Goal: Information Seeking & Learning: Learn about a topic

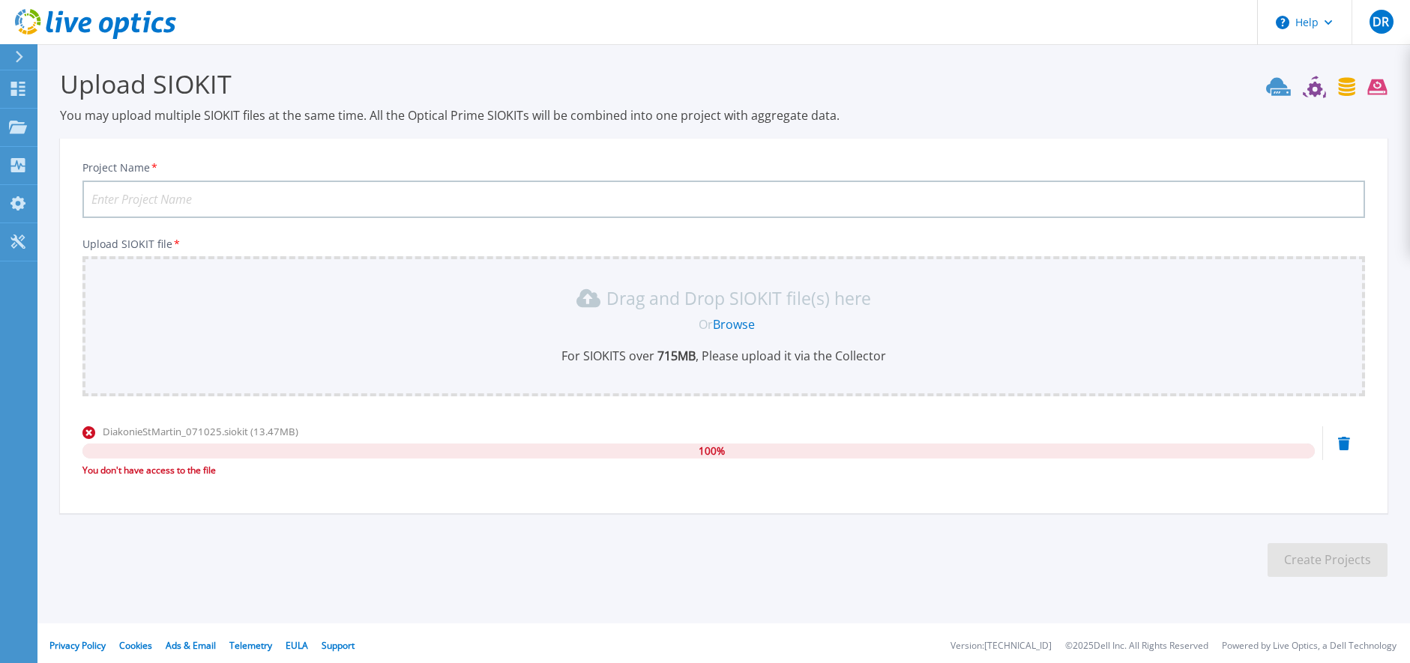
scroll to position [4, 0]
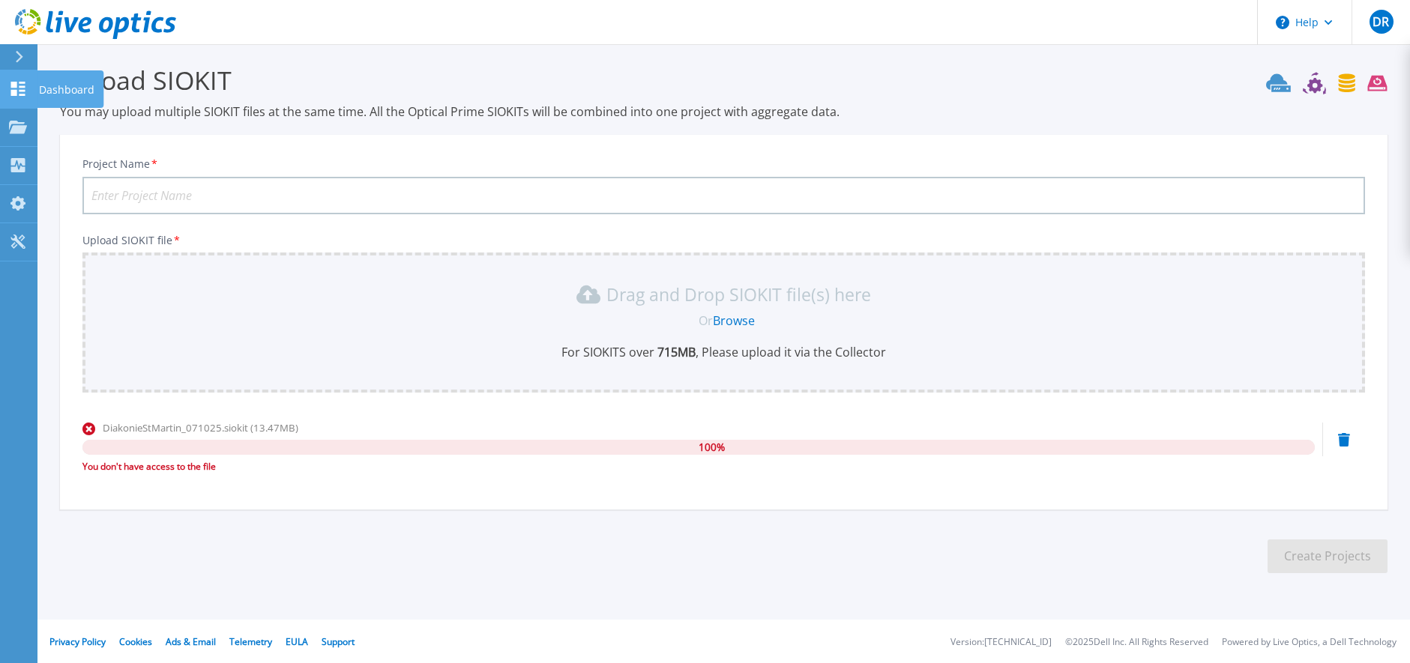
click at [22, 88] on icon at bounding box center [18, 89] width 14 height 14
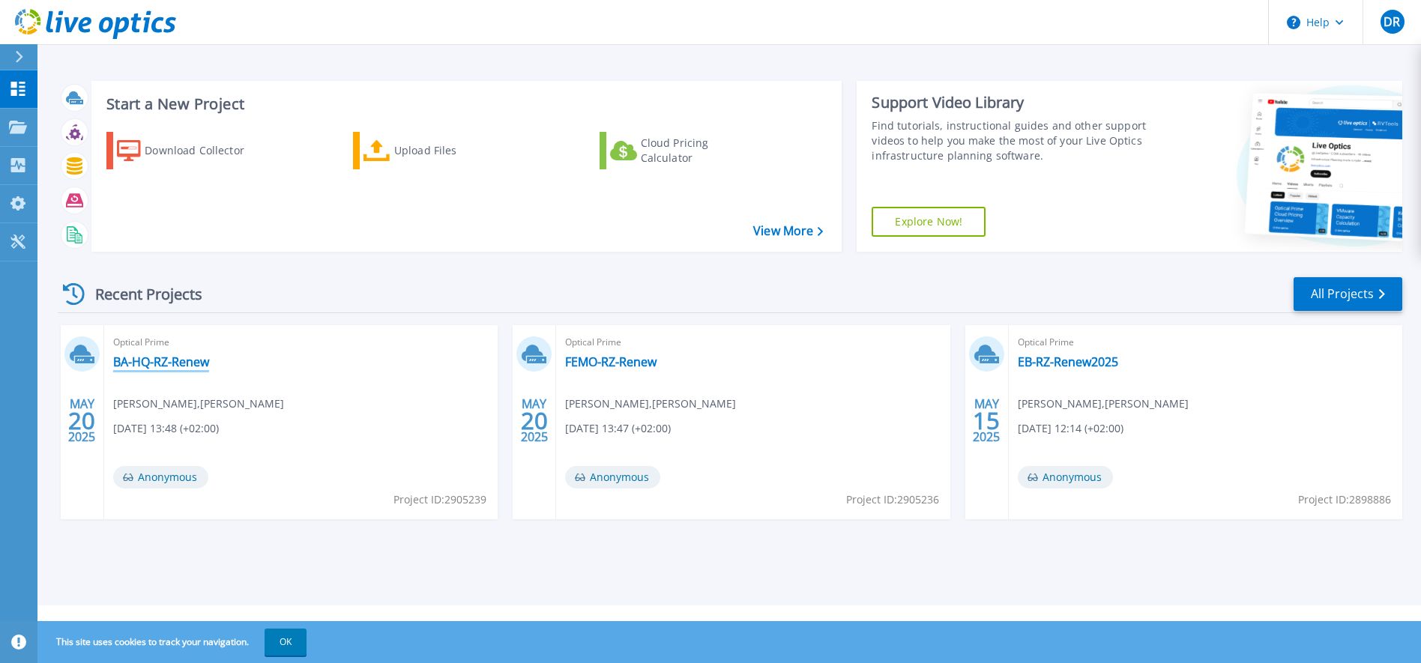
click at [143, 359] on link "BA-HQ-RZ-Renew" at bounding box center [161, 362] width 96 height 15
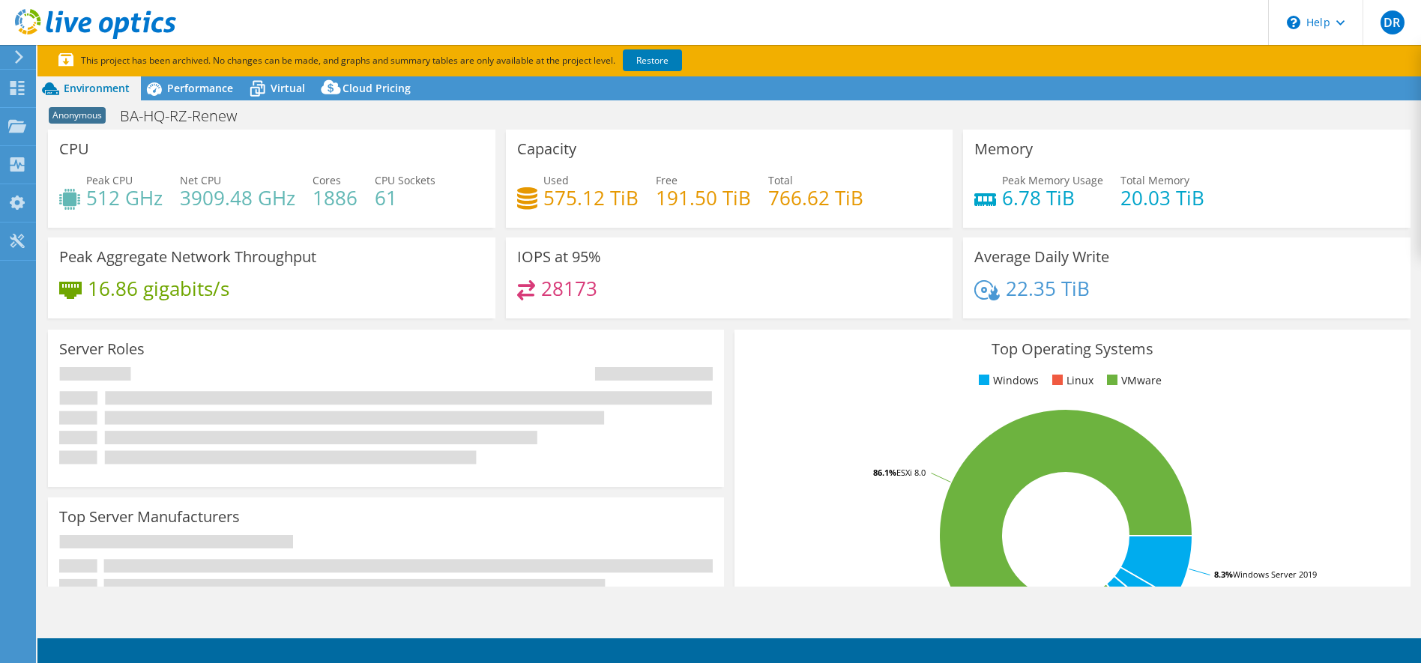
select select "USD"
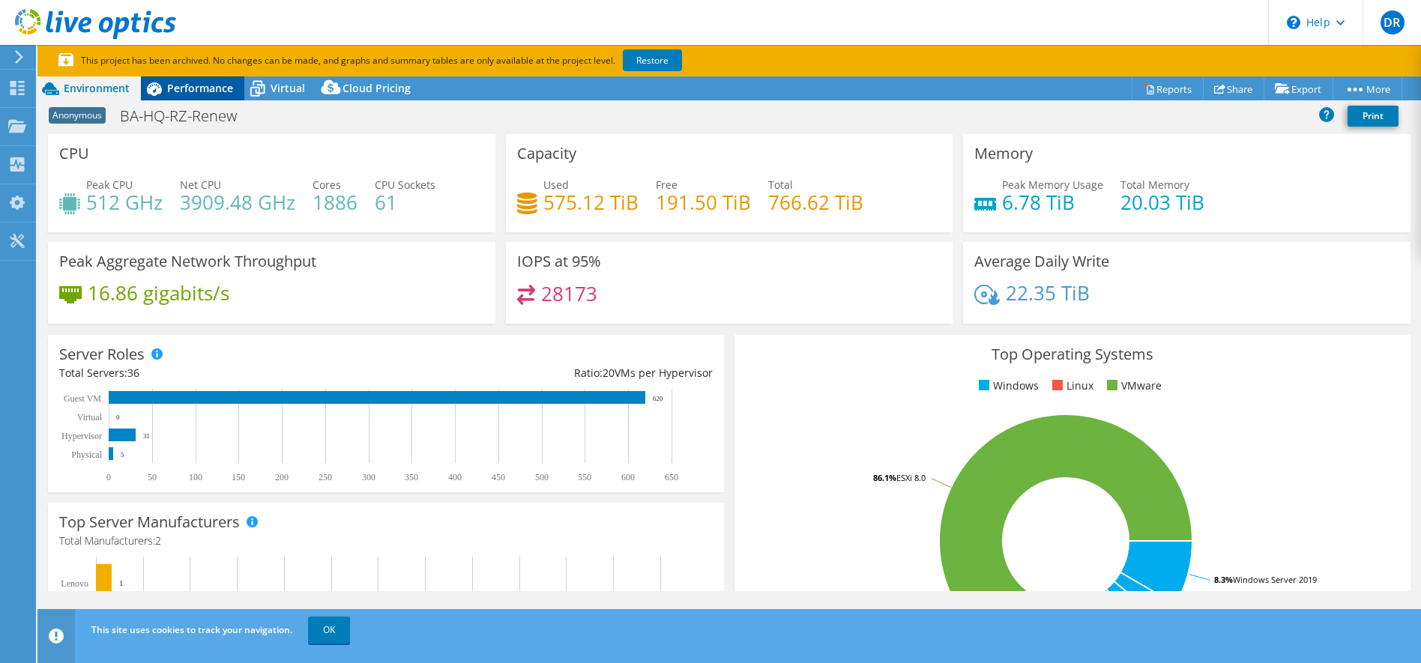
click at [187, 86] on span "Performance" at bounding box center [200, 88] width 66 height 14
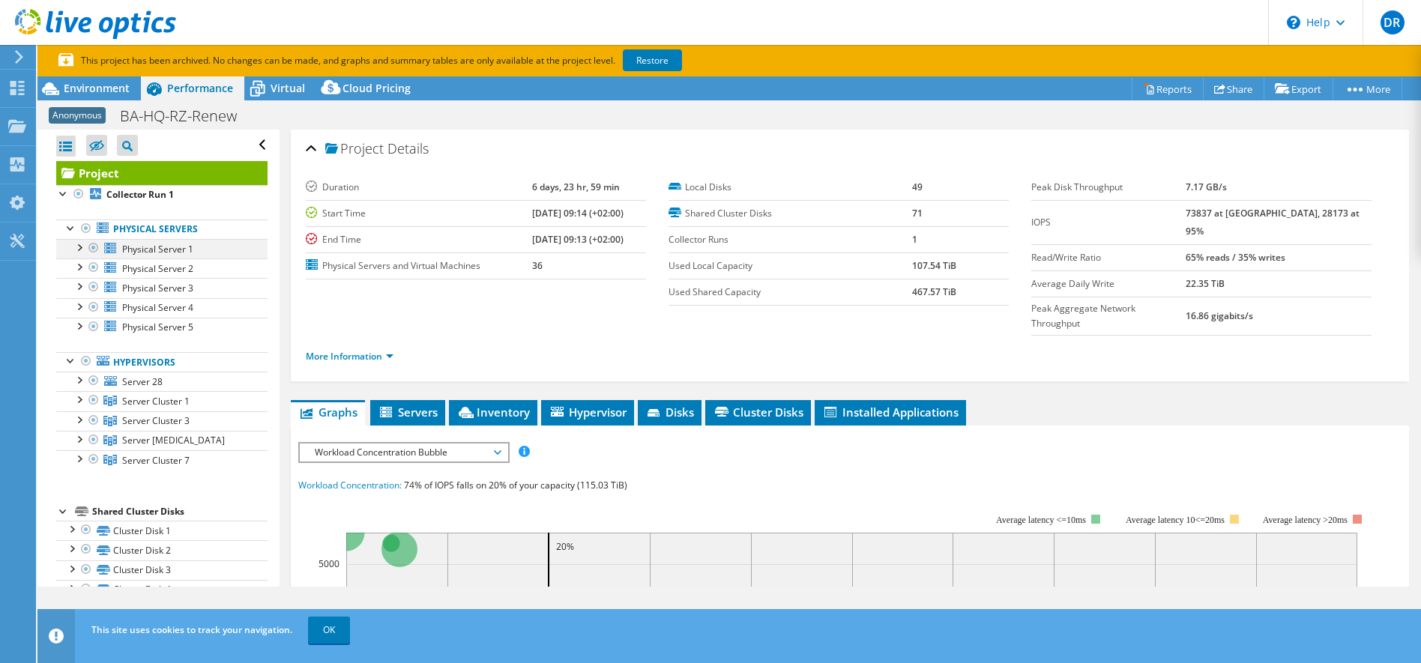
click at [76, 250] on div at bounding box center [78, 246] width 15 height 15
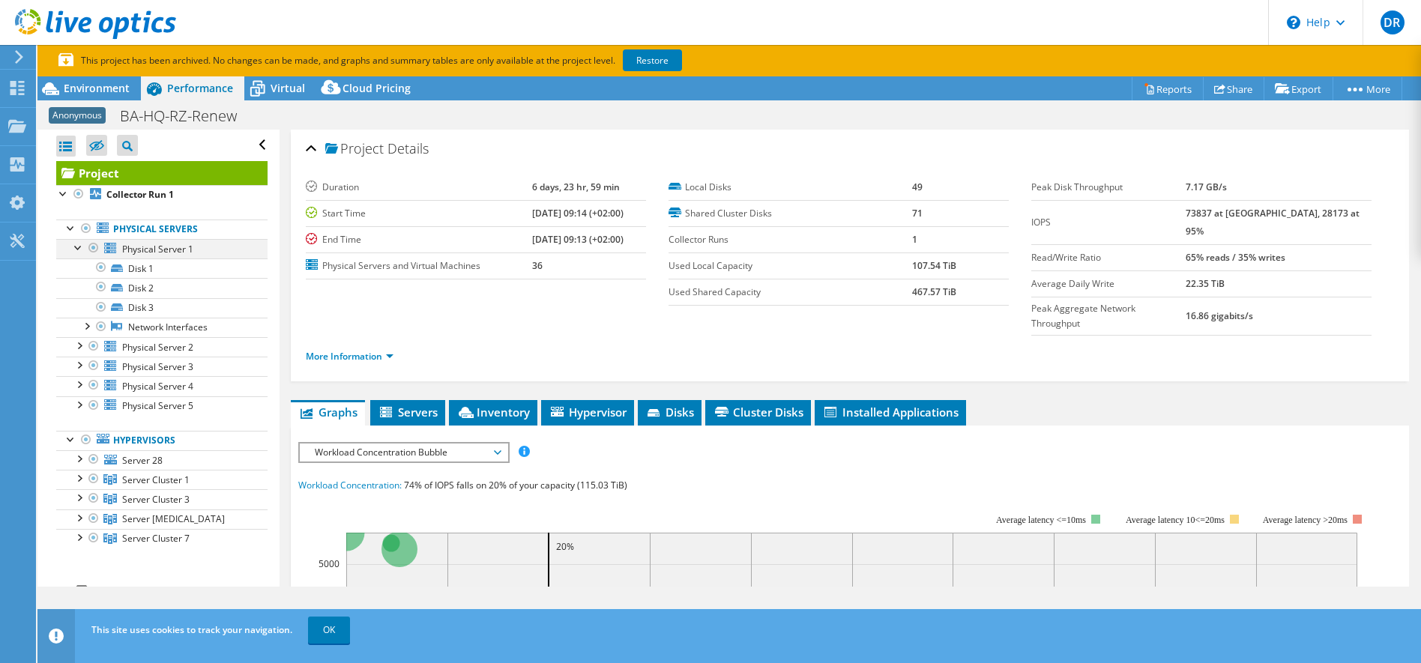
click at [76, 250] on div at bounding box center [78, 246] width 15 height 15
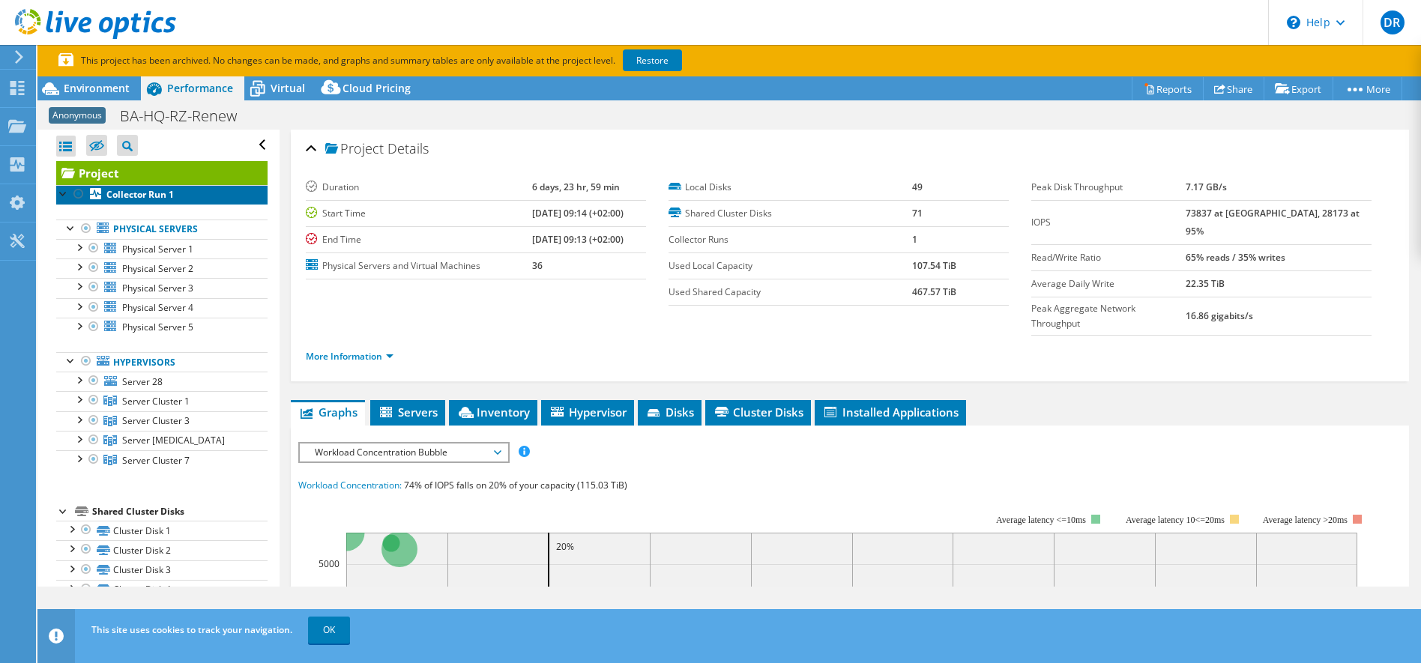
click at [151, 200] on b "Collector Run 1" at bounding box center [139, 194] width 67 height 13
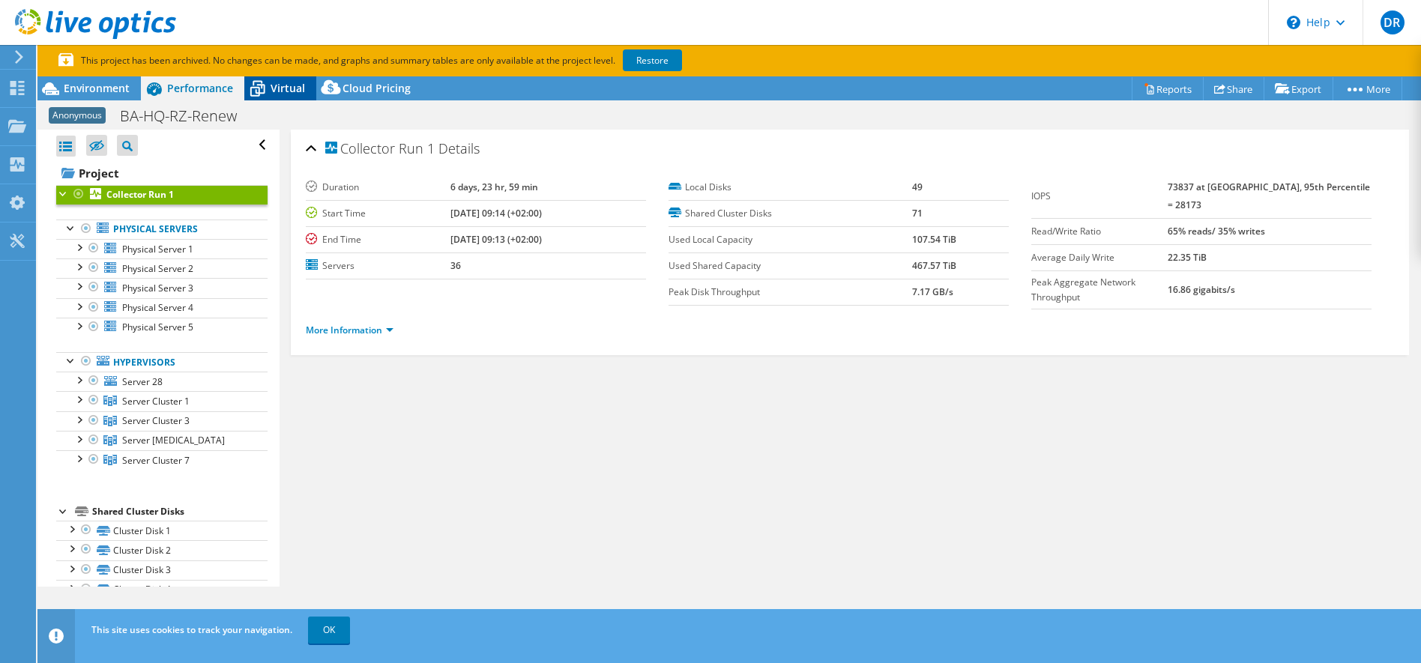
click at [277, 89] on span "Virtual" at bounding box center [288, 88] width 34 height 14
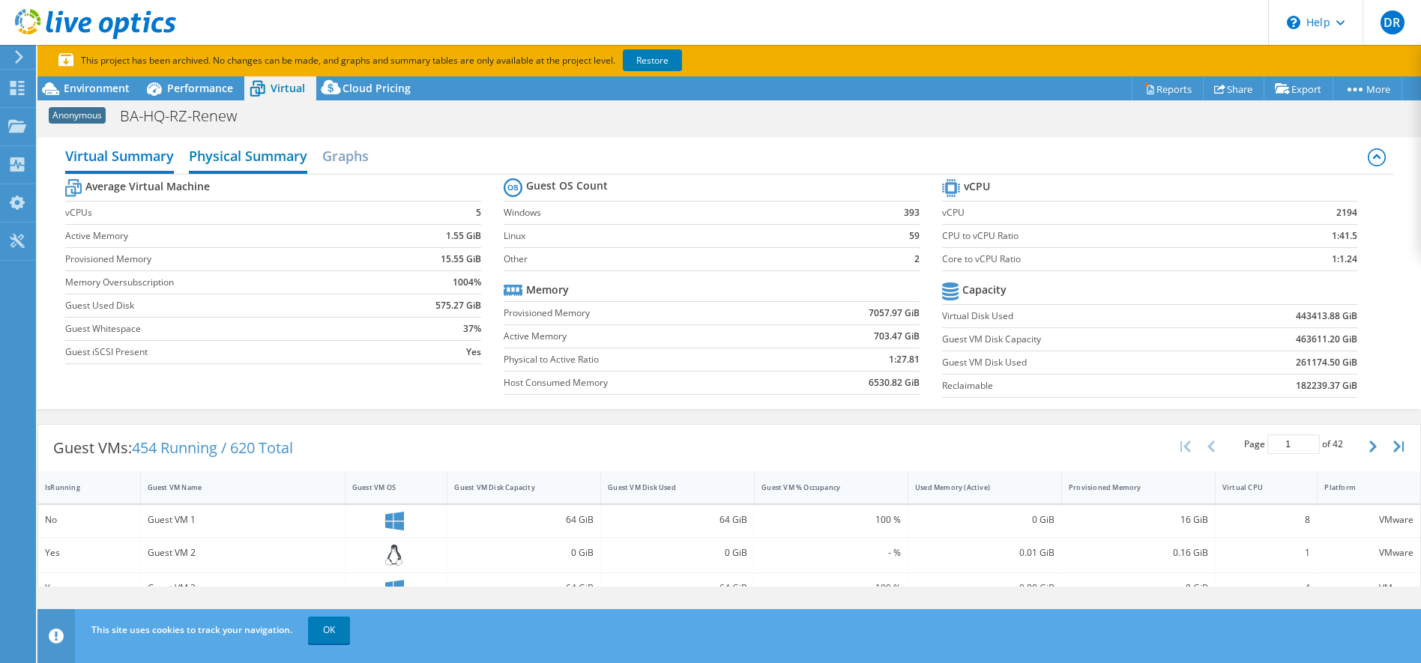
click at [254, 162] on h2 "Physical Summary" at bounding box center [248, 157] width 118 height 33
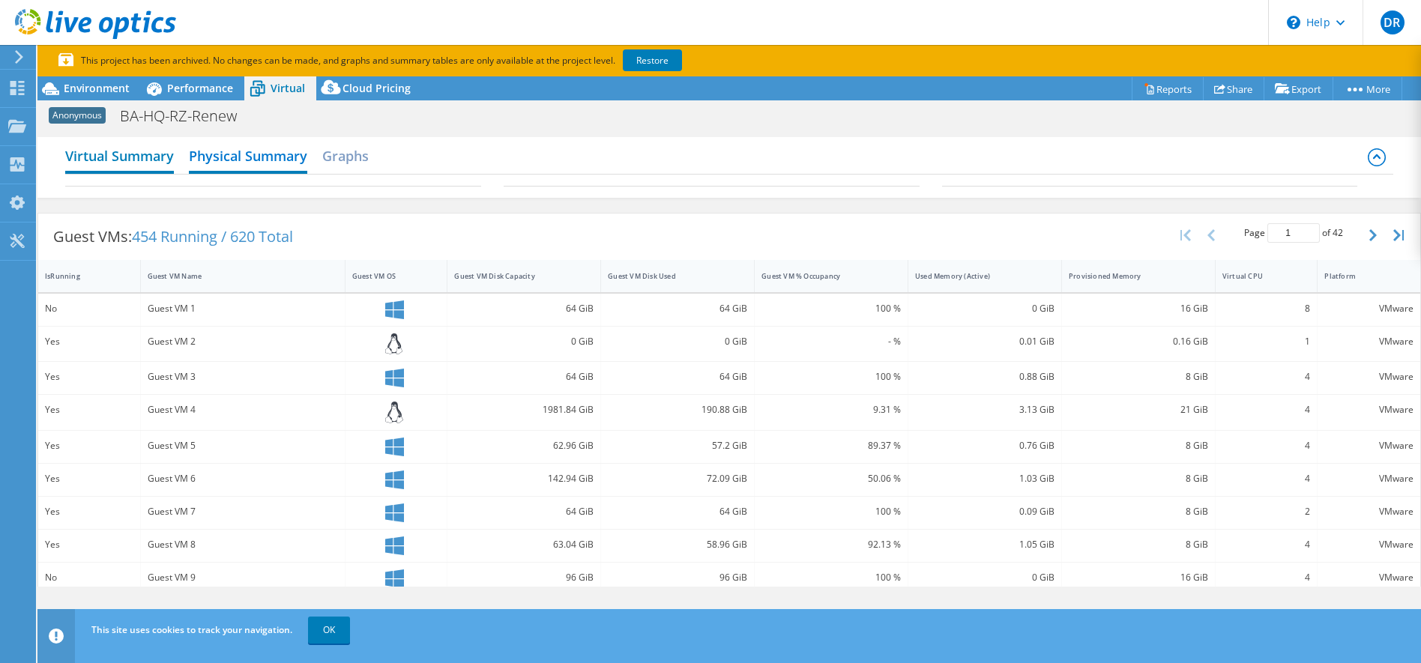
click at [147, 161] on h2 "Virtual Summary" at bounding box center [119, 157] width 109 height 33
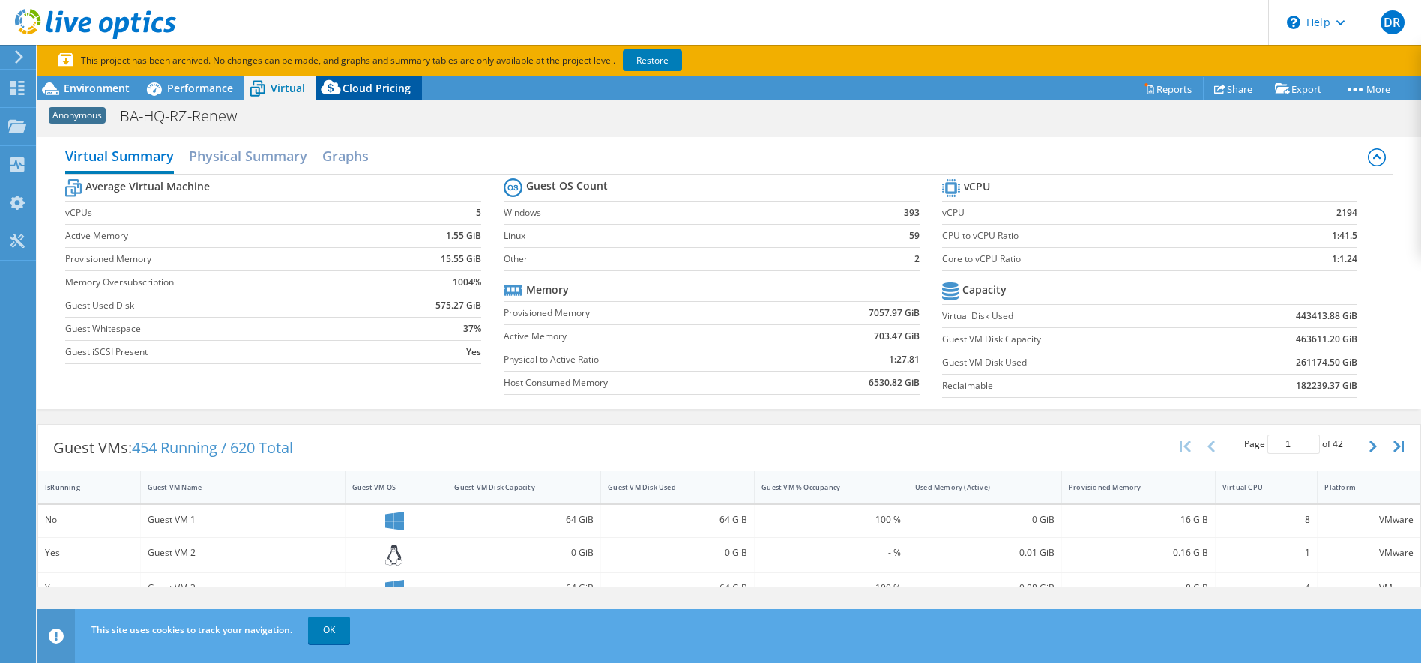
click at [343, 89] on icon at bounding box center [331, 91] width 30 height 30
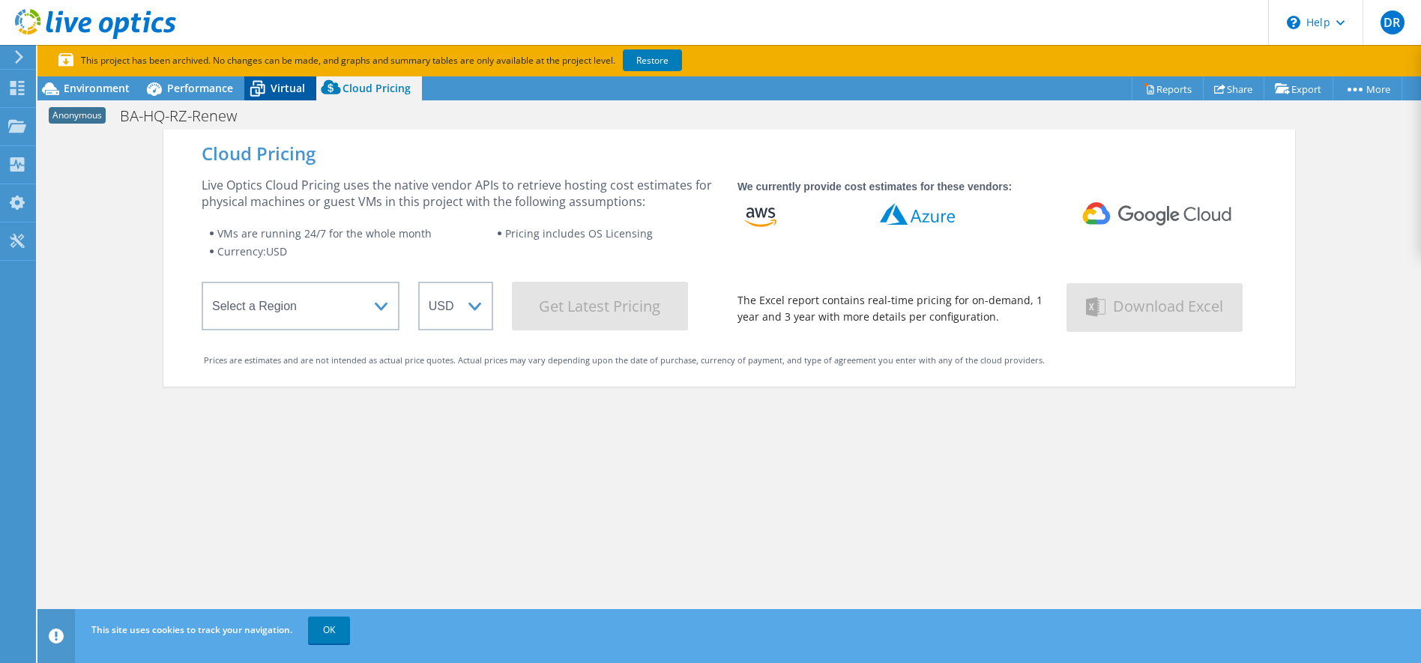
click at [282, 88] on span "Virtual" at bounding box center [288, 88] width 34 height 14
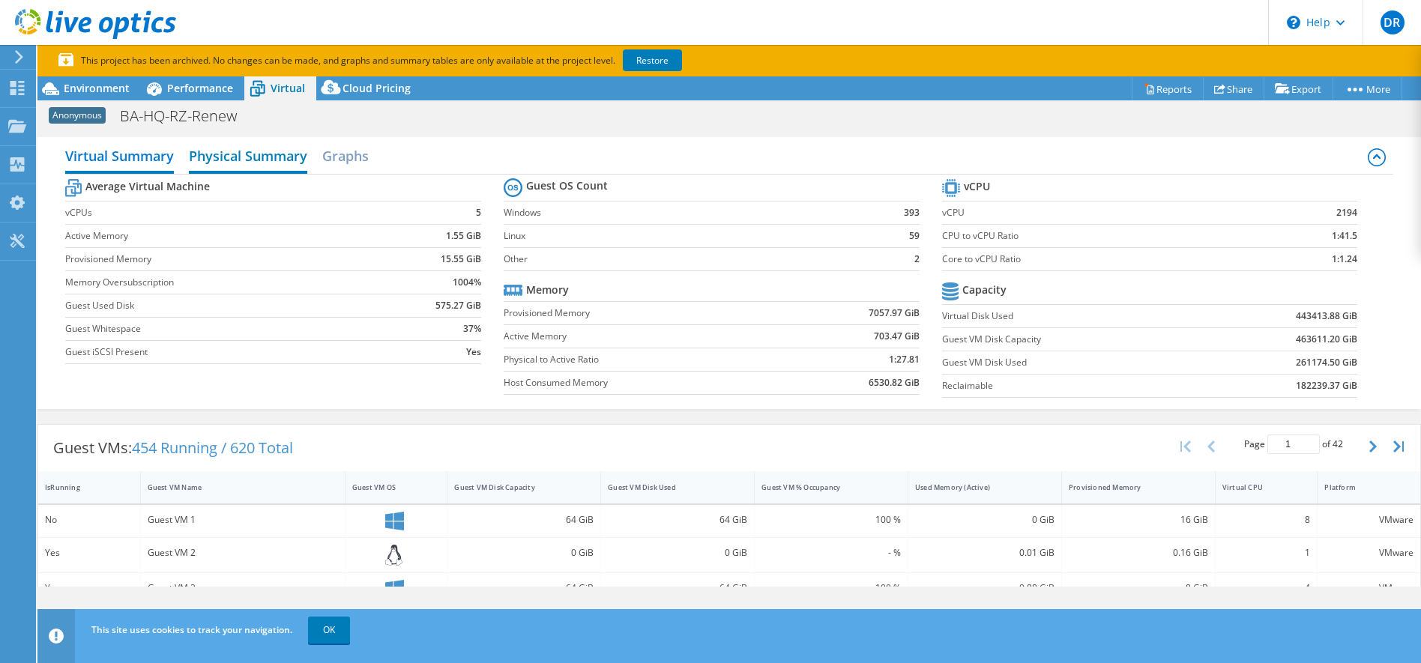
click at [286, 146] on h2 "Physical Summary" at bounding box center [248, 157] width 118 height 33
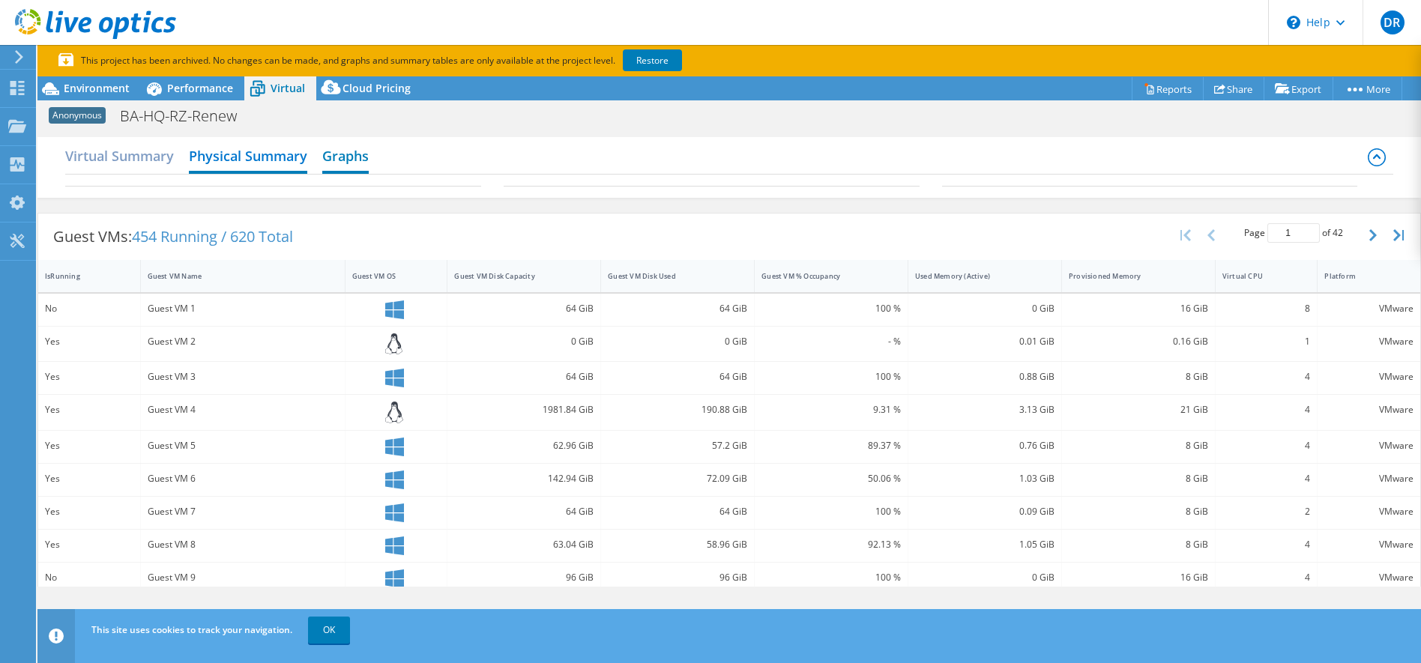
click at [346, 165] on h2 "Graphs" at bounding box center [345, 157] width 46 height 33
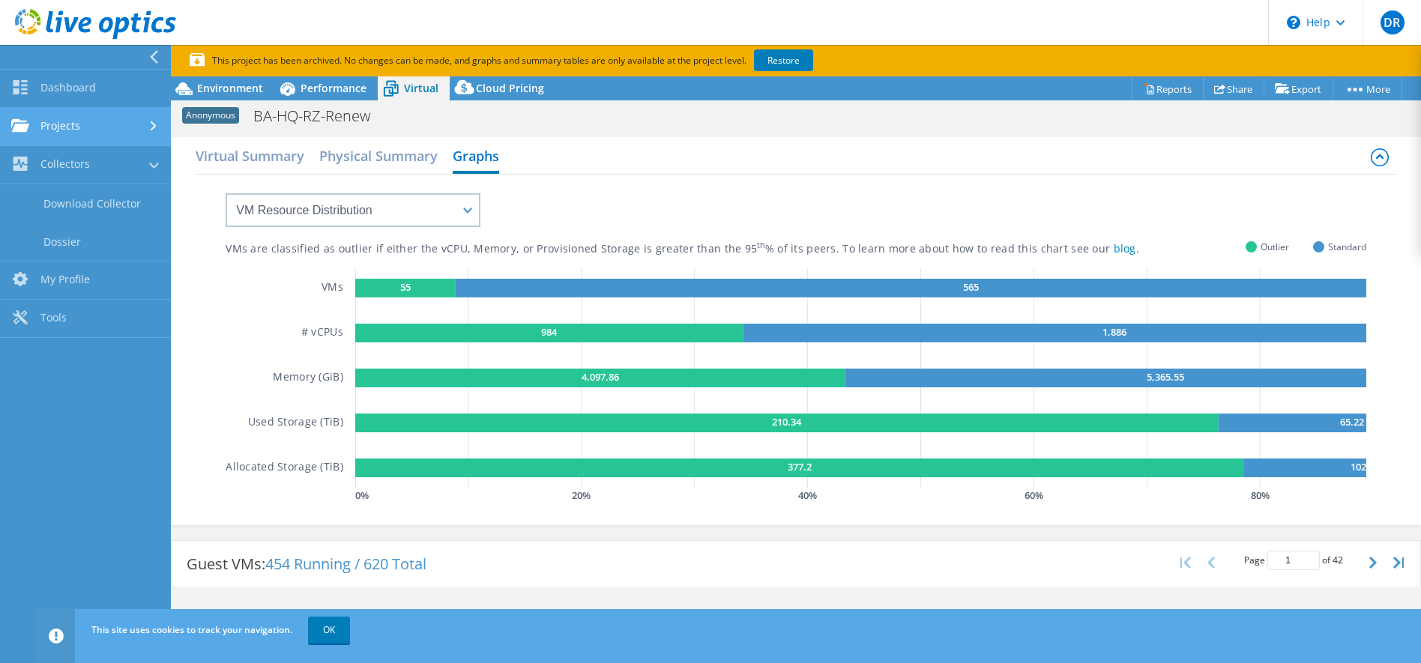
click at [61, 124] on link "Projects" at bounding box center [85, 127] width 171 height 38
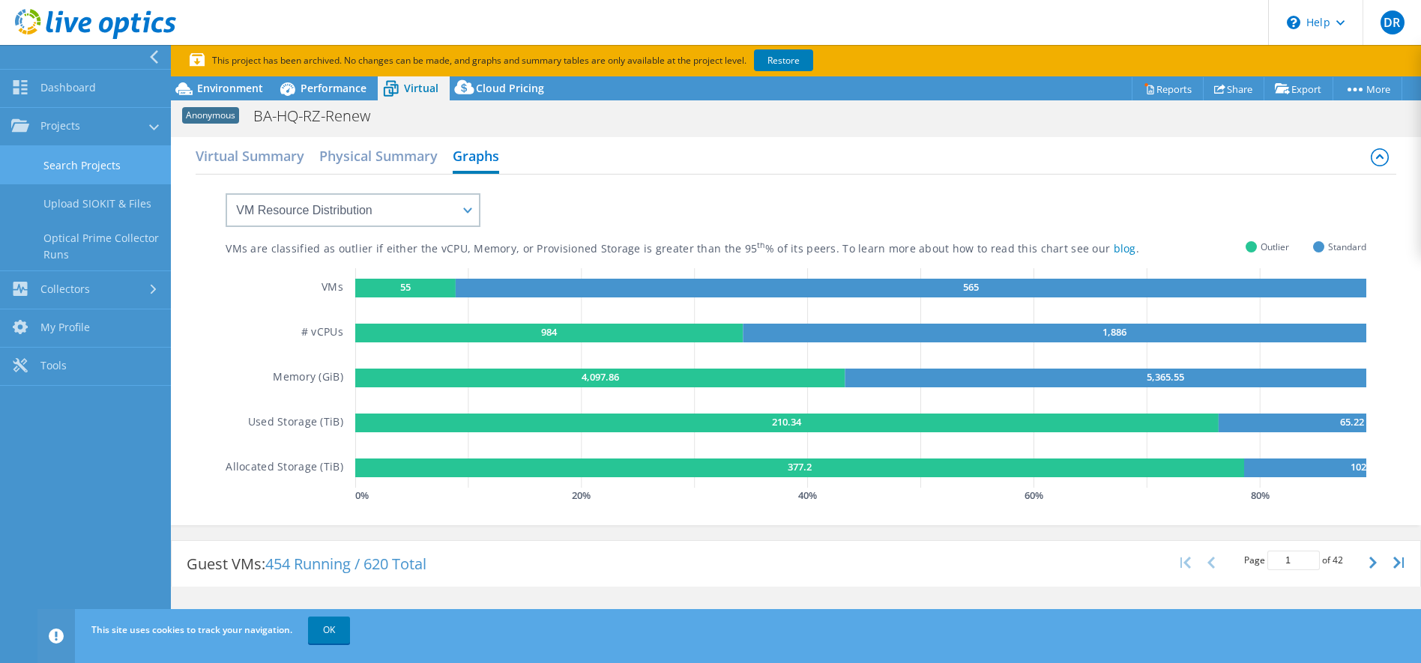
click at [61, 152] on link "Search Projects" at bounding box center [85, 165] width 171 height 38
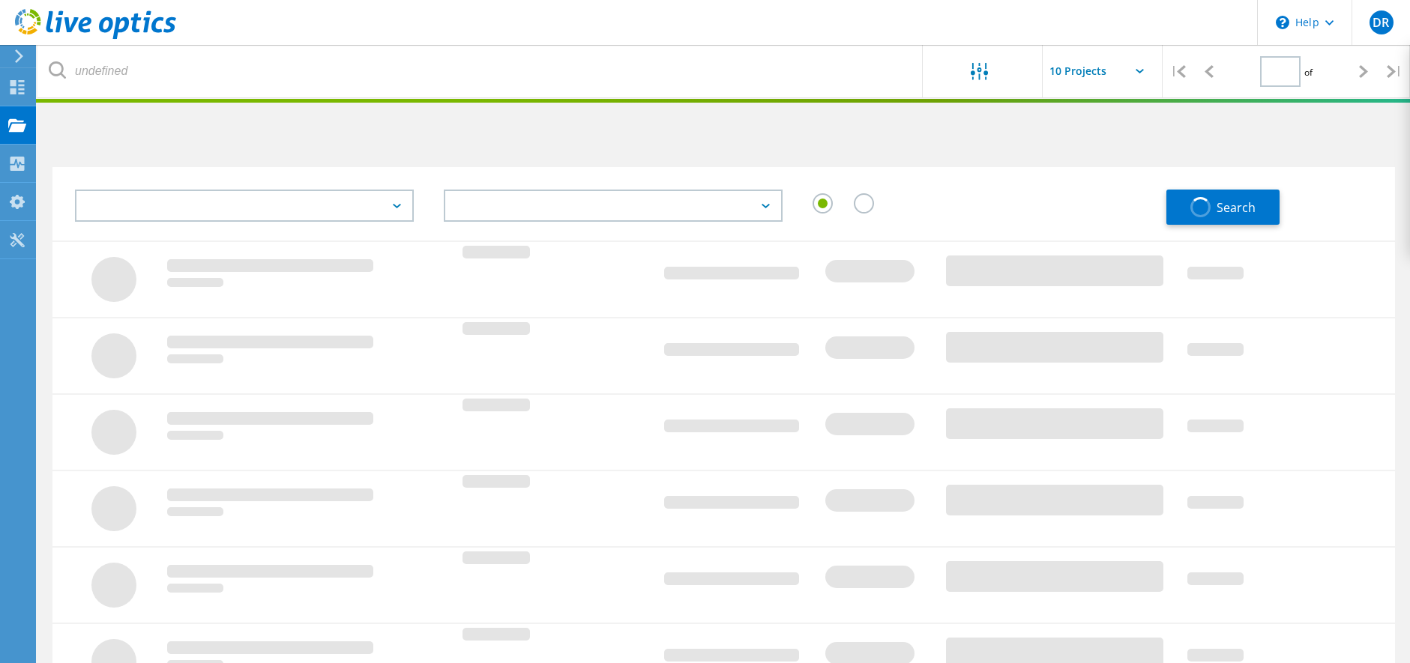
type input "1"
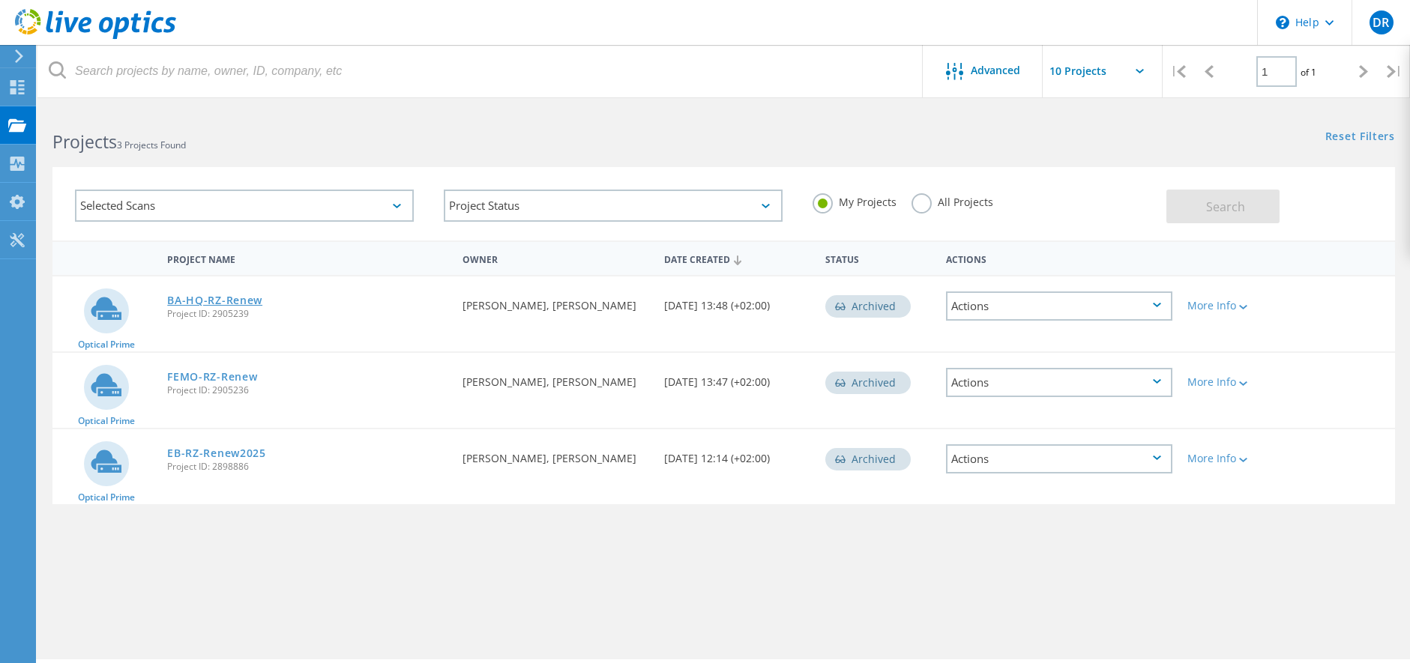
click at [218, 301] on link "BA-HQ-RZ-Renew" at bounding box center [214, 300] width 95 height 10
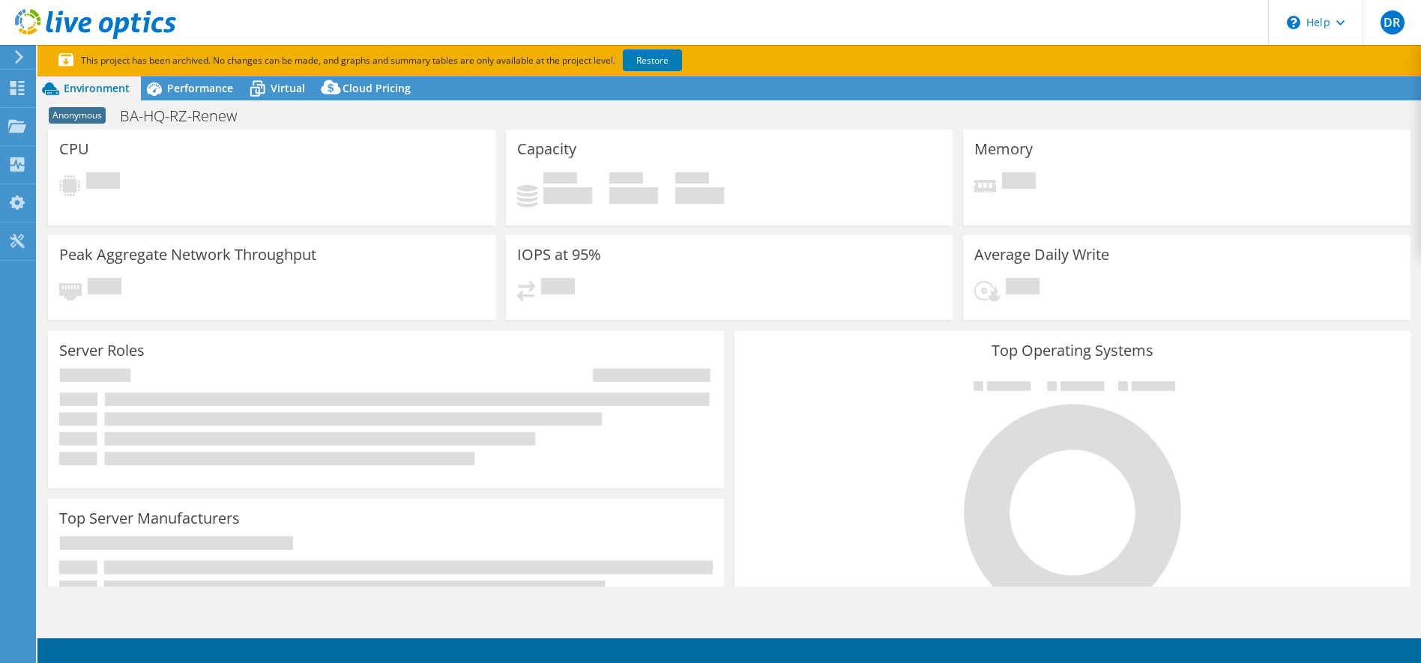
select select "USD"
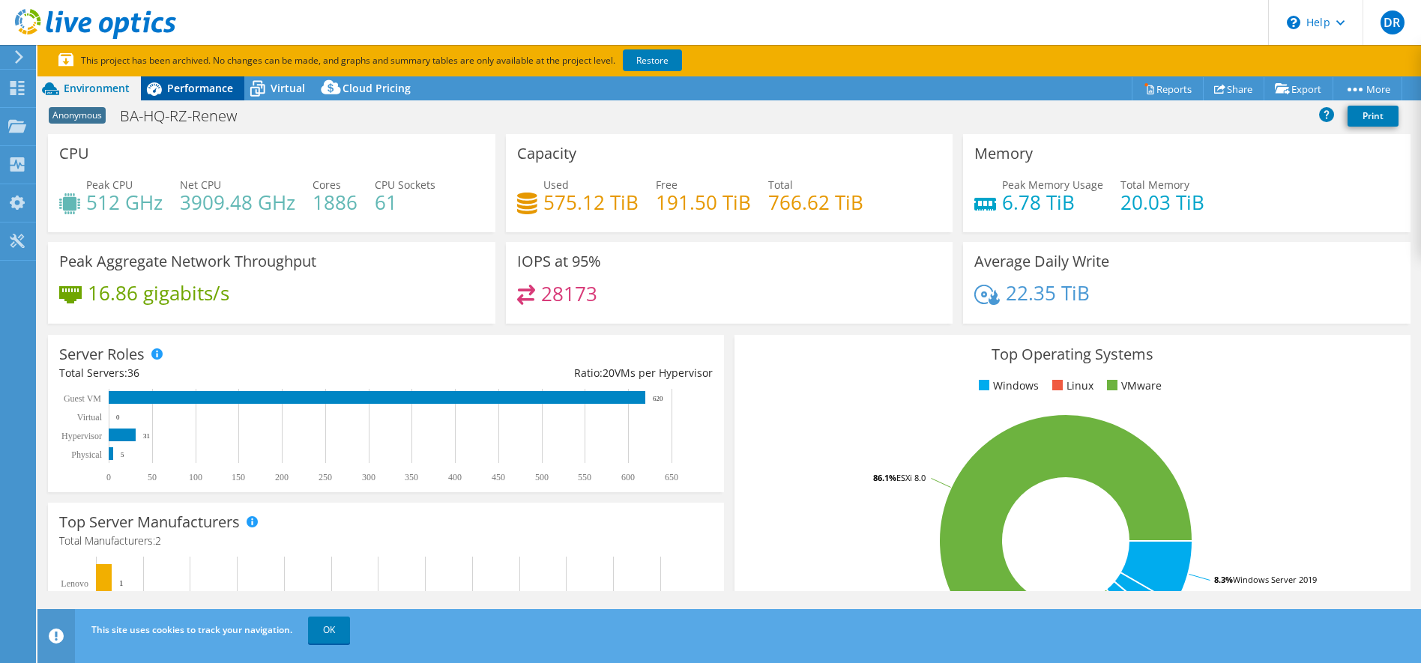
click at [202, 97] on div "Performance" at bounding box center [192, 88] width 103 height 24
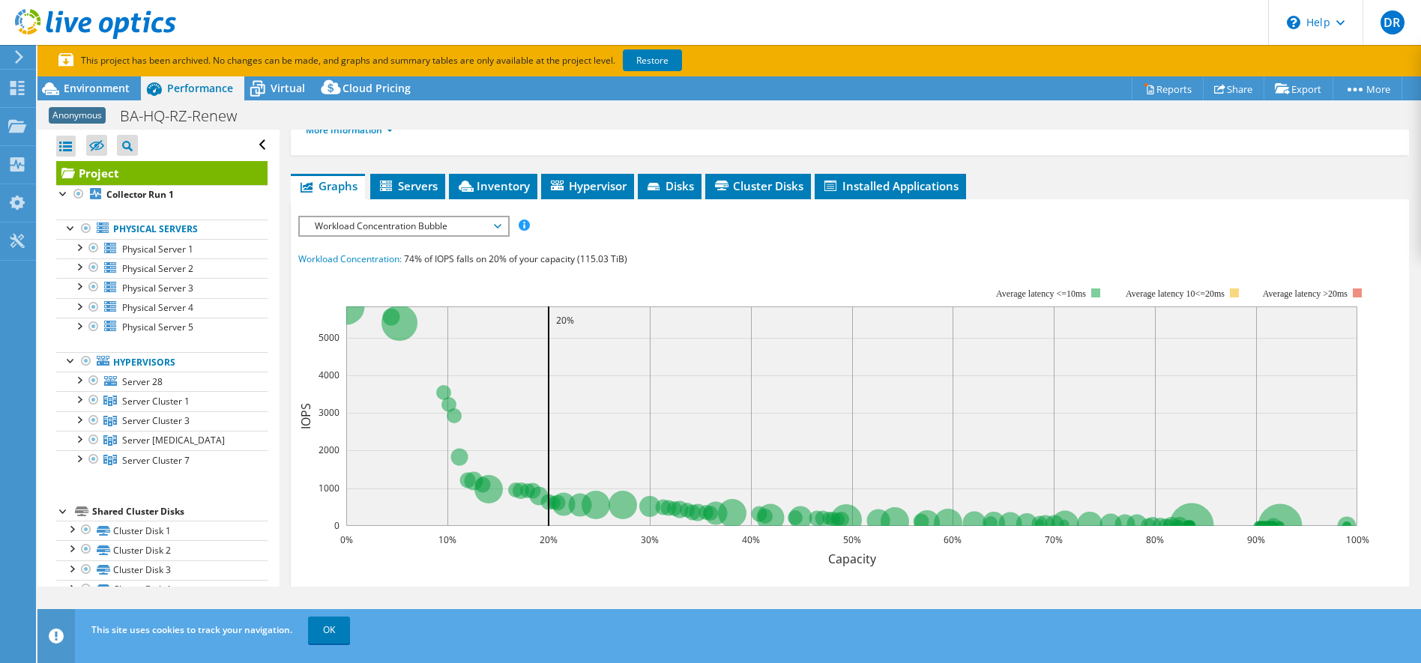
scroll to position [227, 0]
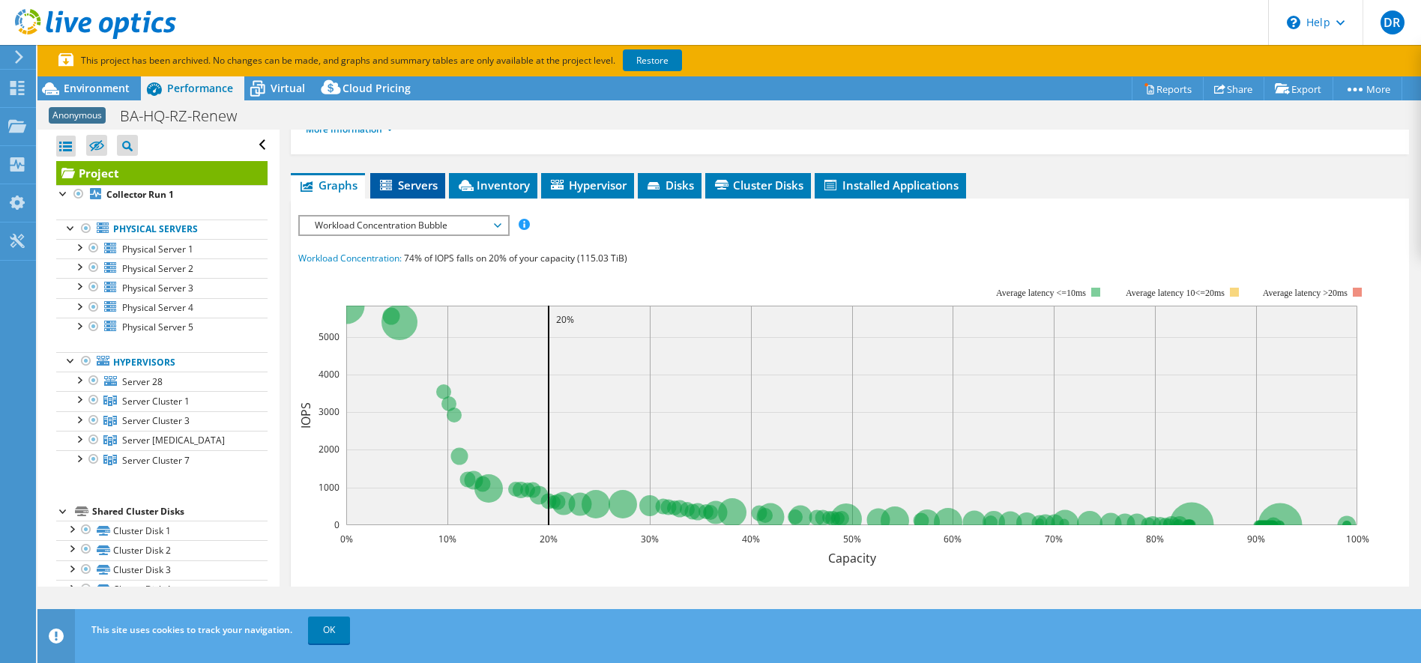
click at [419, 178] on span "Servers" at bounding box center [408, 185] width 60 height 15
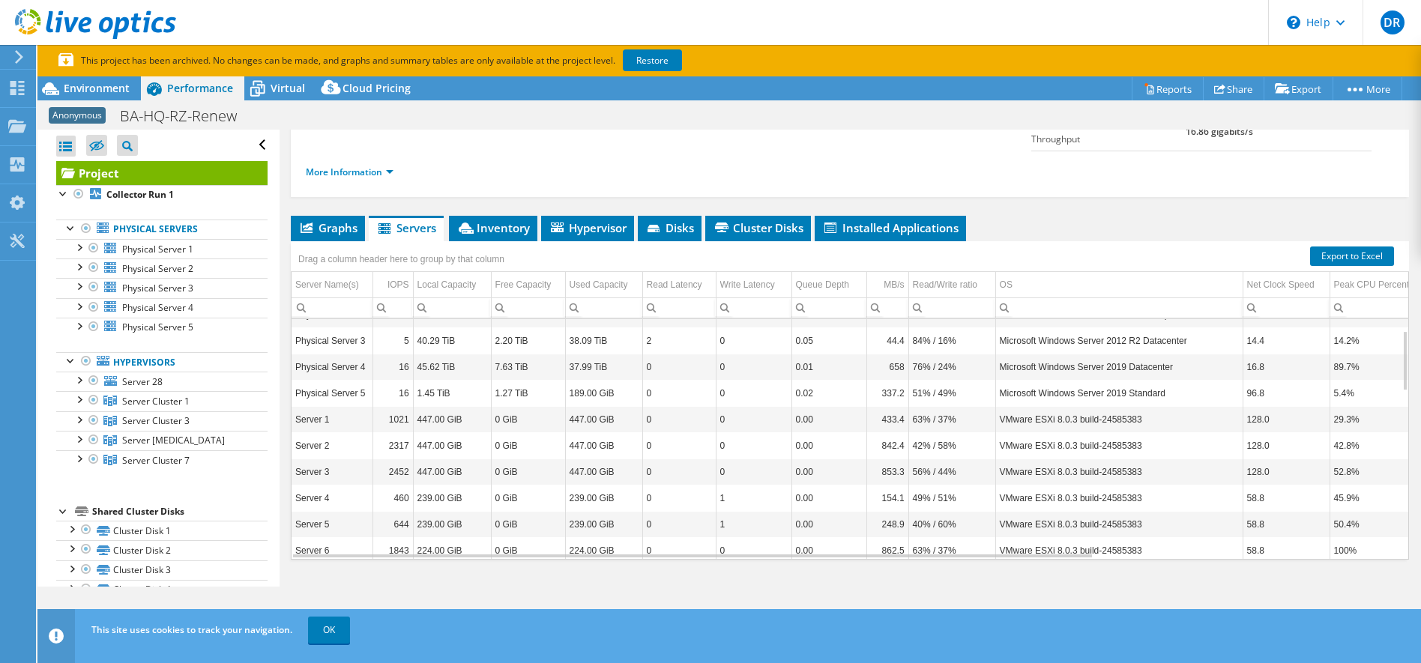
scroll to position [45, 0]
click at [504, 220] on span "Inventory" at bounding box center [492, 227] width 73 height 15
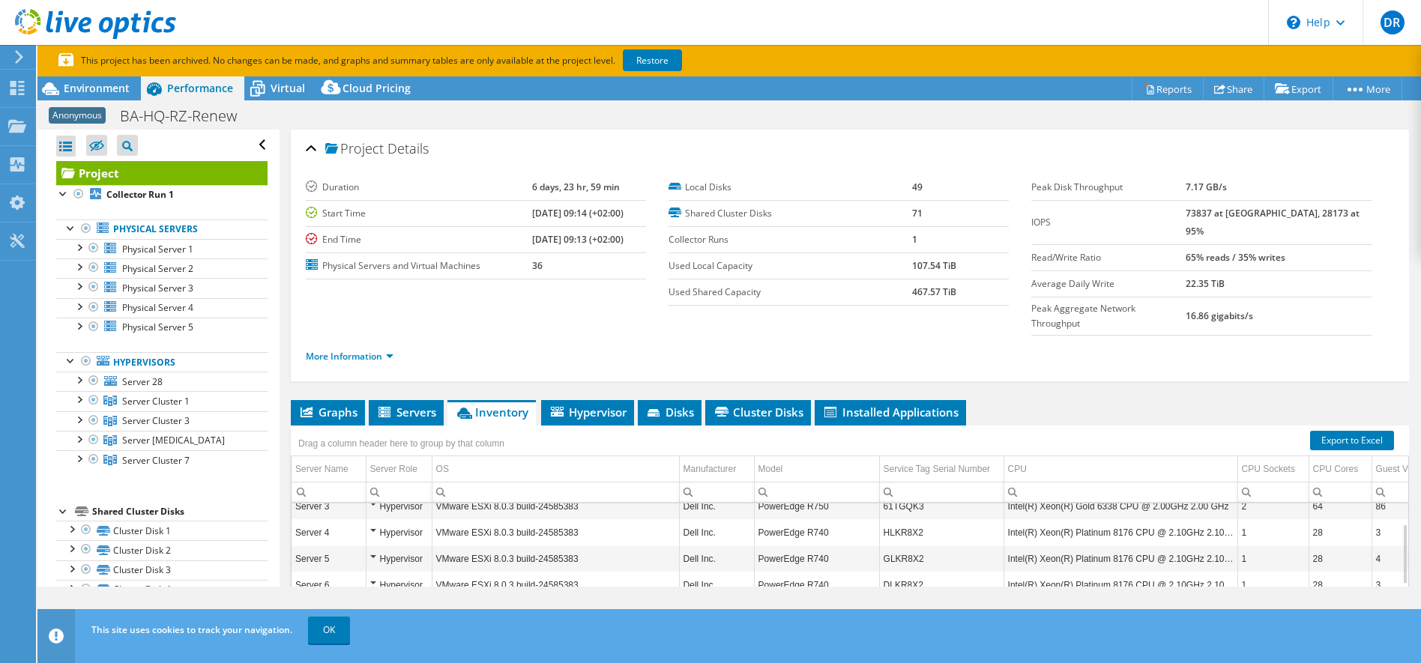
scroll to position [0, 0]
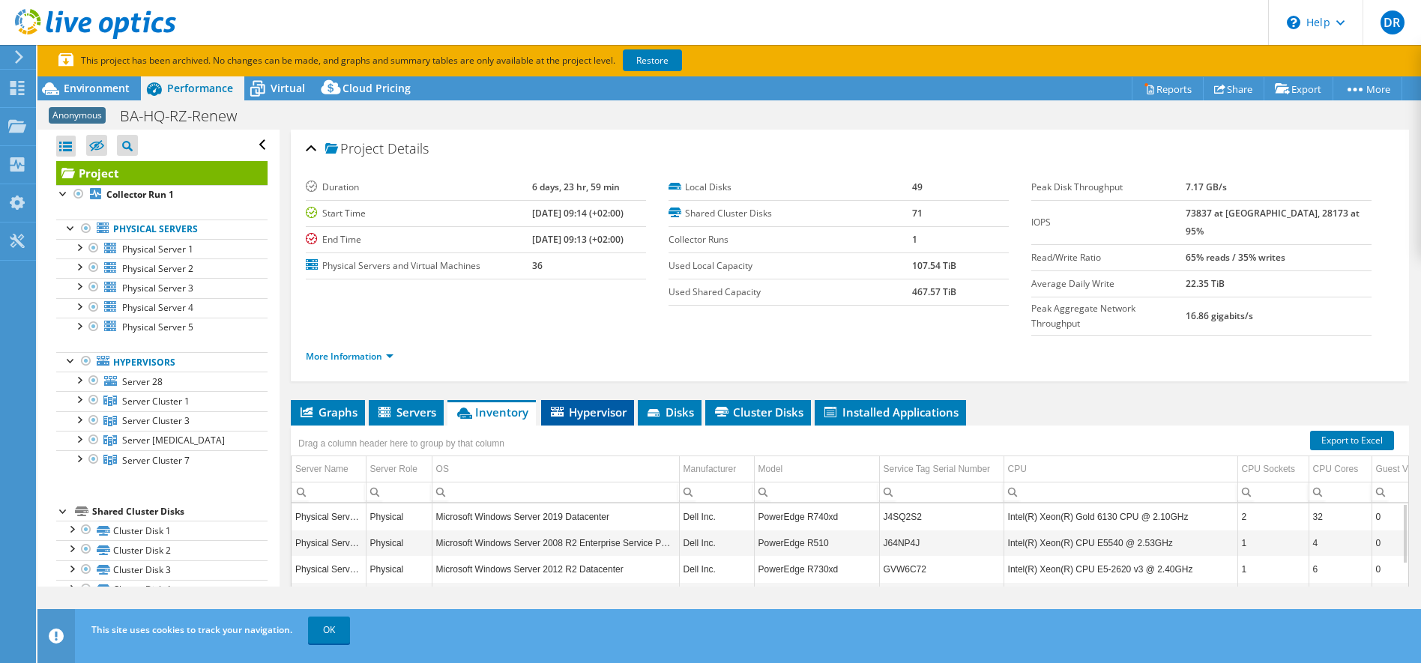
click at [597, 400] on li "Hypervisor" at bounding box center [587, 412] width 93 height 25
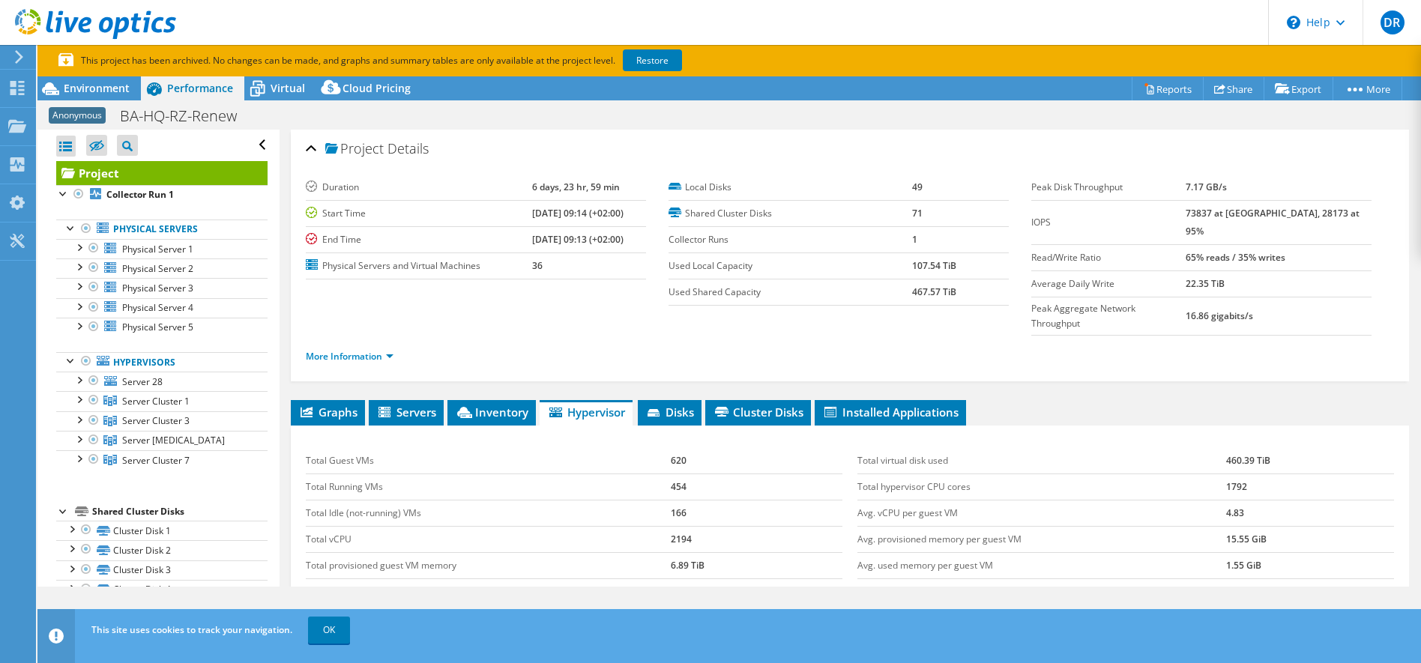
scroll to position [184, 0]
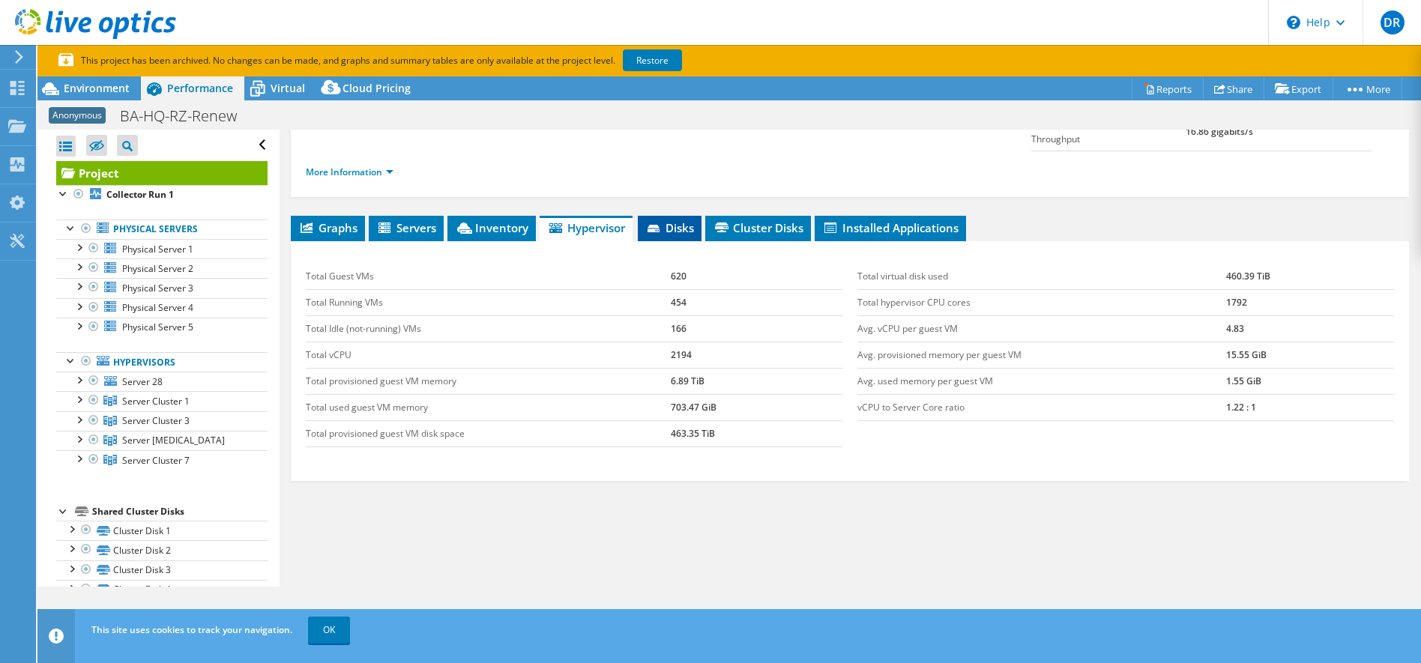
click at [669, 220] on span "Disks" at bounding box center [669, 227] width 49 height 15
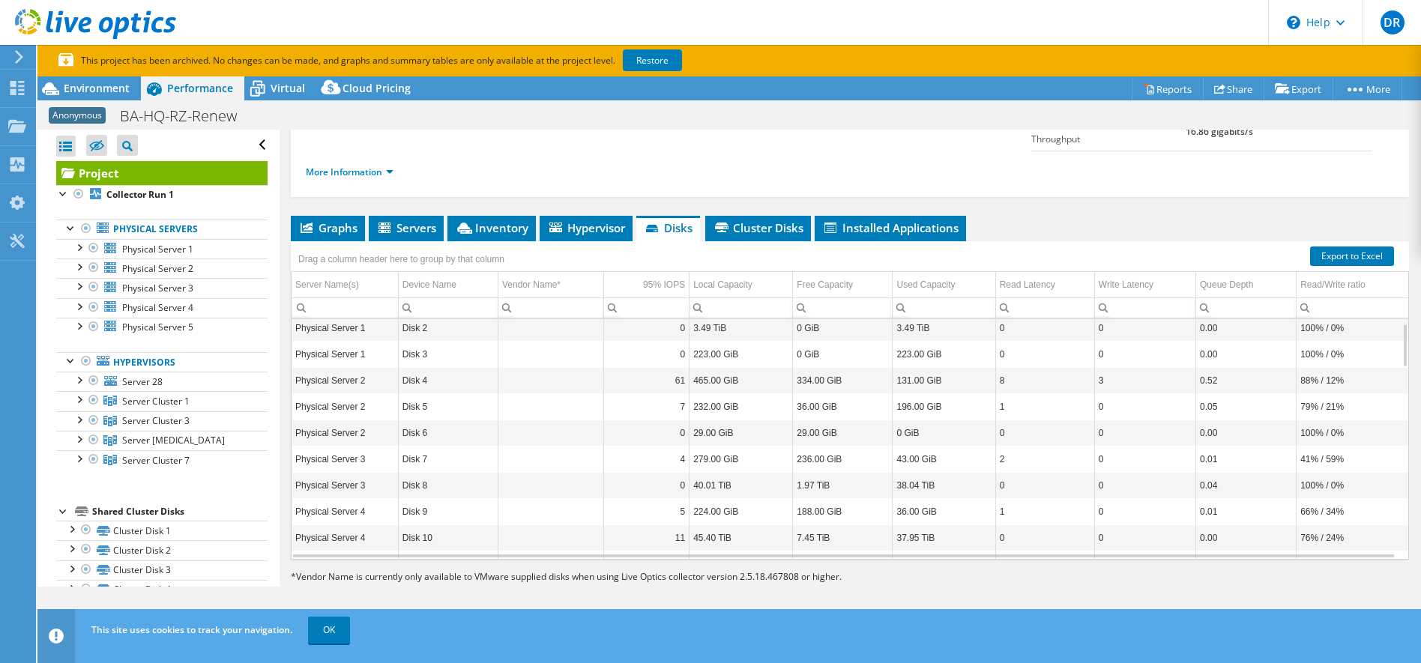
scroll to position [16, 0]
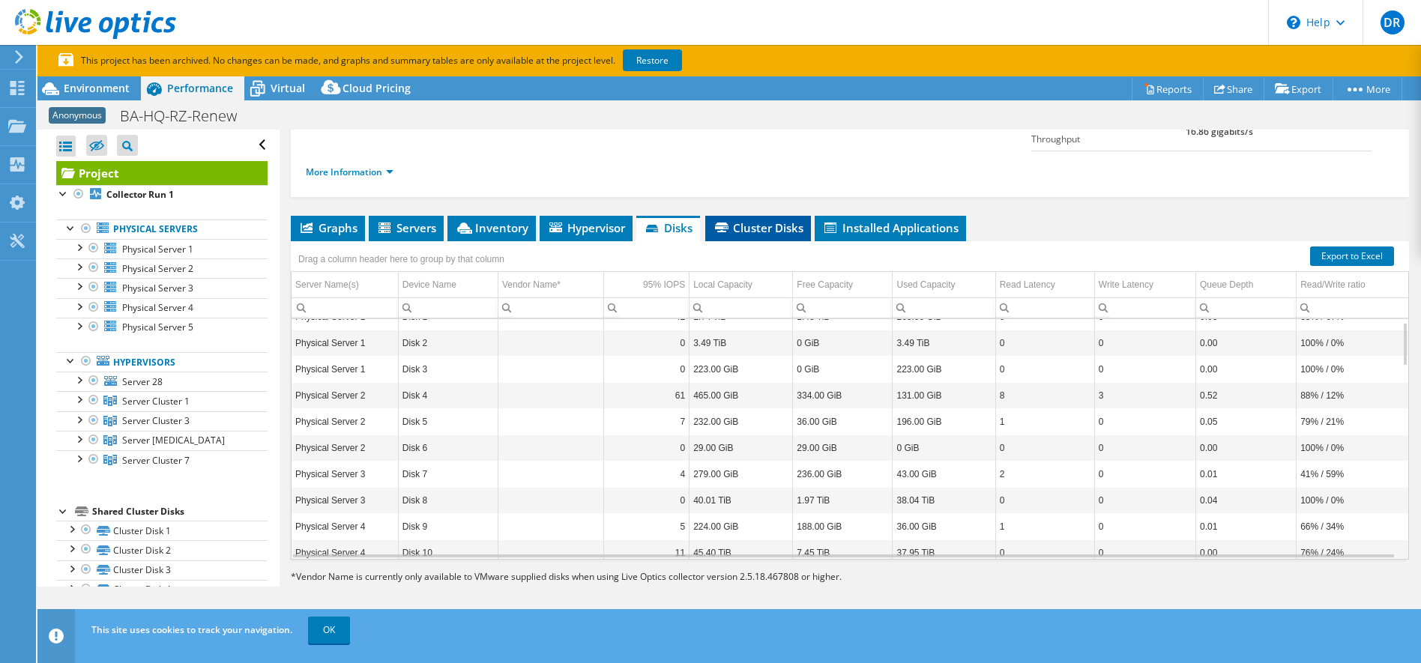
click at [741, 220] on span "Cluster Disks" at bounding box center [758, 227] width 91 height 15
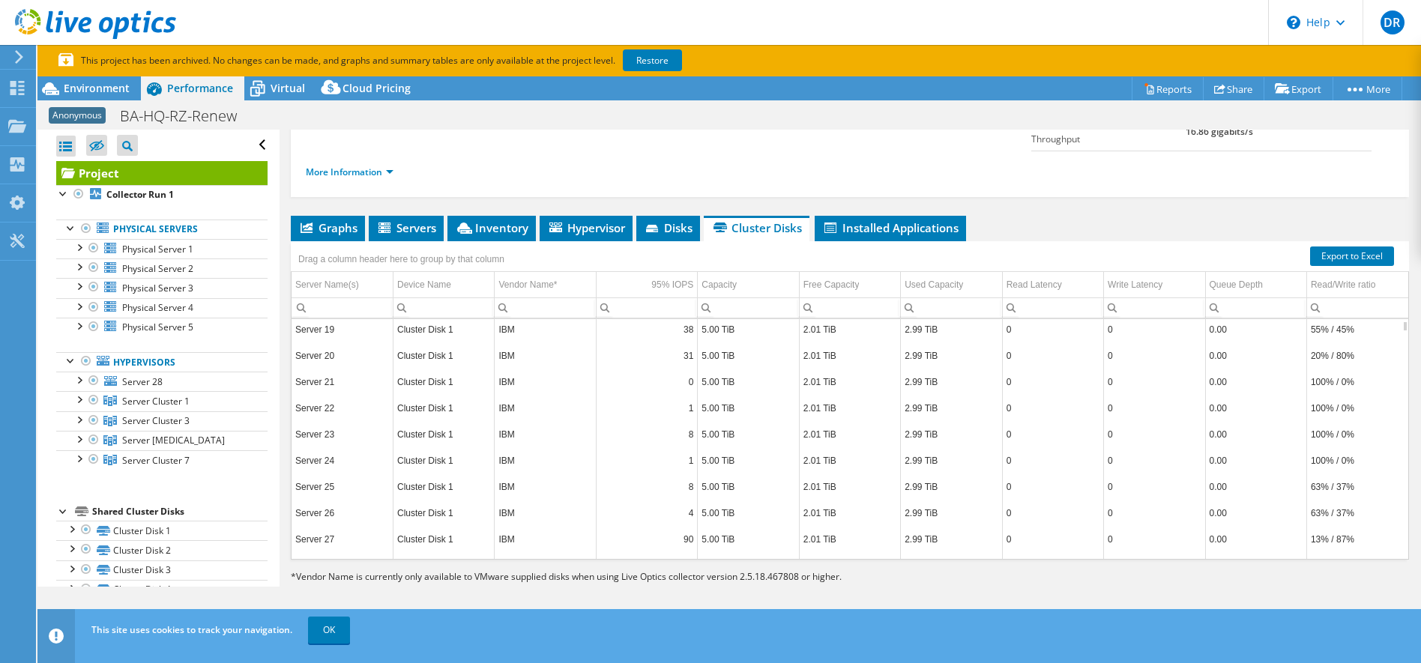
scroll to position [0, 0]
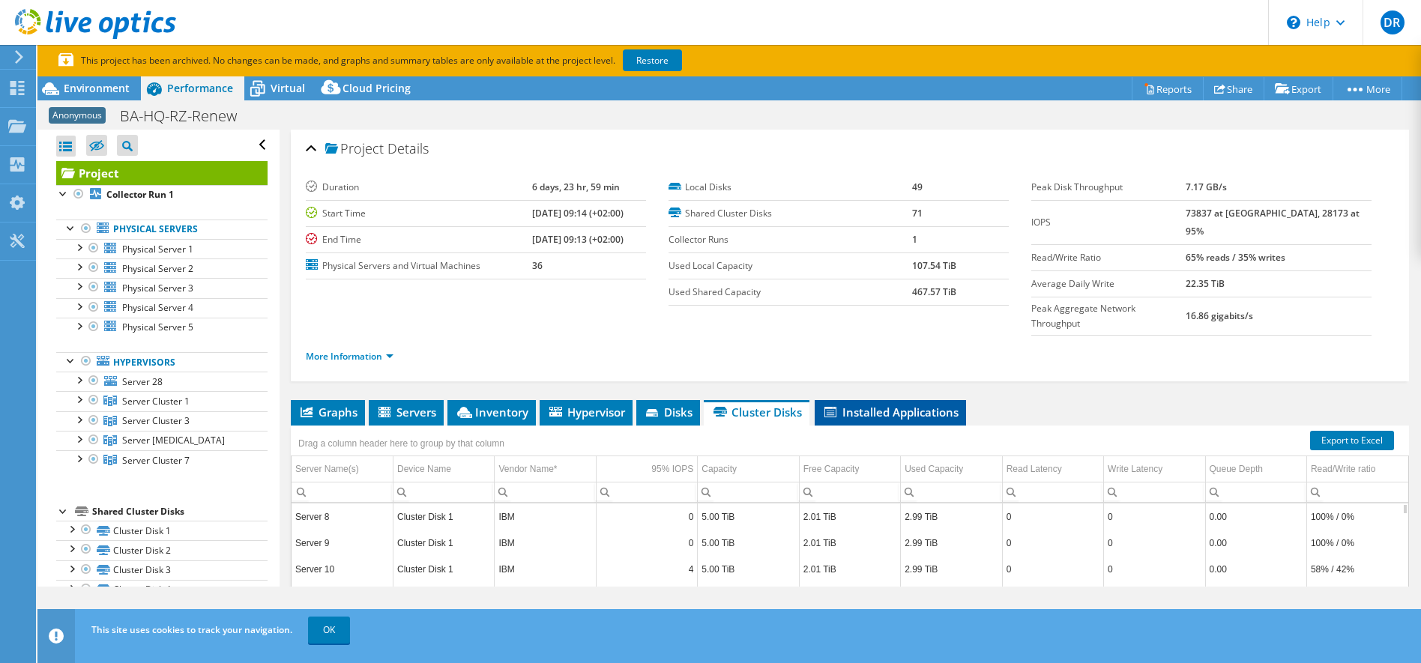
click at [943, 400] on li "Installed Applications" at bounding box center [890, 412] width 151 height 25
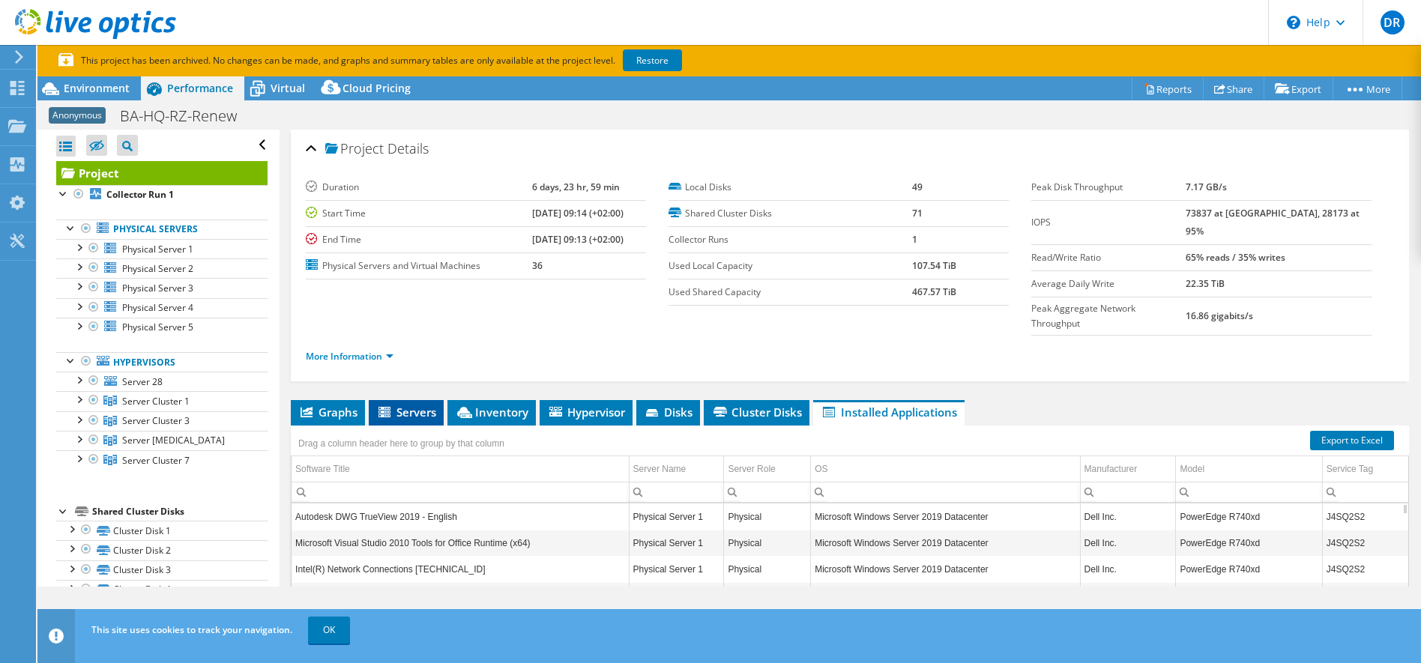
click at [389, 407] on icon at bounding box center [385, 412] width 12 height 10
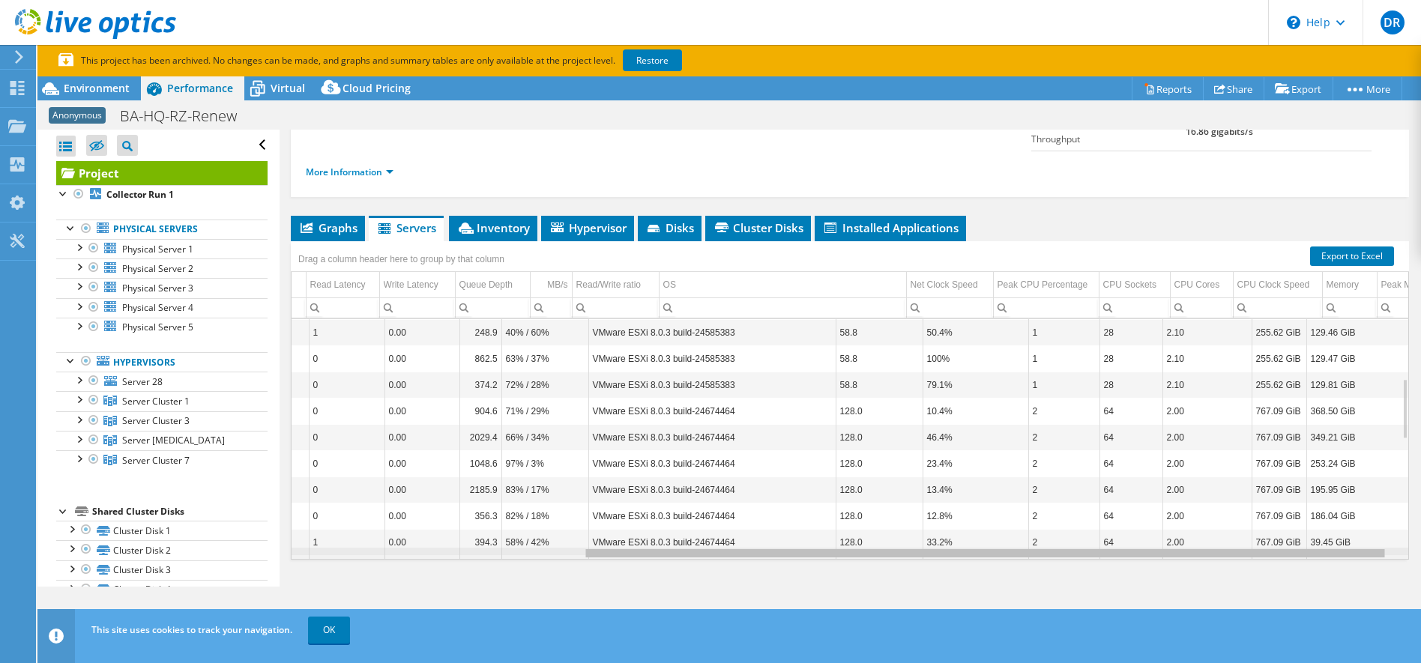
scroll to position [0, 418]
drag, startPoint x: 913, startPoint y: 526, endPoint x: 1332, endPoint y: 538, distance: 419.2
click at [1332, 538] on body "DR End User Dirk Rasche dirk.rasche@sva.de SVA System Vertrieb Alexander GmbH M…" at bounding box center [710, 331] width 1421 height 663
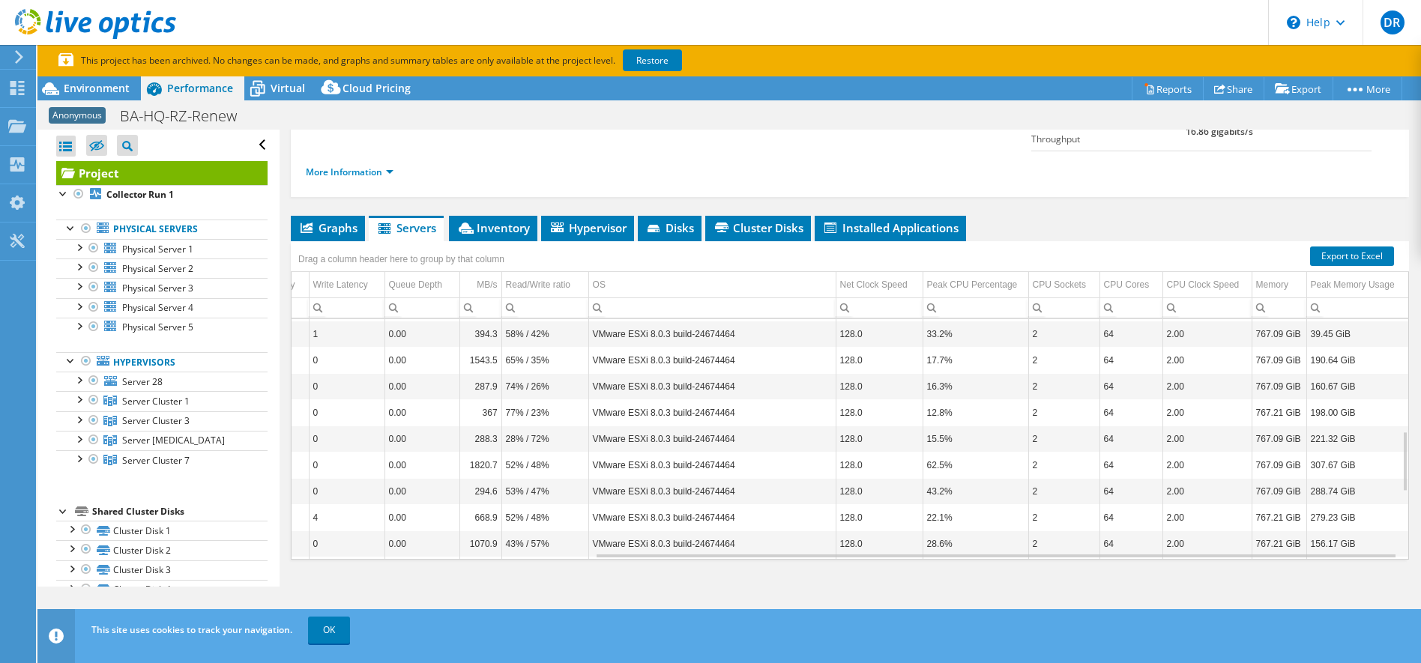
scroll to position [0, 0]
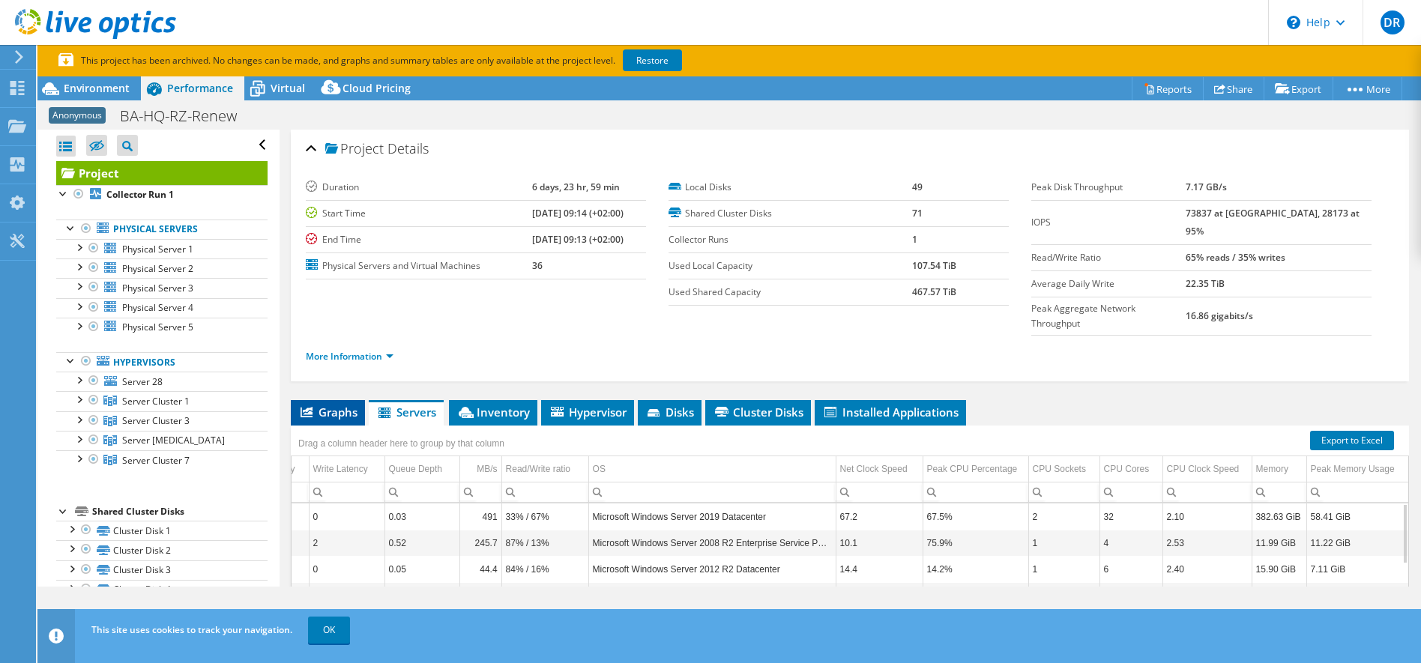
click at [313, 407] on icon at bounding box center [307, 412] width 12 height 10
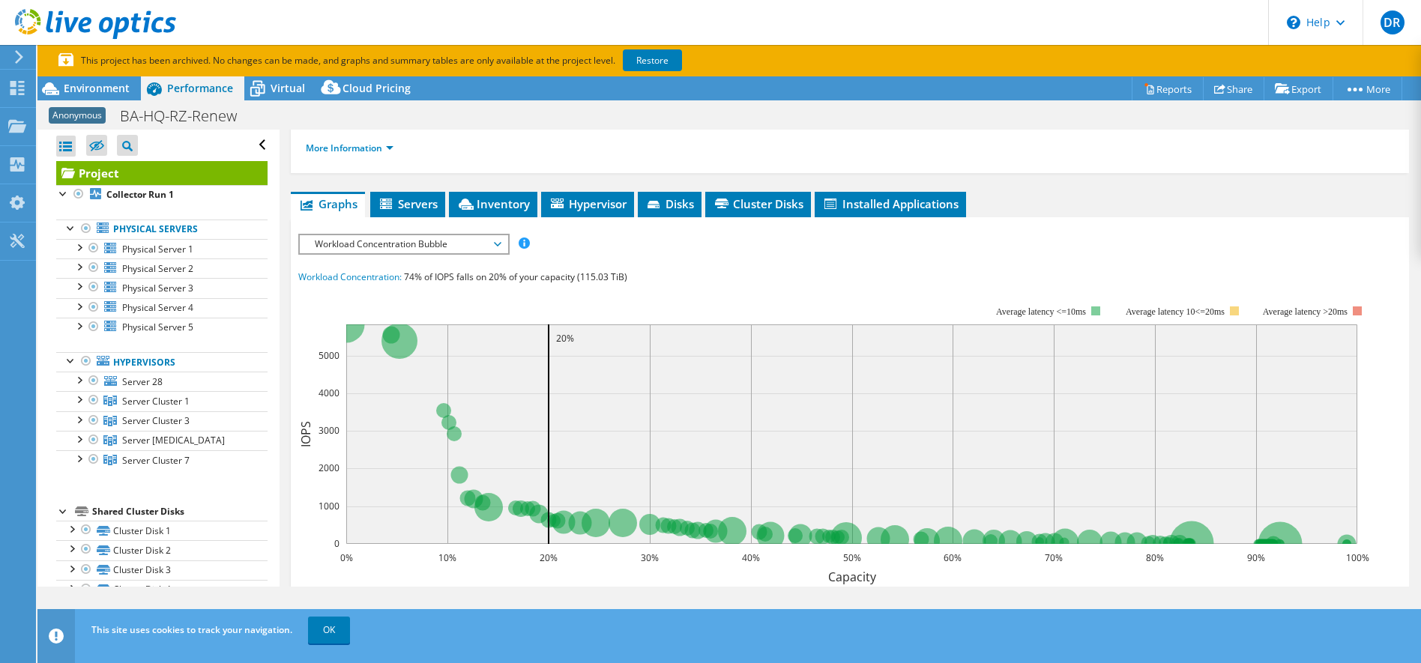
scroll to position [235, 0]
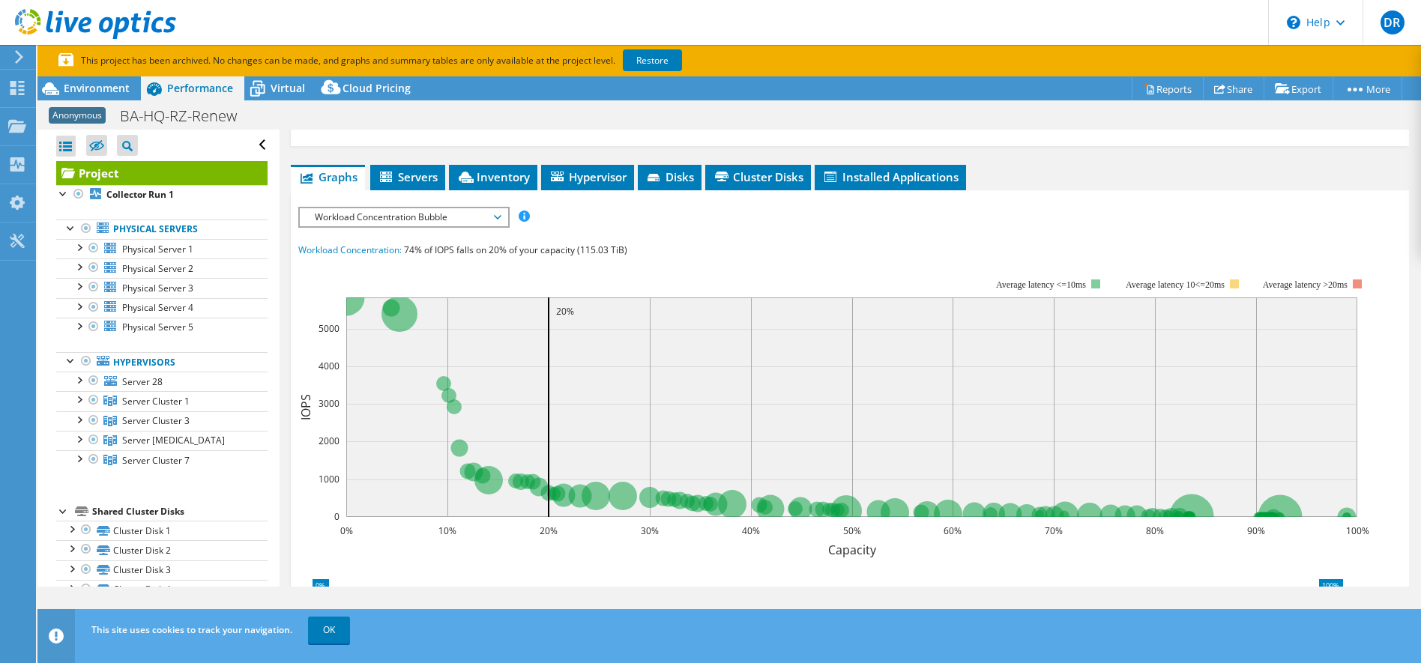
click at [491, 208] on span "Workload Concentration Bubble" at bounding box center [403, 217] width 193 height 18
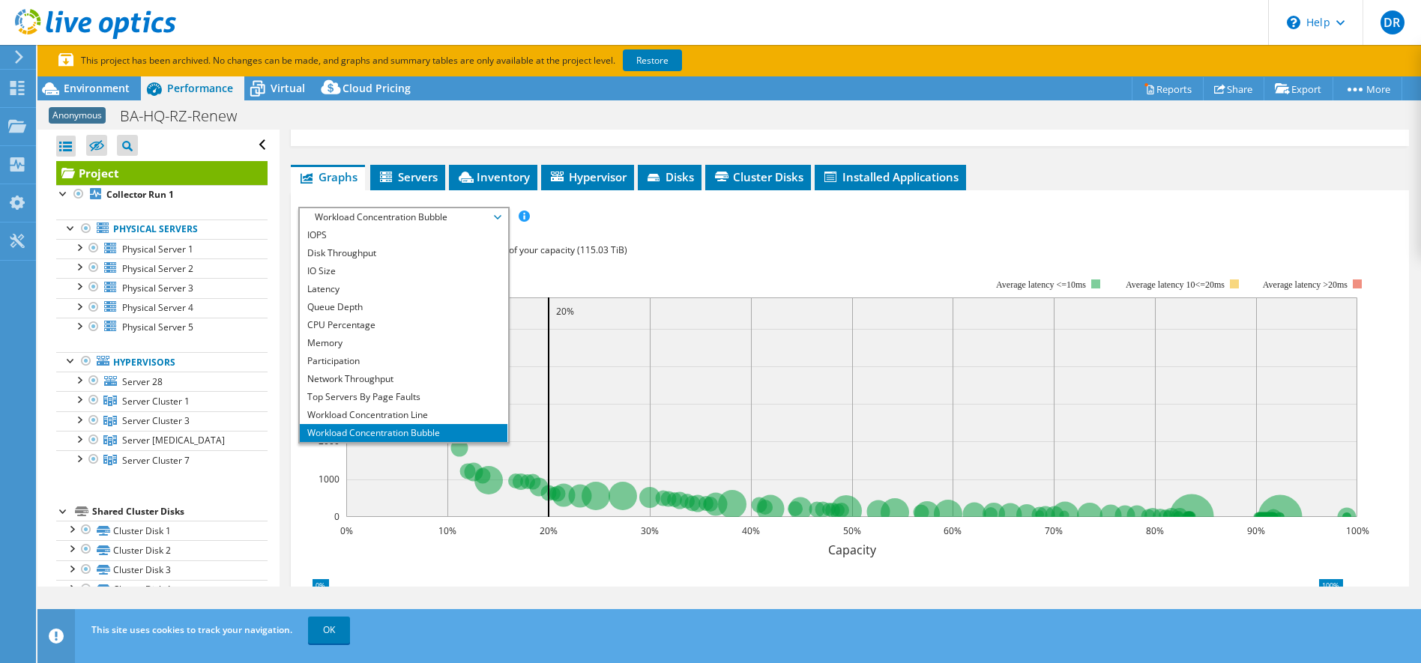
click at [762, 242] on div "Workload Concentration: 74% of IOPS falls on 20% of your capacity (115.03 TiB)" at bounding box center [849, 250] width 1103 height 16
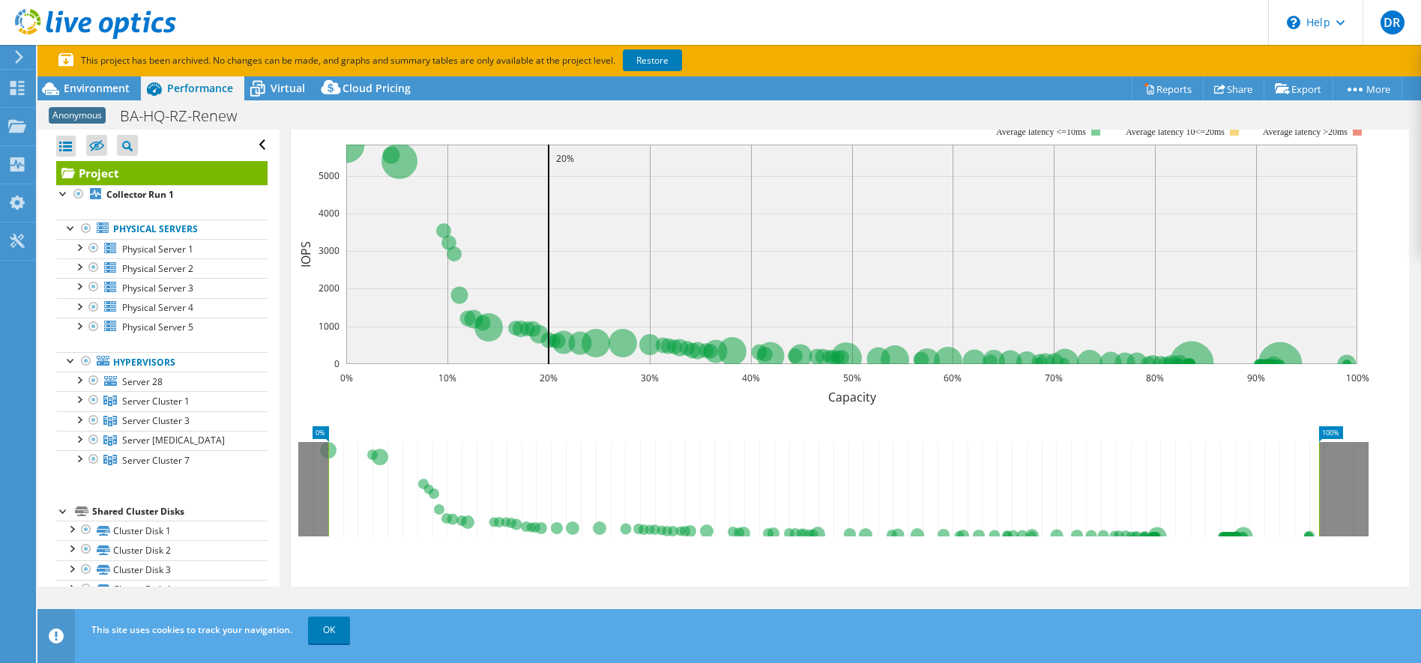
scroll to position [457, 0]
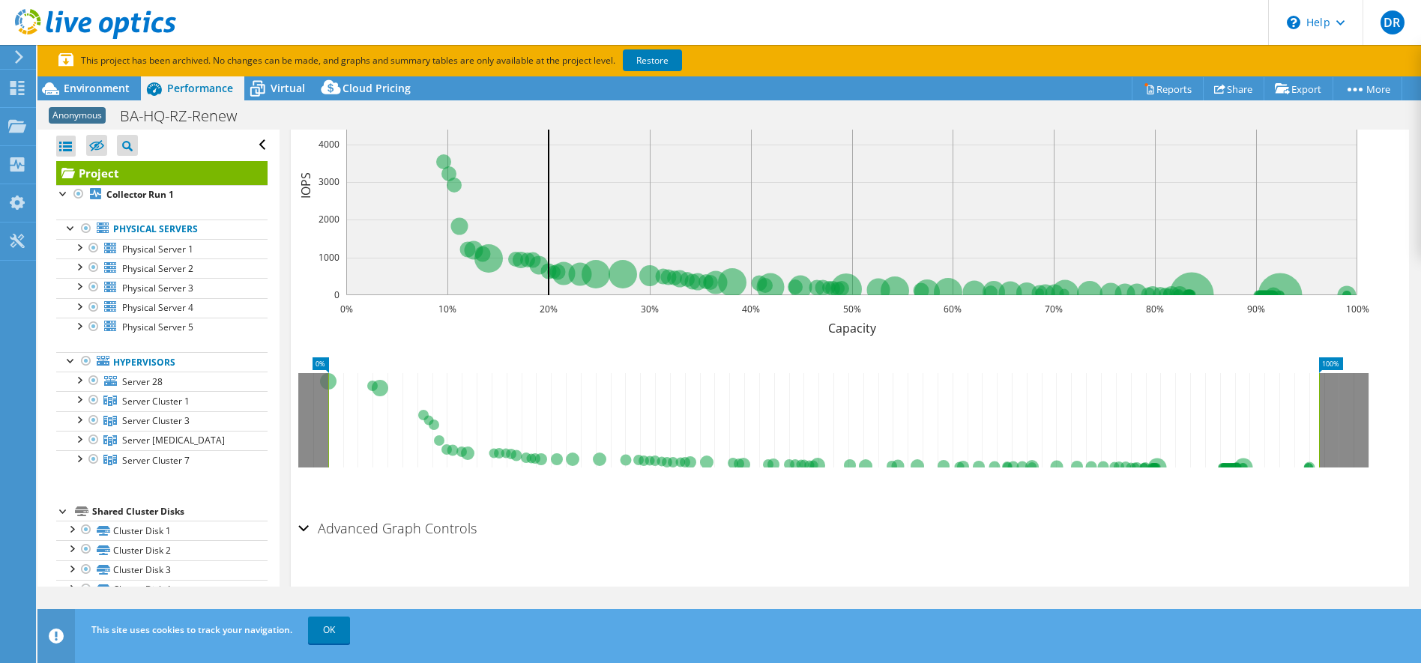
click at [304, 513] on div "Advanced Graph Controls" at bounding box center [849, 529] width 1103 height 32
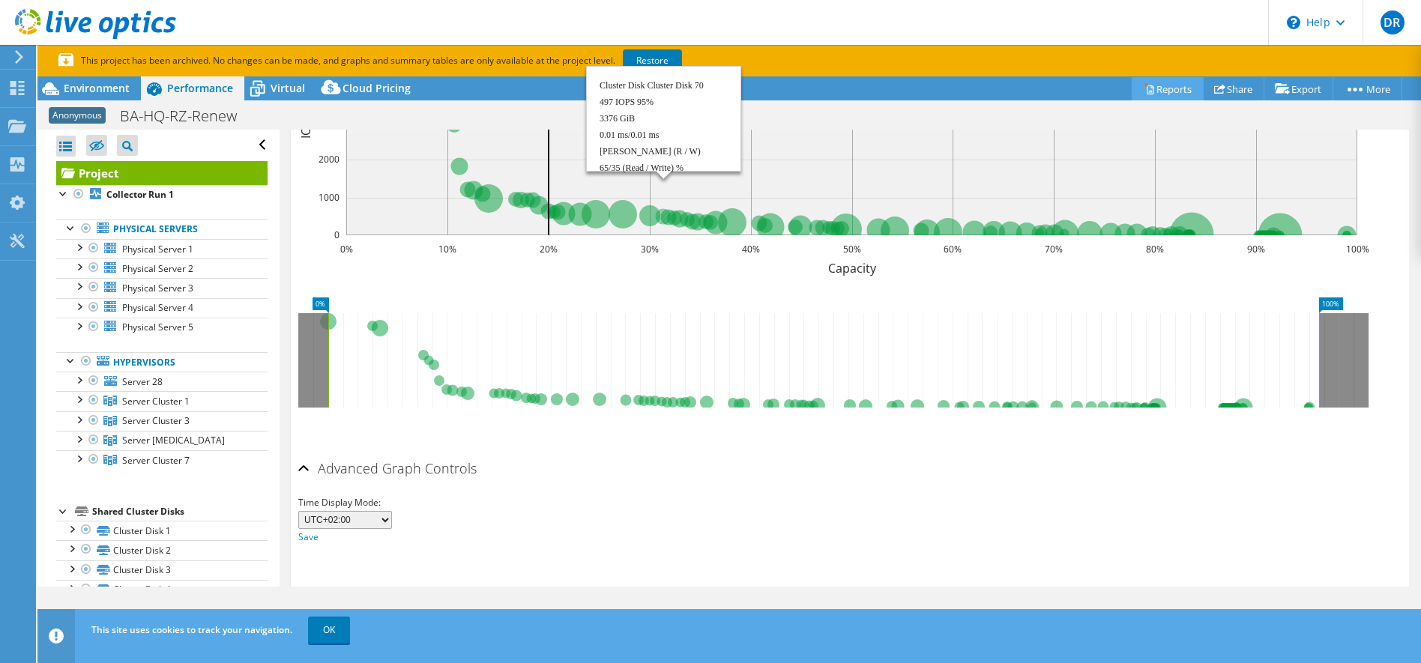
click at [1165, 93] on link "Reports" at bounding box center [1168, 88] width 72 height 23
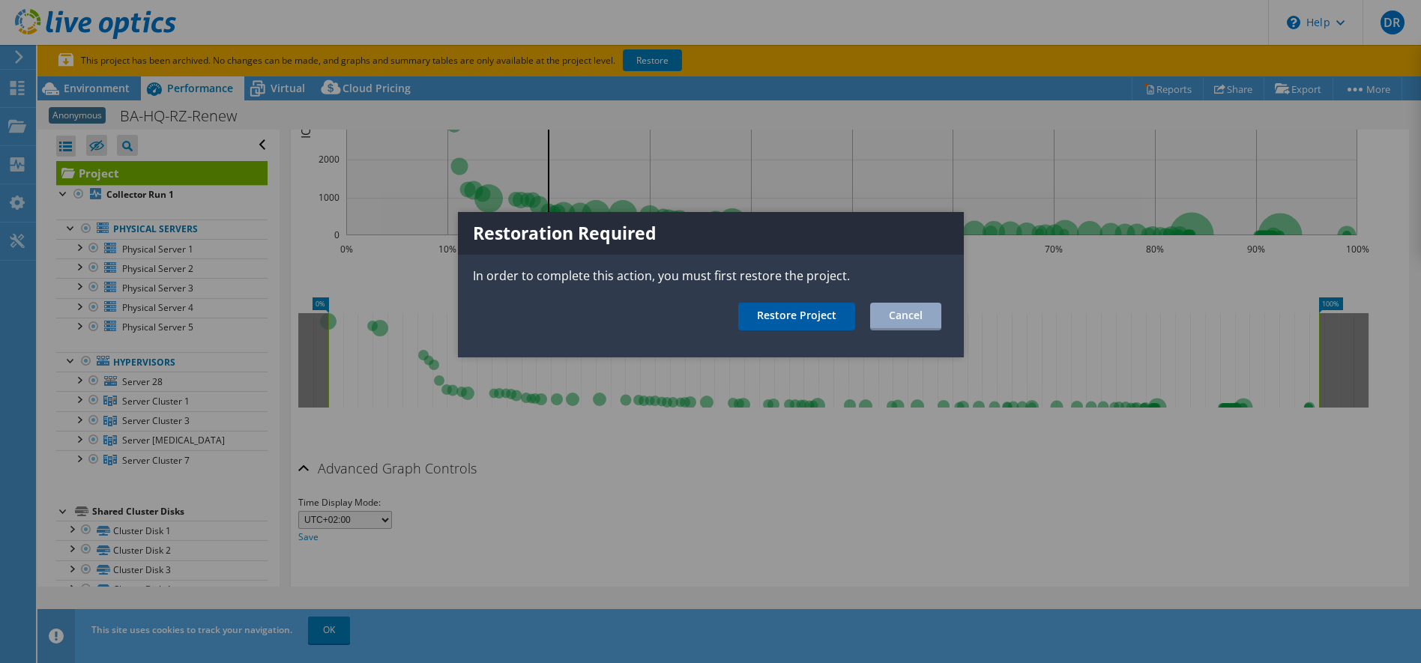
click at [795, 319] on link "Restore Project" at bounding box center [796, 317] width 117 height 28
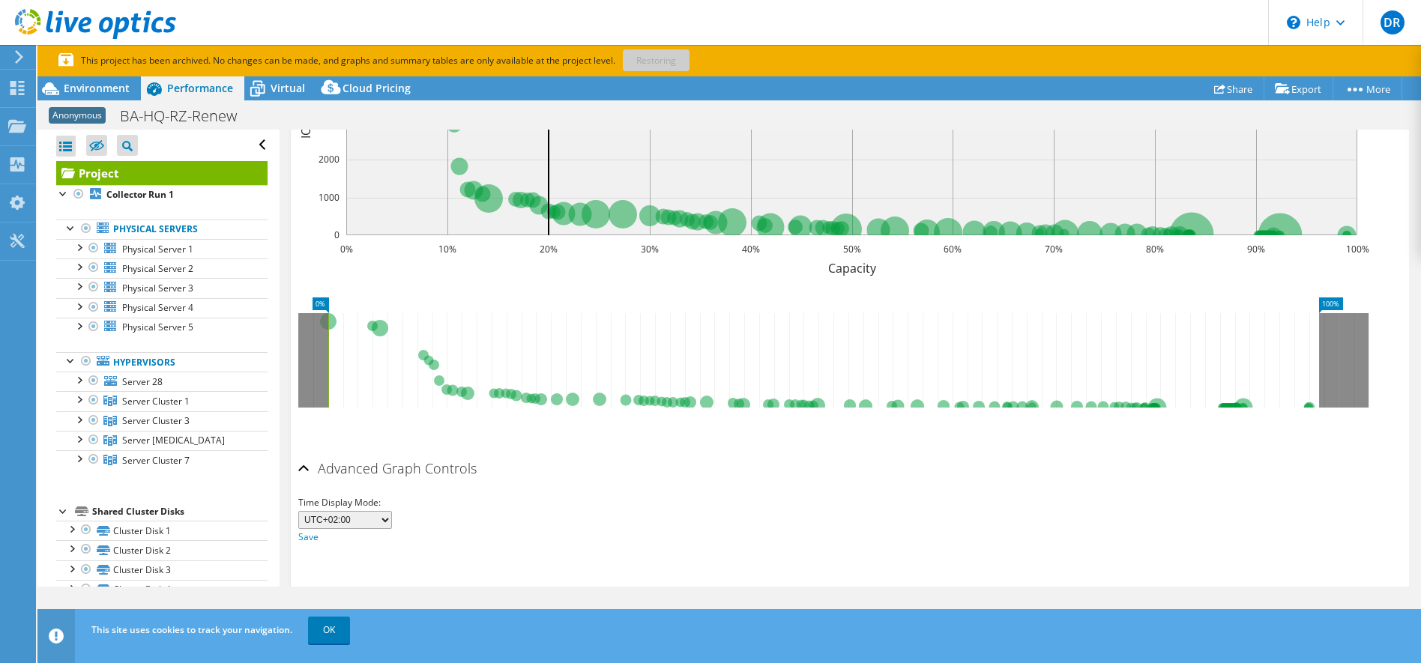
click at [622, 567] on div "Project Details Duration 6 days, 23 hr, 59 min Start Time 05/02/2025, 09:14 (+0…" at bounding box center [850, 114] width 1141 height 1004
click at [312, 642] on link "OK" at bounding box center [329, 630] width 42 height 27
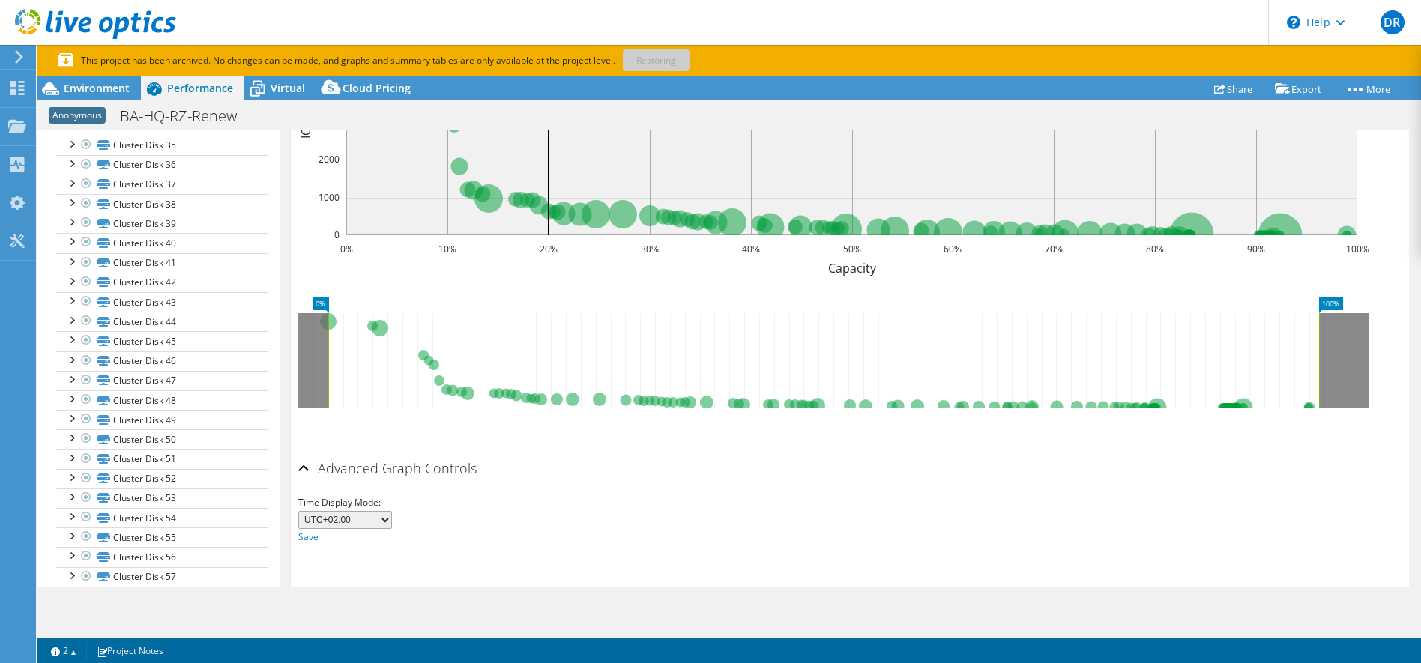
scroll to position [1345, 0]
click at [74, 403] on div at bounding box center [71, 400] width 15 height 15
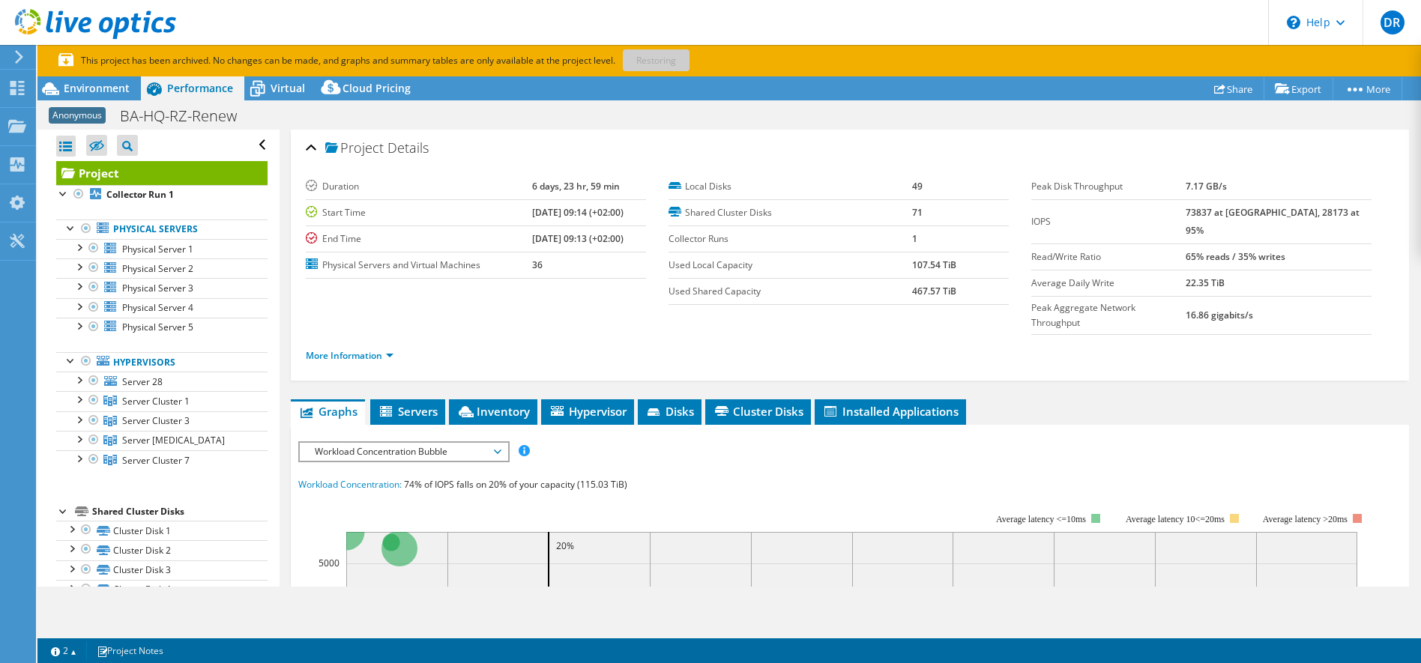
scroll to position [0, 0]
click at [495, 444] on span "Workload Concentration Bubble" at bounding box center [403, 453] width 193 height 18
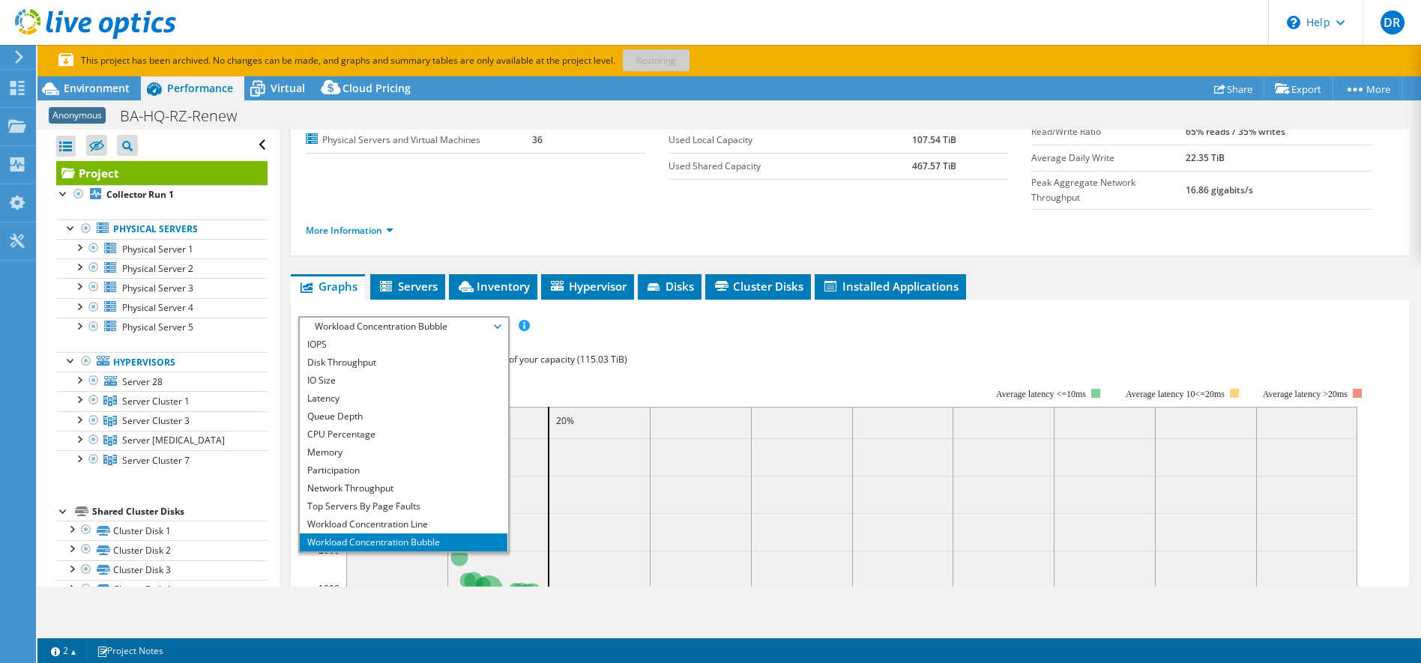
scroll to position [127, 0]
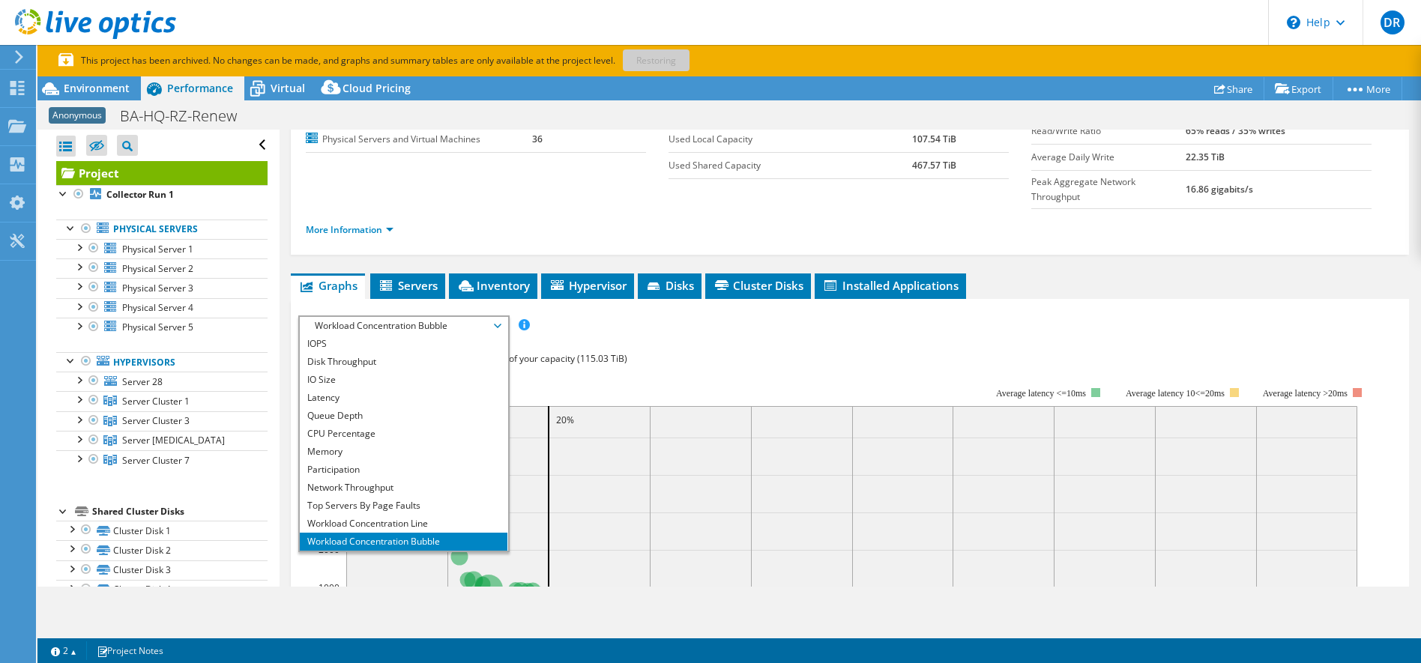
click at [728, 367] on rect at bounding box center [833, 517] width 1071 height 300
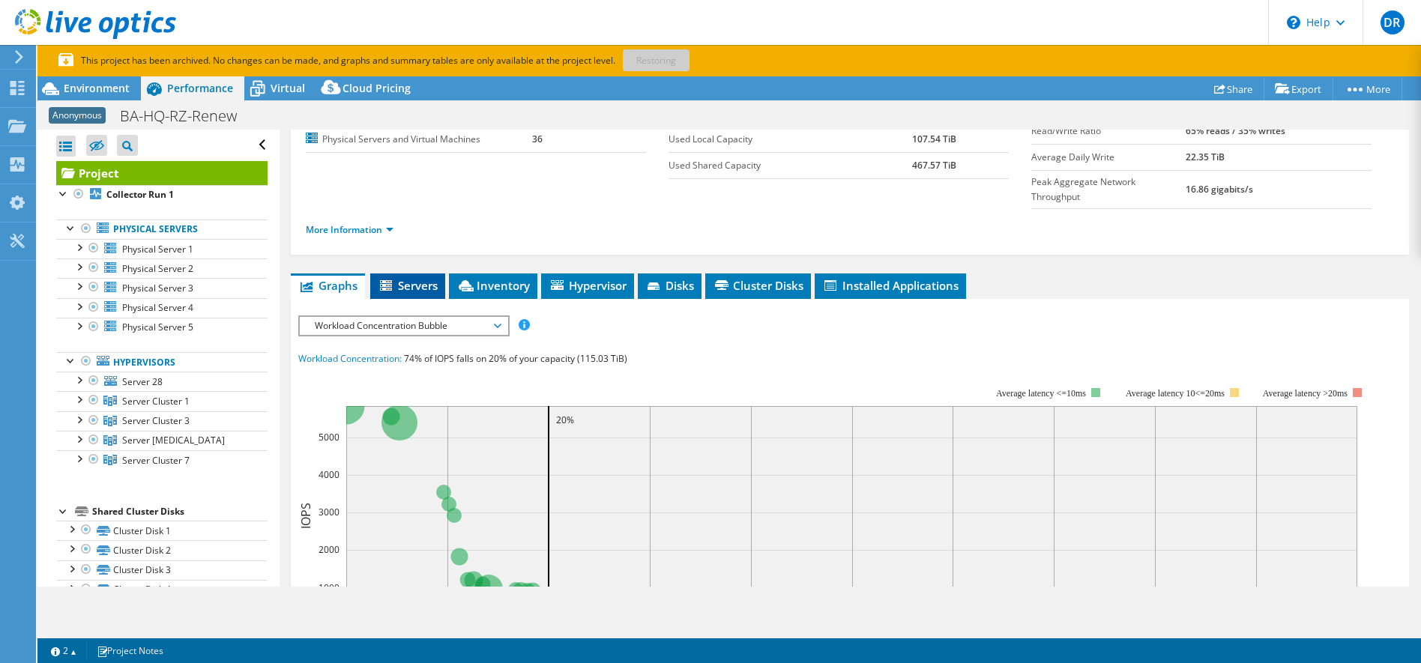
click at [423, 278] on span "Servers" at bounding box center [408, 285] width 60 height 15
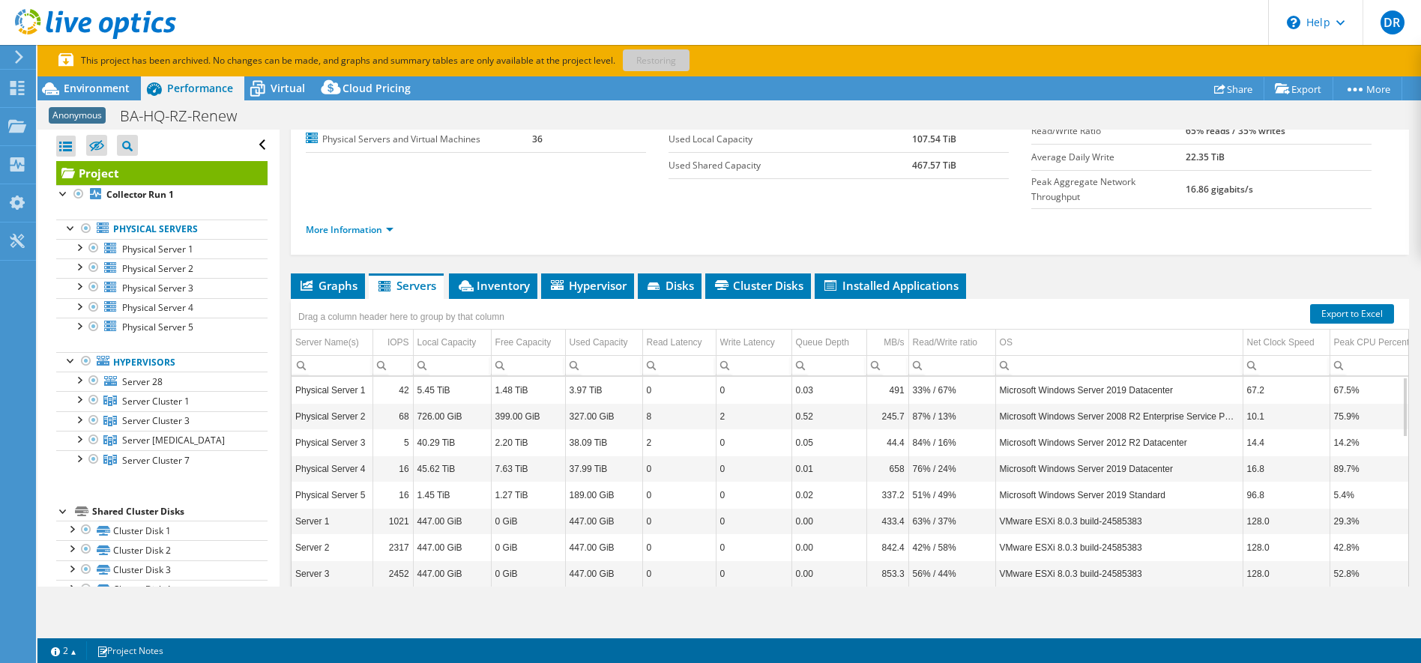
scroll to position [0, 0]
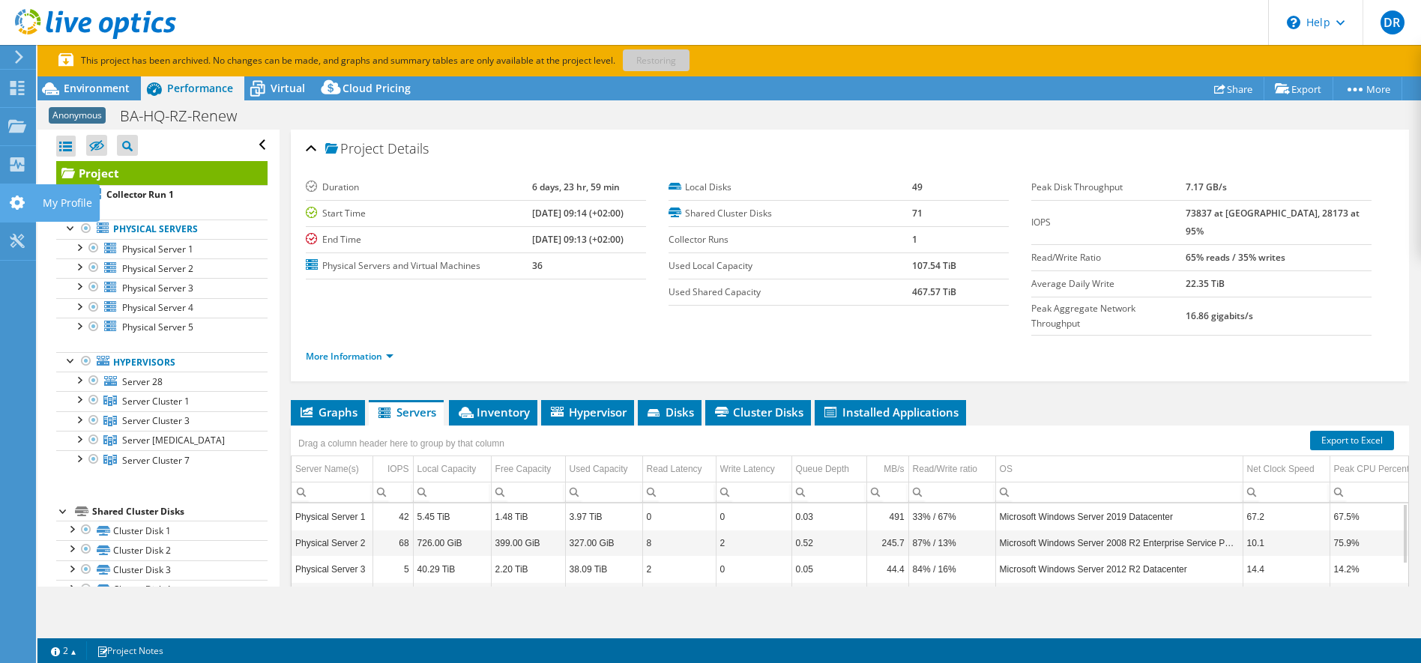
click at [12, 199] on use at bounding box center [17, 203] width 15 height 14
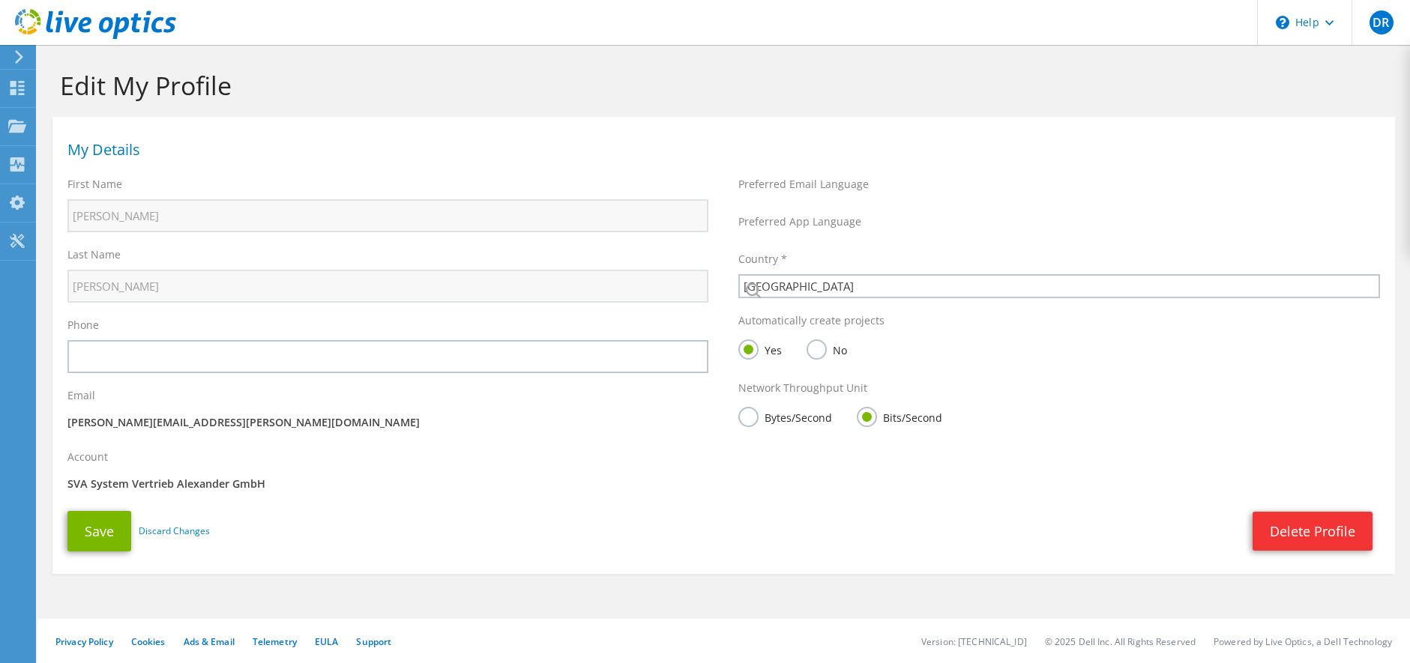
select select "56"
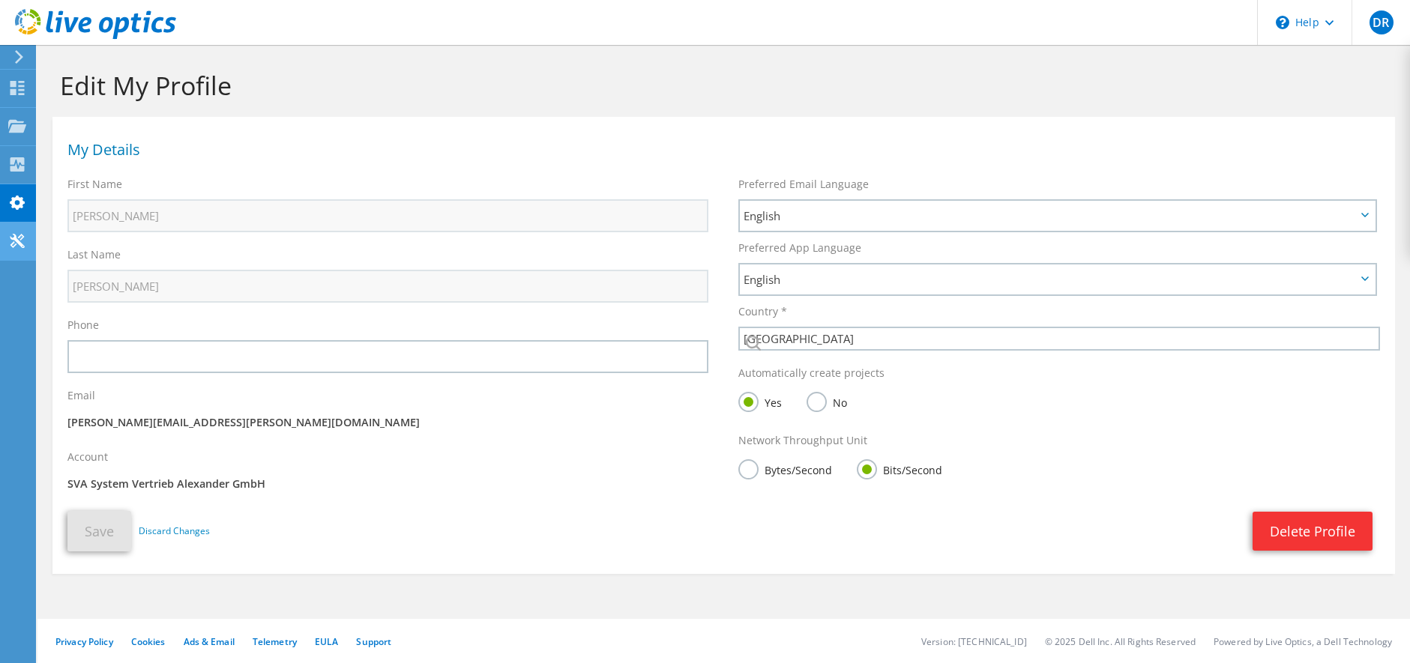
drag, startPoint x: 0, startPoint y: 0, endPoint x: 12, endPoint y: 243, distance: 243.2
click at [12, 243] on icon at bounding box center [17, 241] width 18 height 14
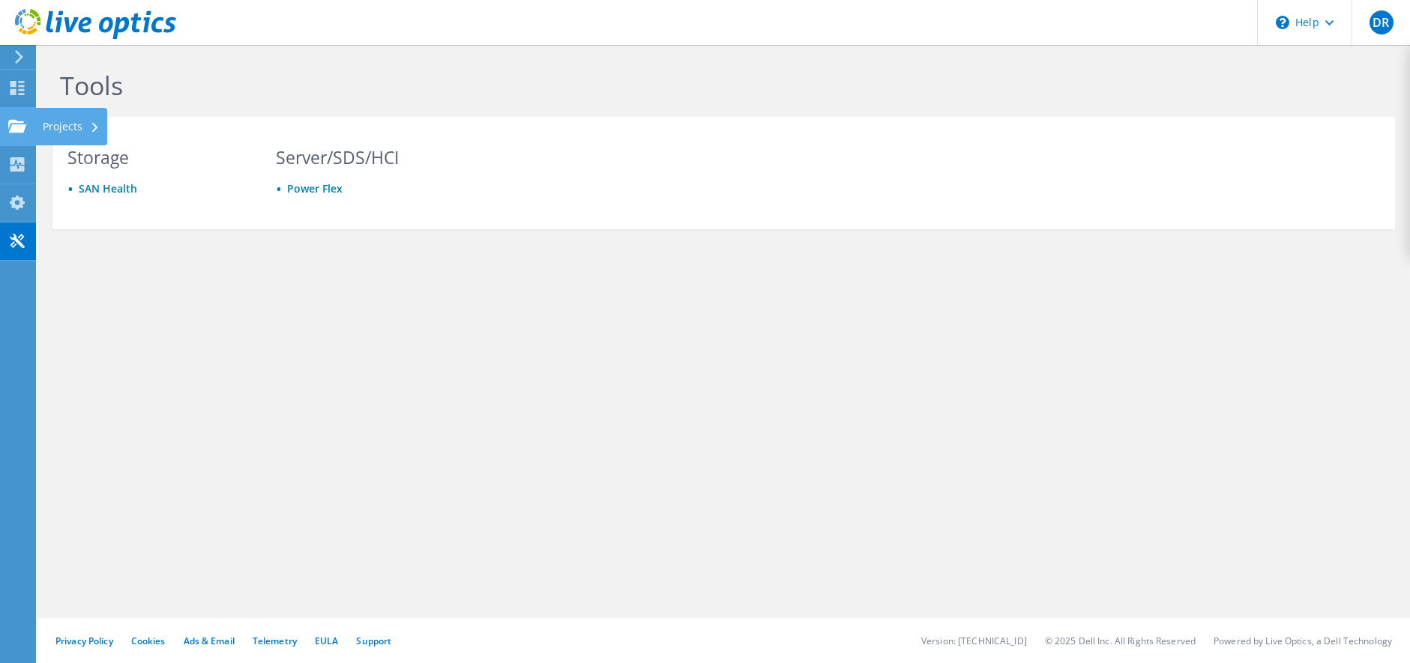
click at [13, 131] on use at bounding box center [17, 125] width 18 height 13
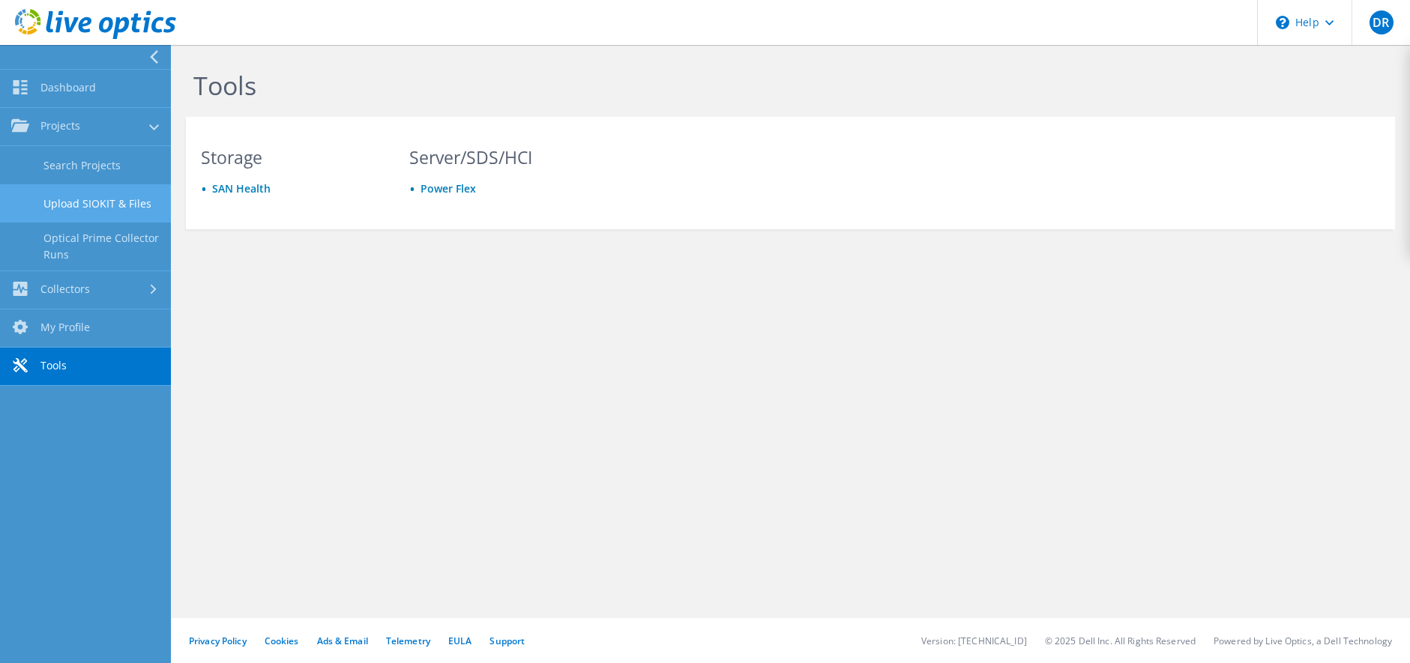
click at [91, 197] on link "Upload SIOKIT & Files" at bounding box center [85, 203] width 171 height 38
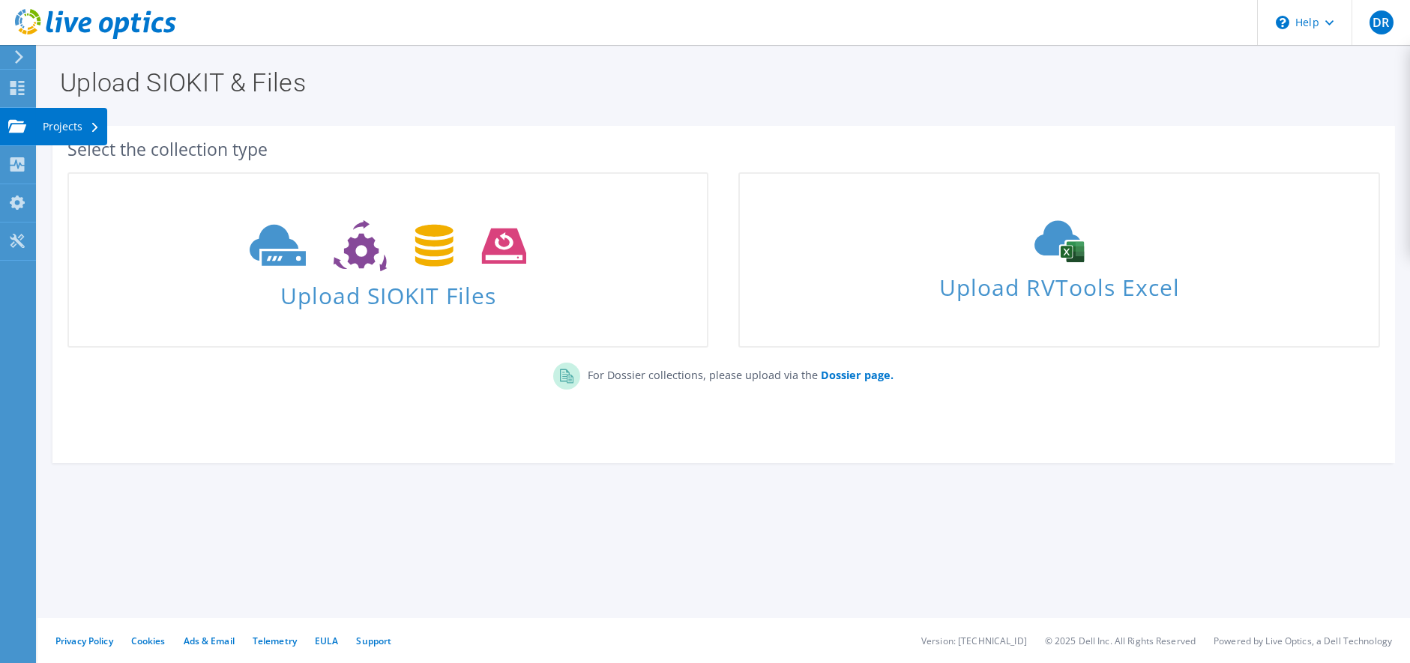
click at [10, 127] on icon at bounding box center [17, 126] width 18 height 14
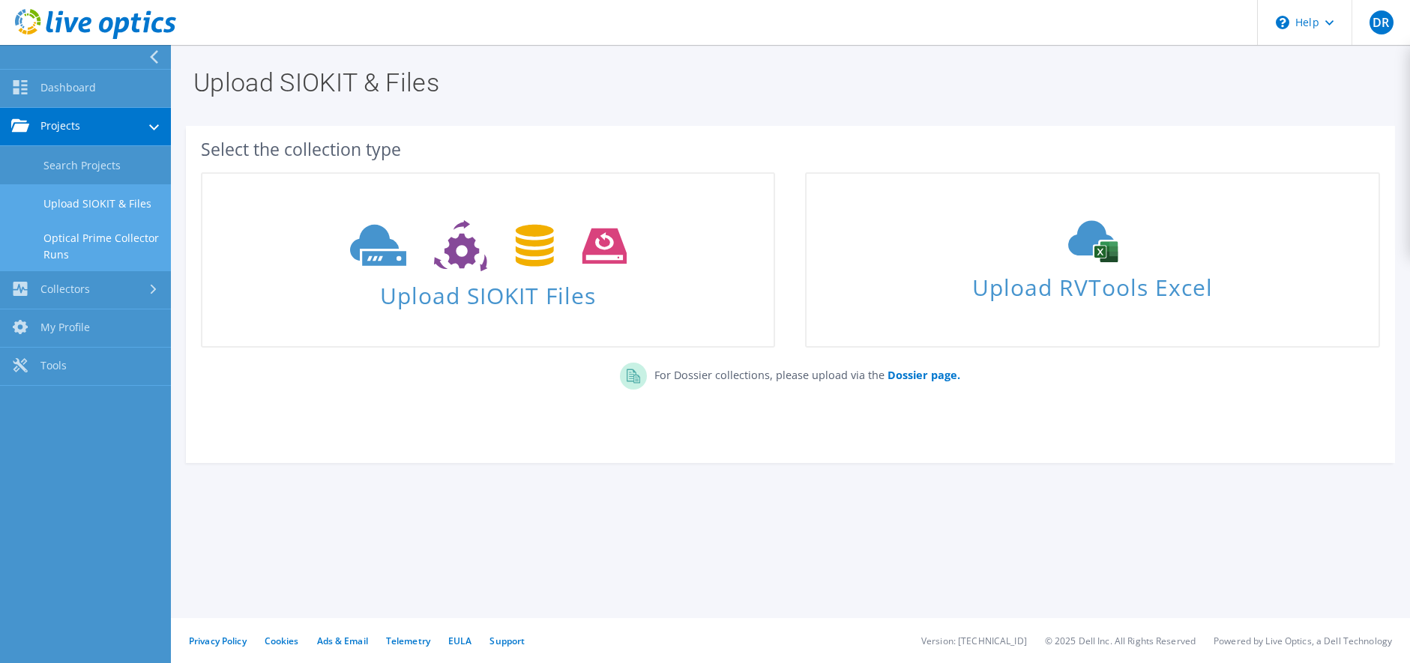
click at [58, 241] on link "Optical Prime Collector Runs" at bounding box center [85, 247] width 171 height 48
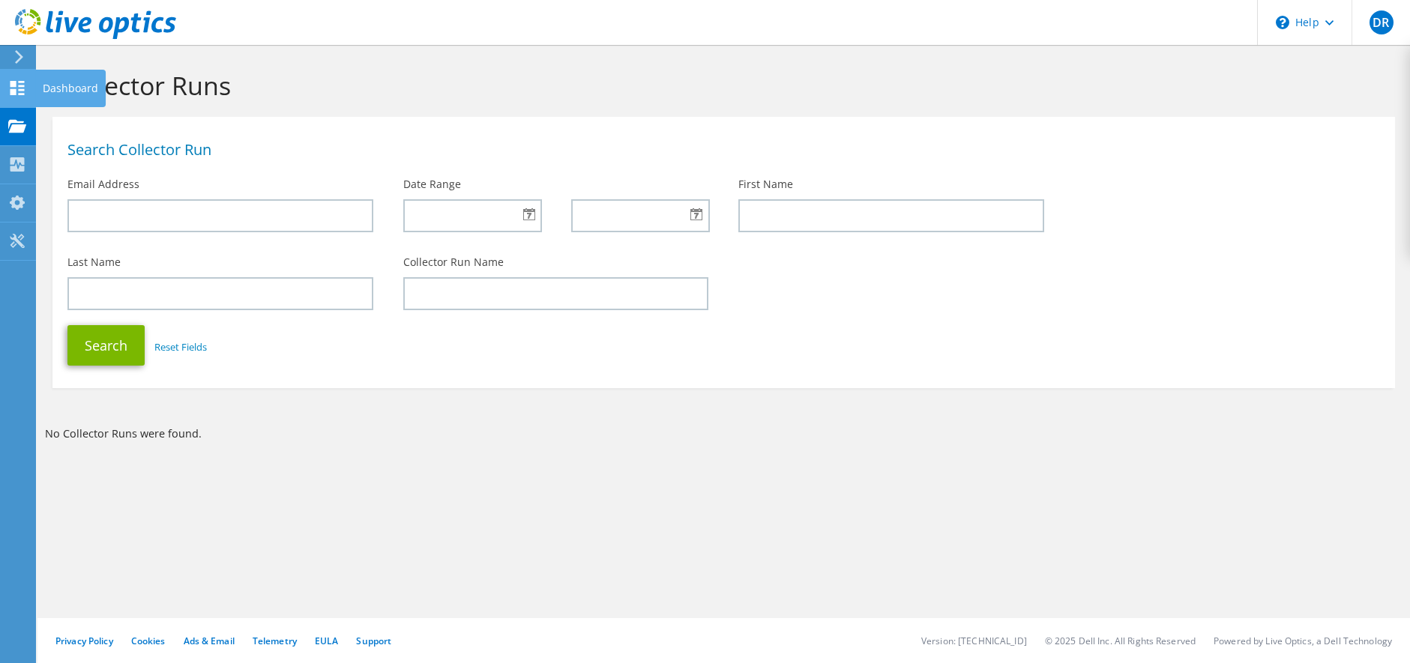
click at [18, 87] on icon at bounding box center [17, 88] width 18 height 14
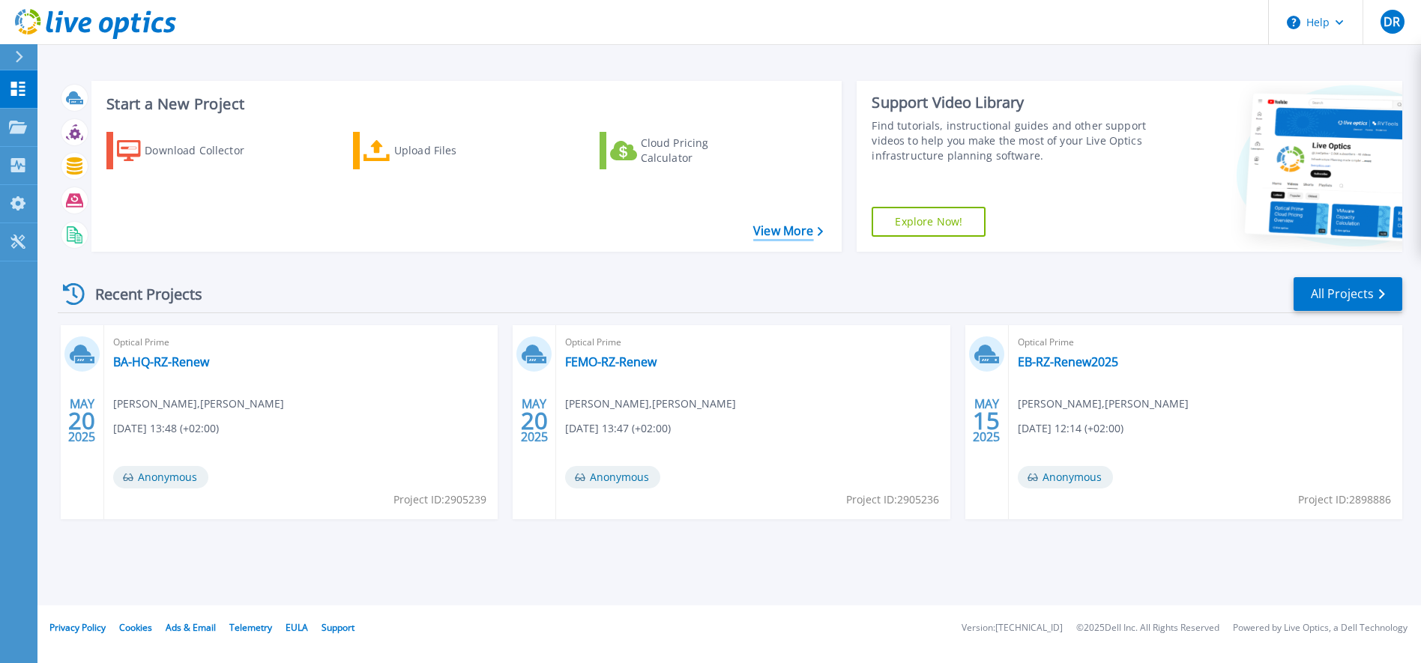
click at [785, 235] on link "View More" at bounding box center [788, 231] width 70 height 14
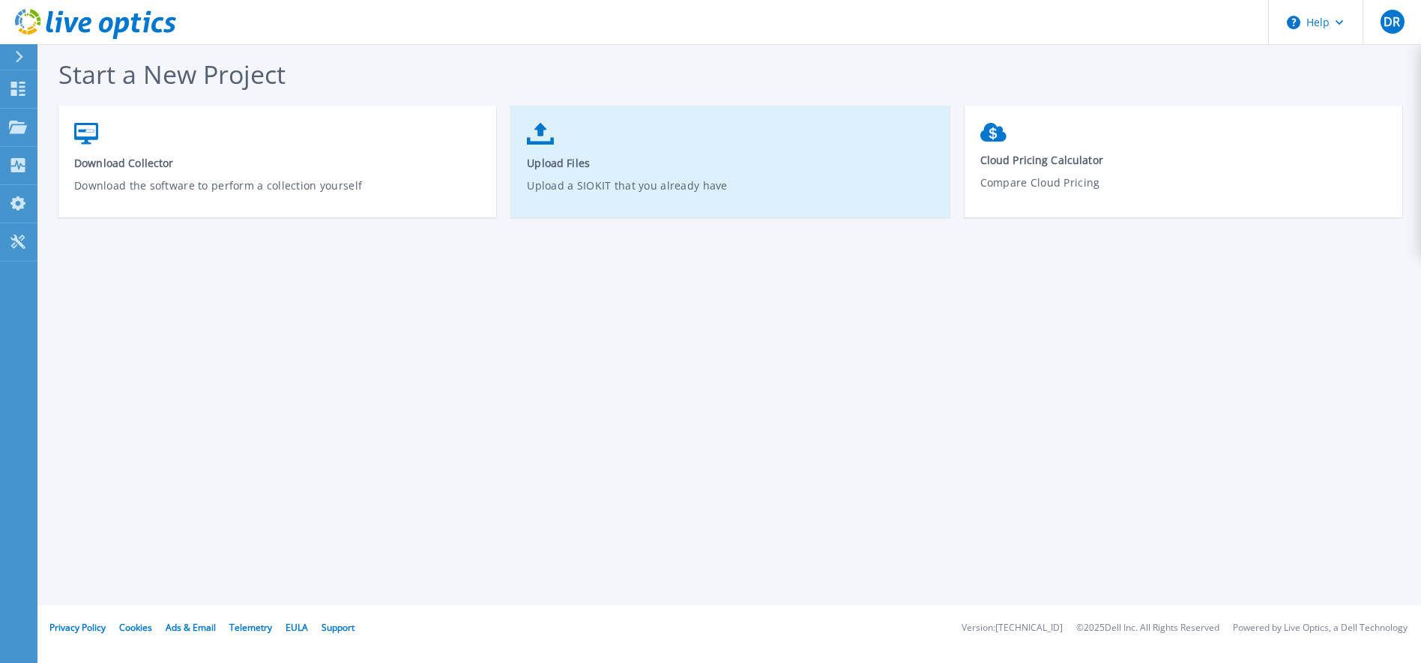
click at [541, 166] on span "Upload Files" at bounding box center [730, 163] width 407 height 14
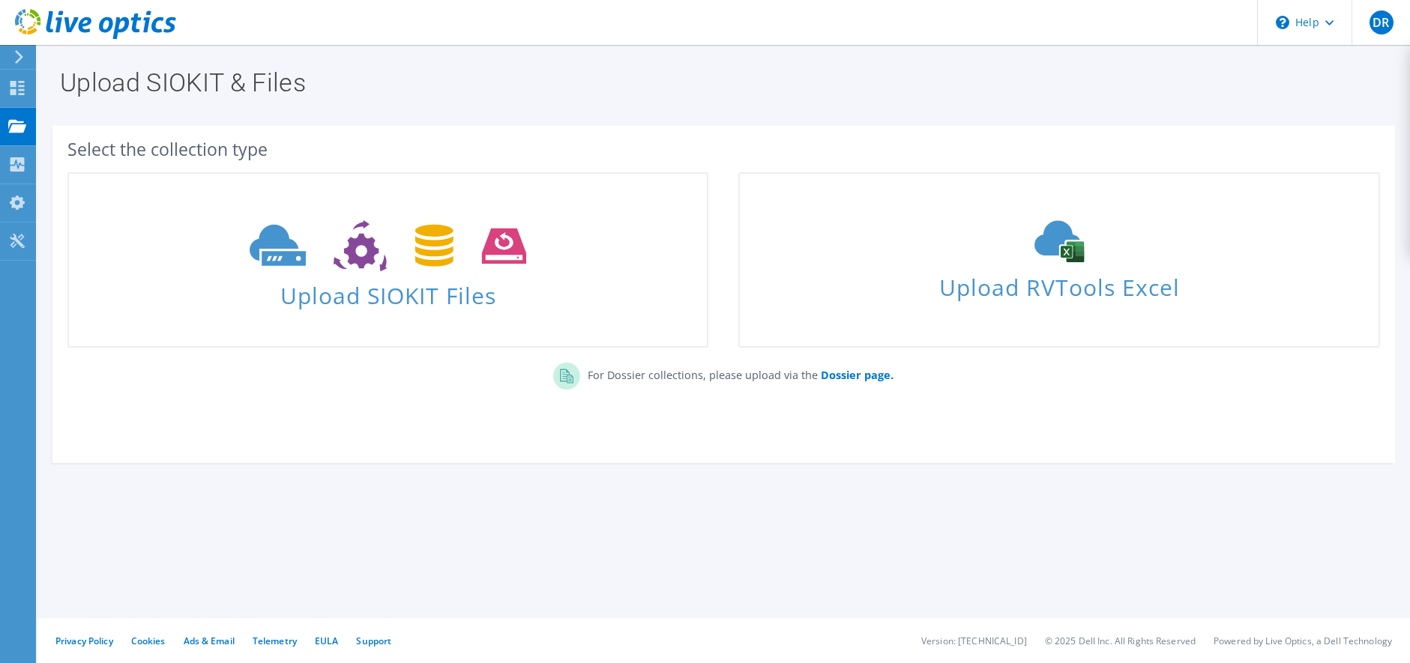
click at [13, 53] on icon at bounding box center [18, 56] width 11 height 13
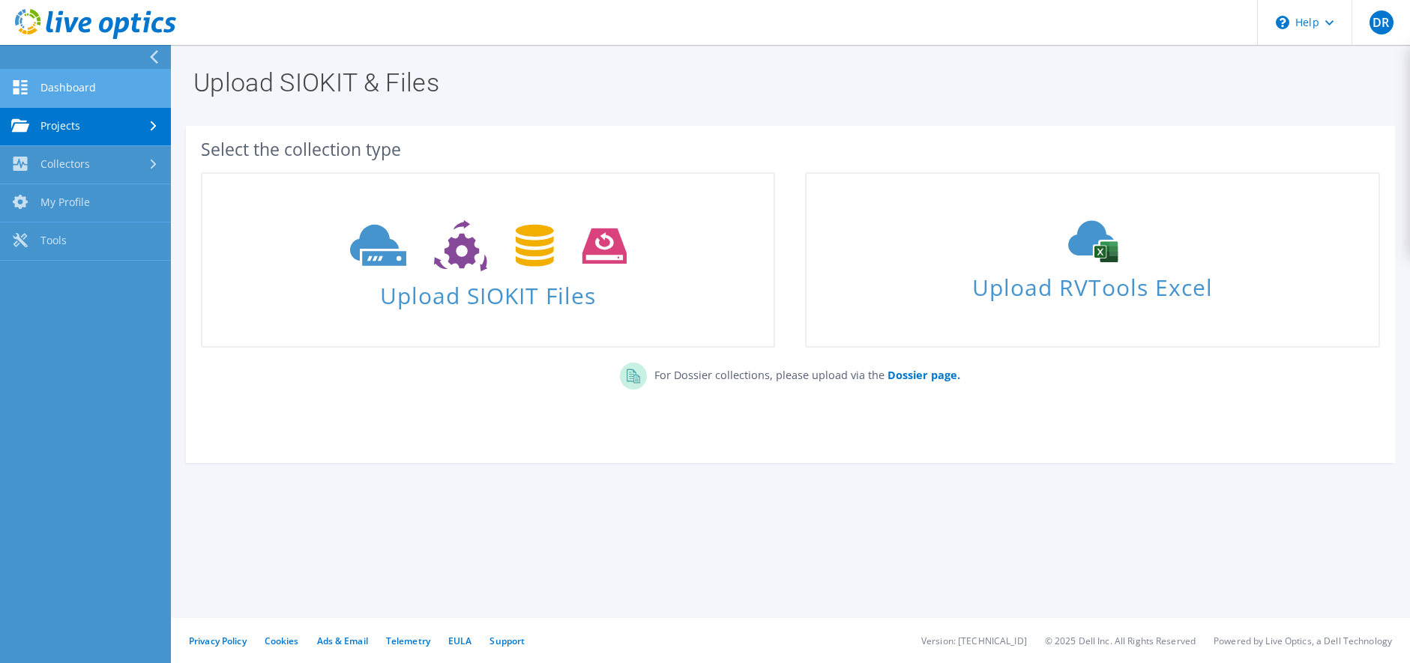
click at [59, 78] on link "Dashboard" at bounding box center [85, 89] width 171 height 38
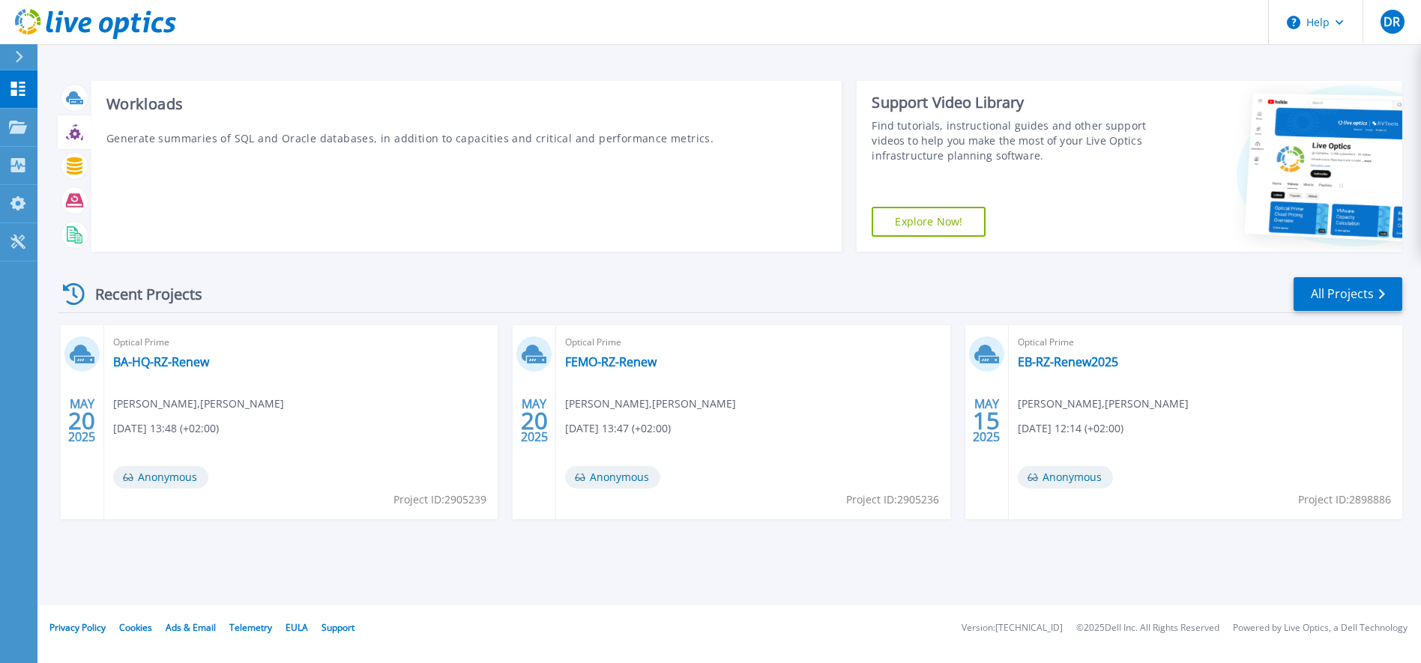
click at [73, 133] on icon at bounding box center [74, 133] width 11 height 11
click at [70, 168] on icon at bounding box center [74, 165] width 17 height 17
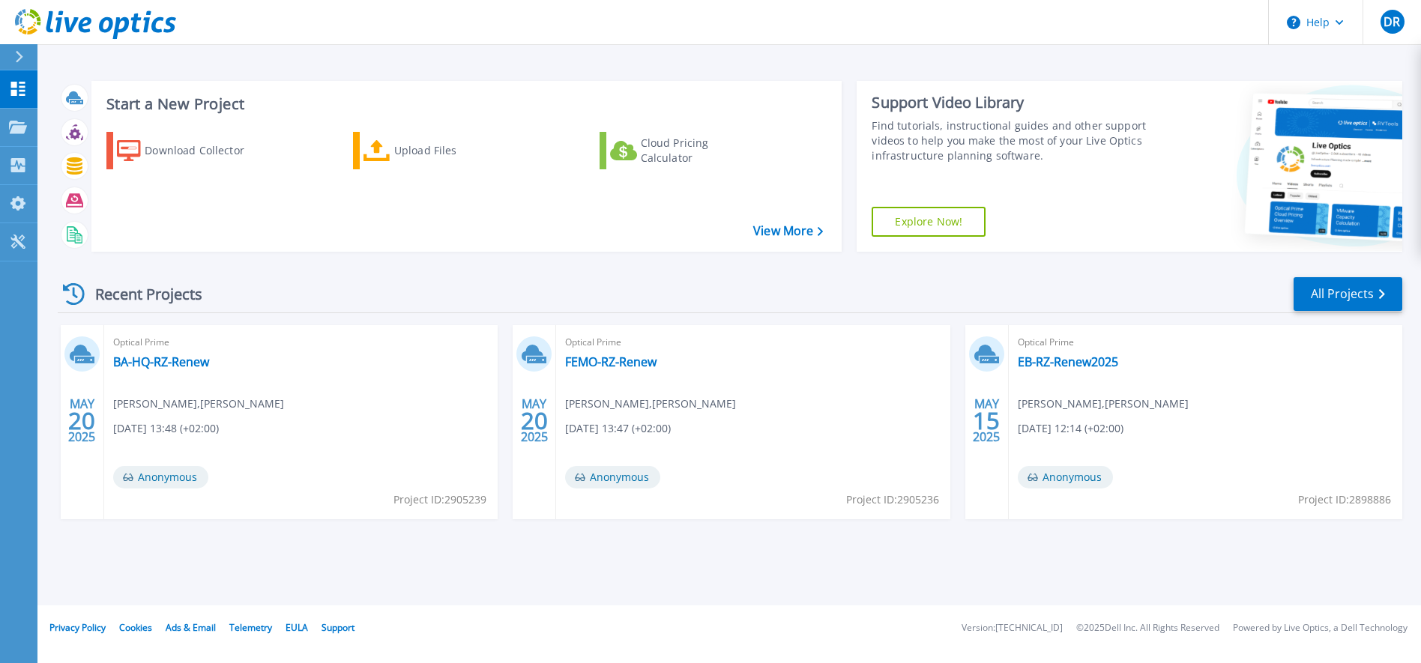
click at [274, 391] on div "Optical Prime BA-HQ-RZ-Renew Frank Faust , Beckhoff 05/20/2025, 13:48 (+02:00) …" at bounding box center [301, 422] width 394 height 194
drag, startPoint x: 86, startPoint y: 352, endPoint x: 154, endPoint y: 356, distance: 67.6
click at [154, 356] on div "MAY 20 2025 Optical Prime BA-HQ-RZ-Renew Frank Faust , Beckhoff 05/20/2025, 13:…" at bounding box center [279, 422] width 437 height 194
click at [154, 356] on link "BA-HQ-RZ-Renew" at bounding box center [161, 362] width 96 height 15
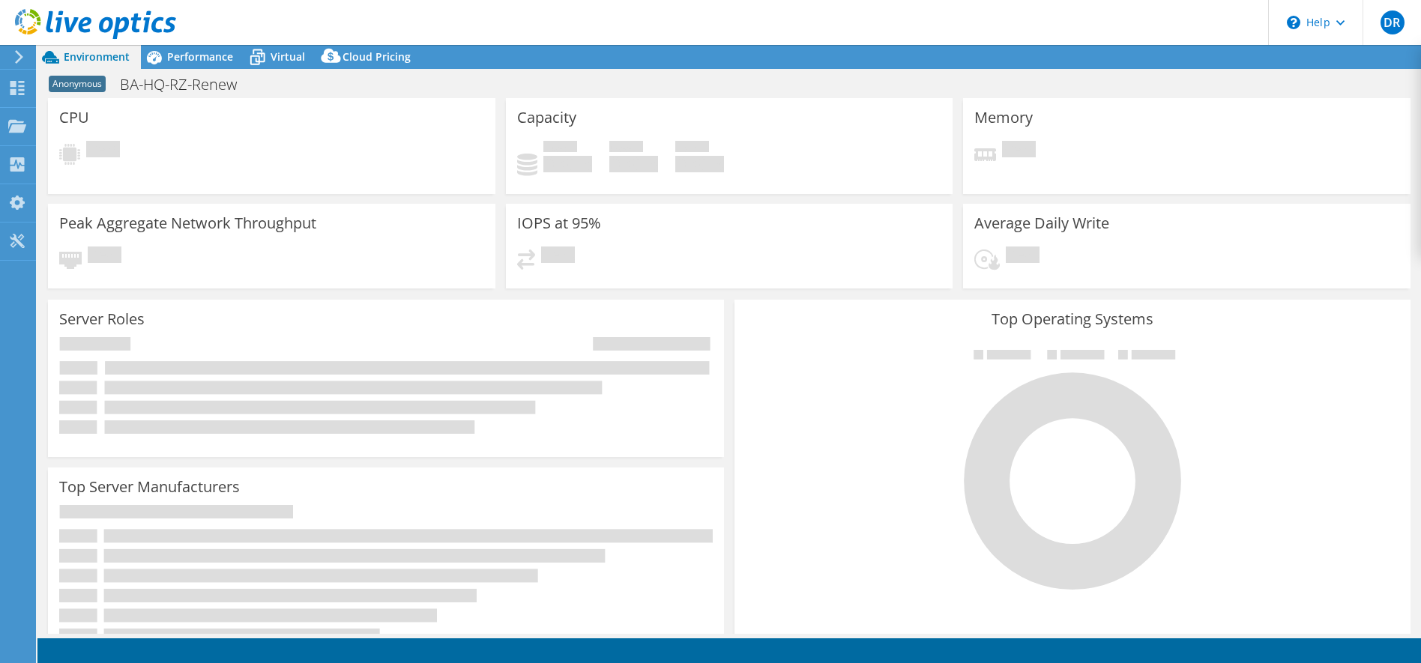
select select "USD"
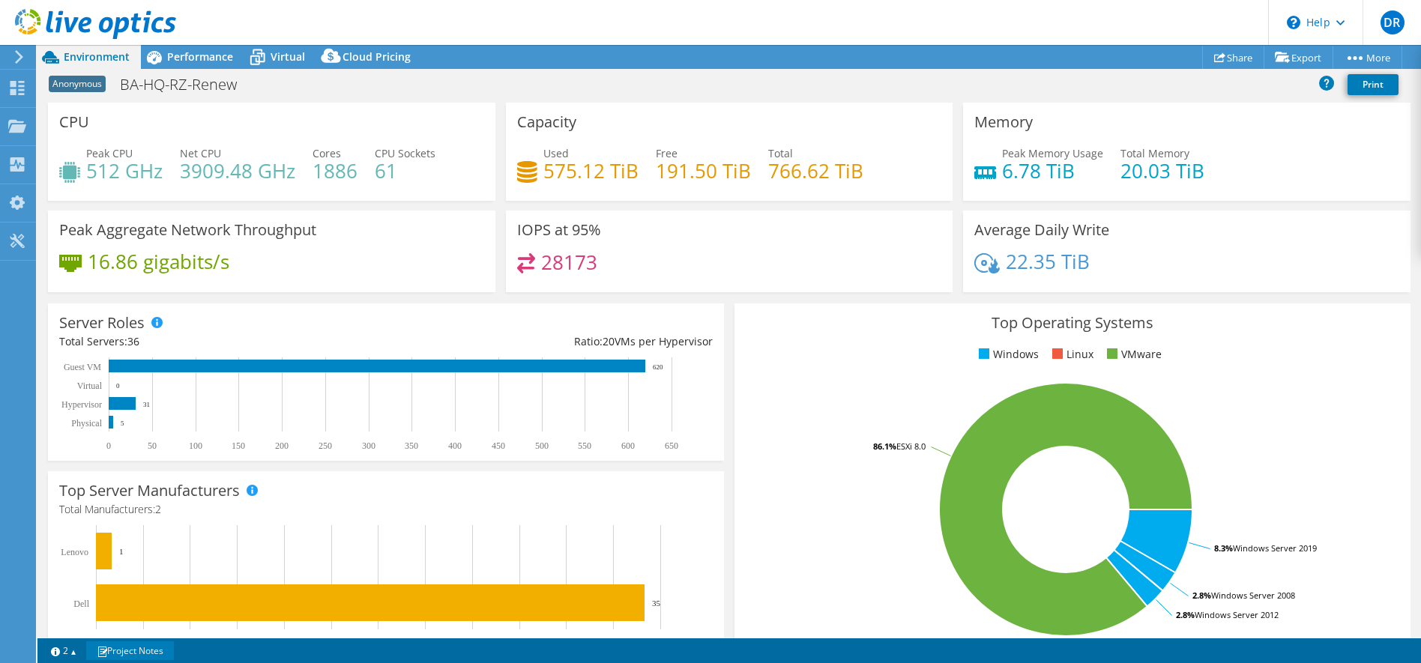
click at [138, 649] on link "Project Notes" at bounding box center [130, 651] width 88 height 19
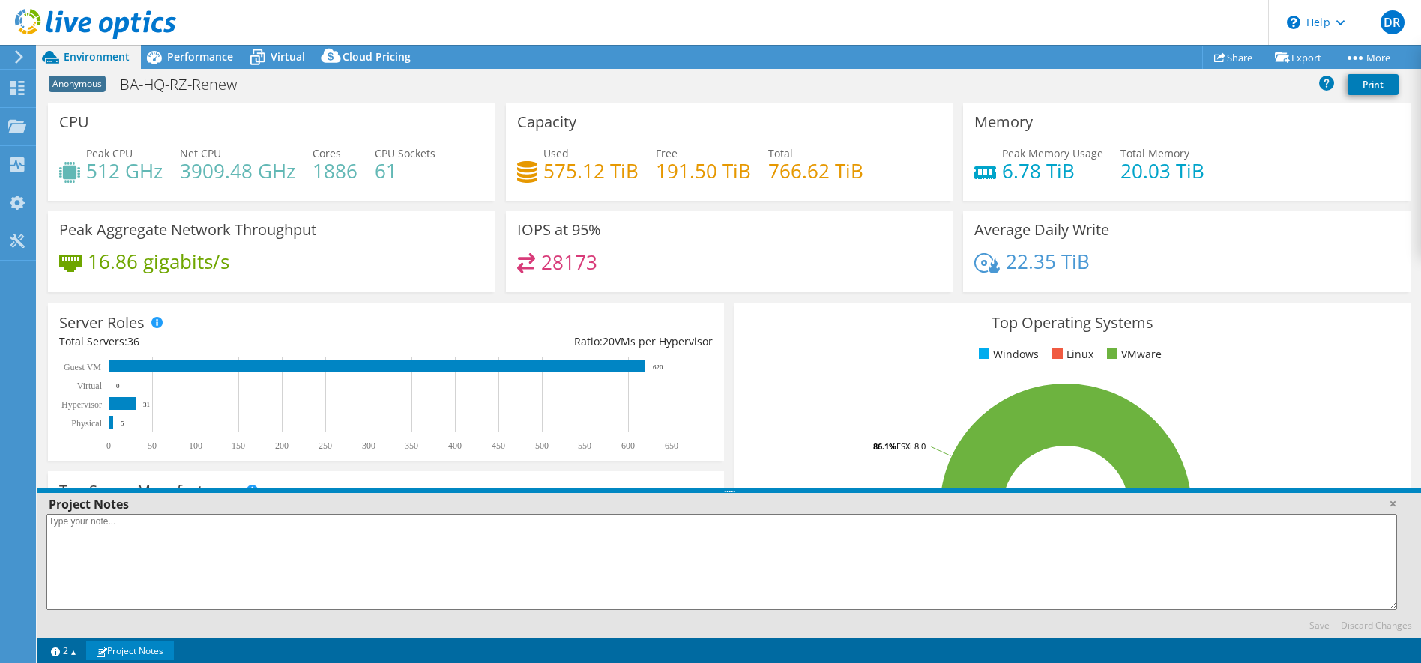
click at [1231, 344] on div "Top Operating Systems Windows Linux VMware 8.3% Windows Server 2019 2.8% Window…" at bounding box center [1073, 483] width 676 height 359
click at [193, 63] on span "Performance" at bounding box center [200, 56] width 66 height 14
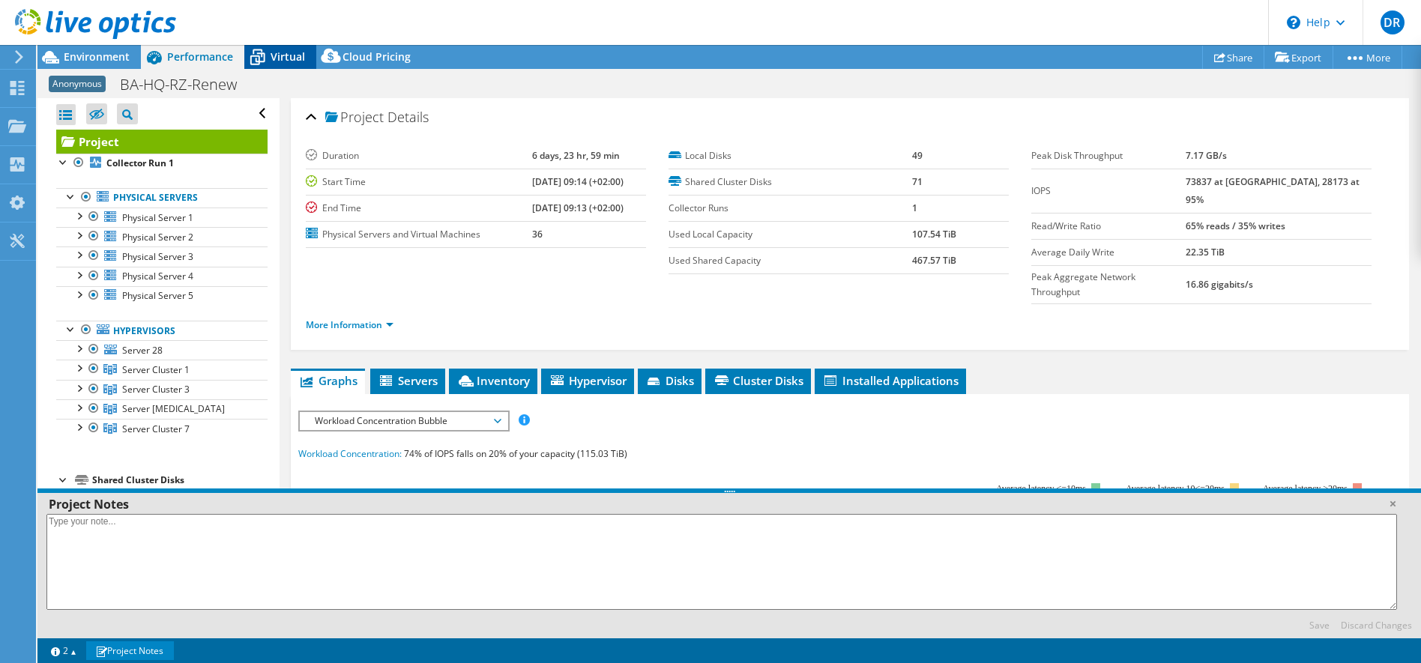
click at [285, 50] on span "Virtual" at bounding box center [288, 56] width 34 height 14
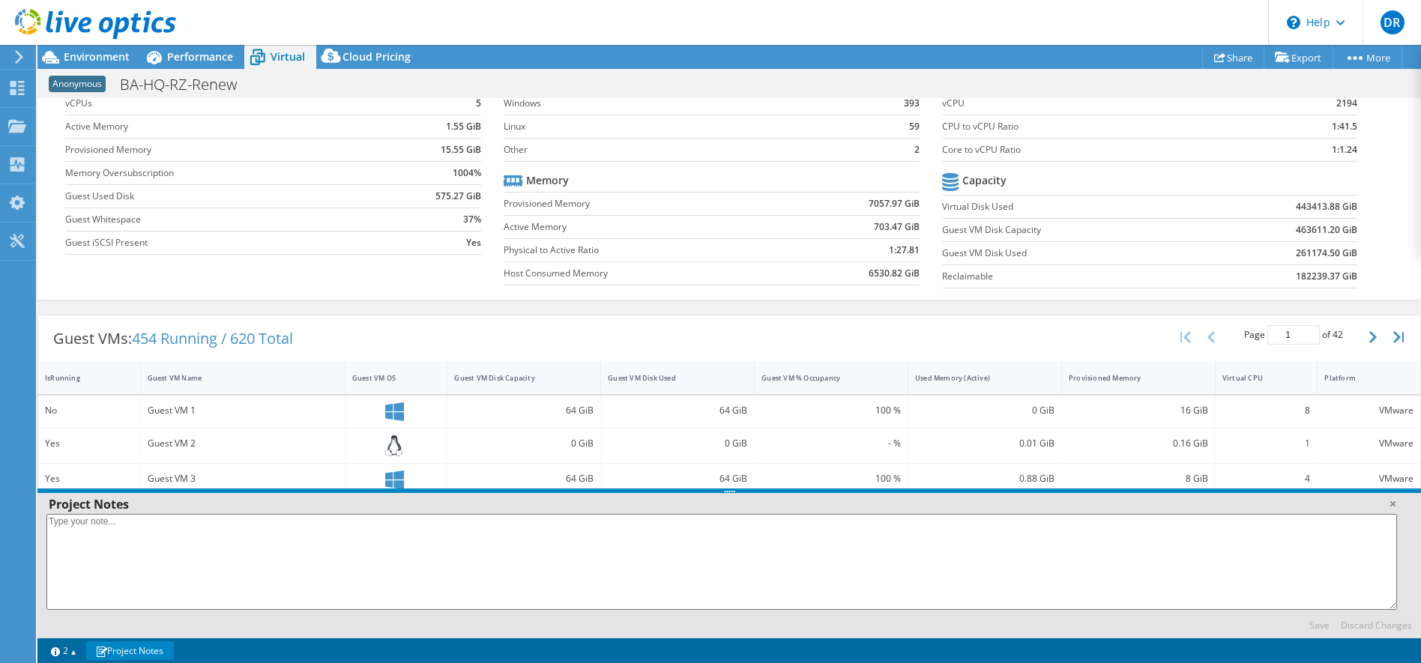
scroll to position [79, 0]
click at [1389, 501] on link at bounding box center [1392, 503] width 15 height 15
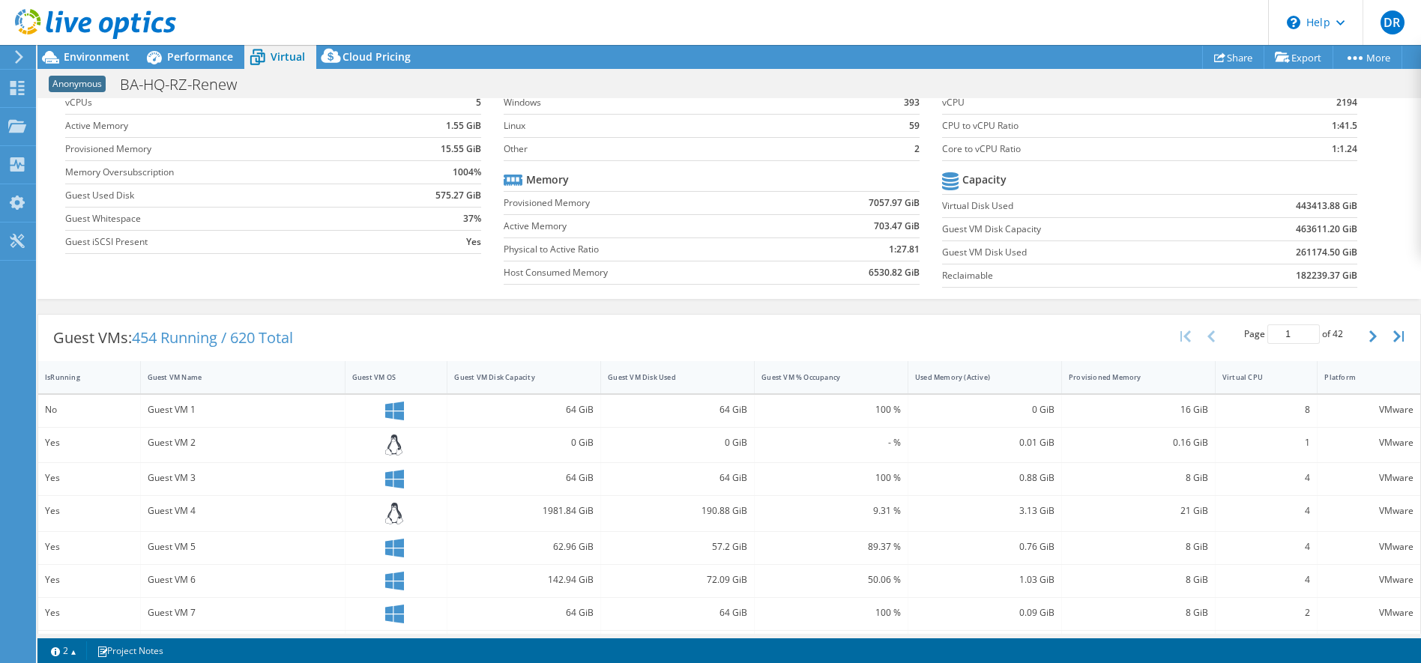
scroll to position [0, 0]
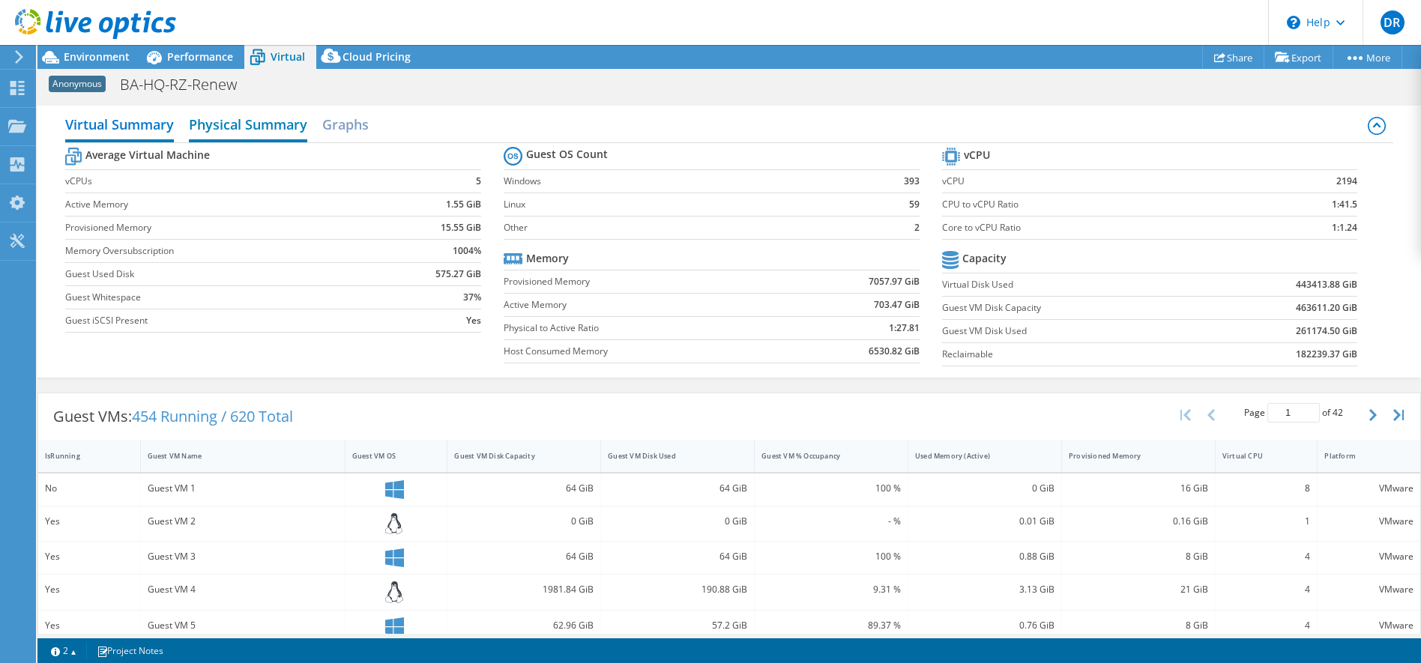
click at [229, 123] on h2 "Physical Summary" at bounding box center [248, 125] width 118 height 33
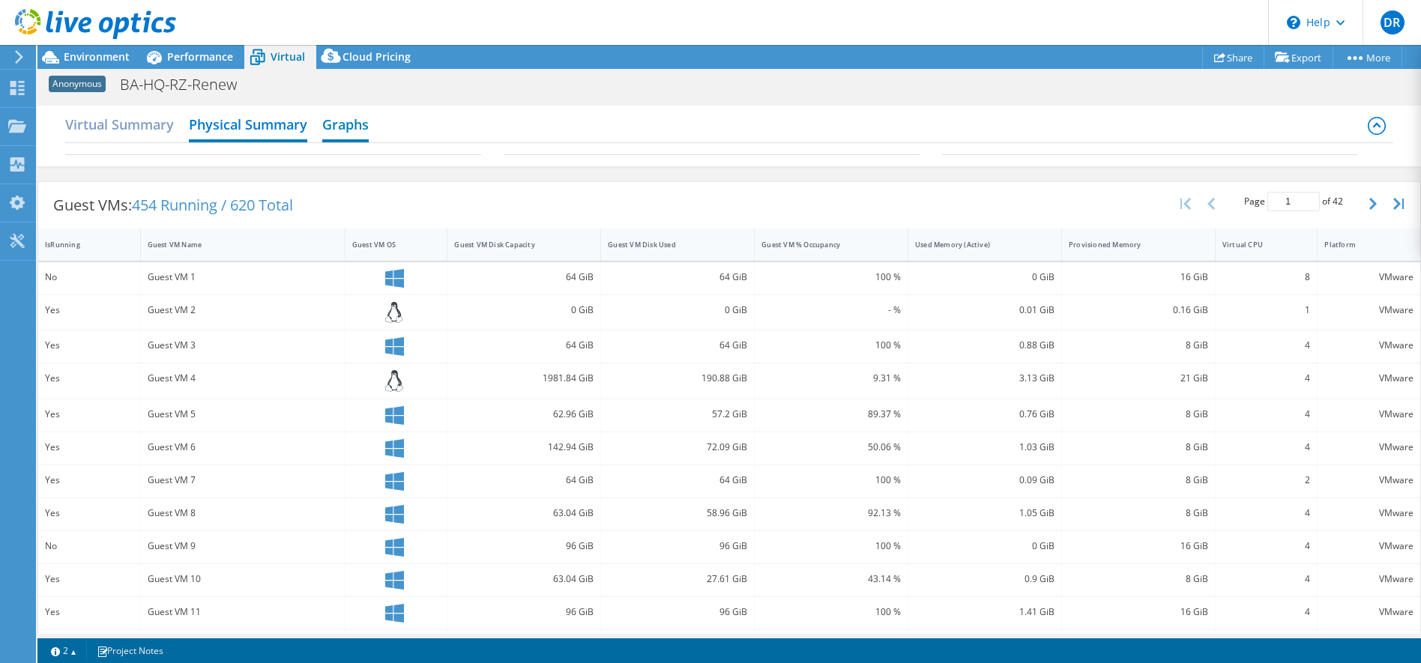
click at [353, 126] on h2 "Graphs" at bounding box center [345, 125] width 46 height 33
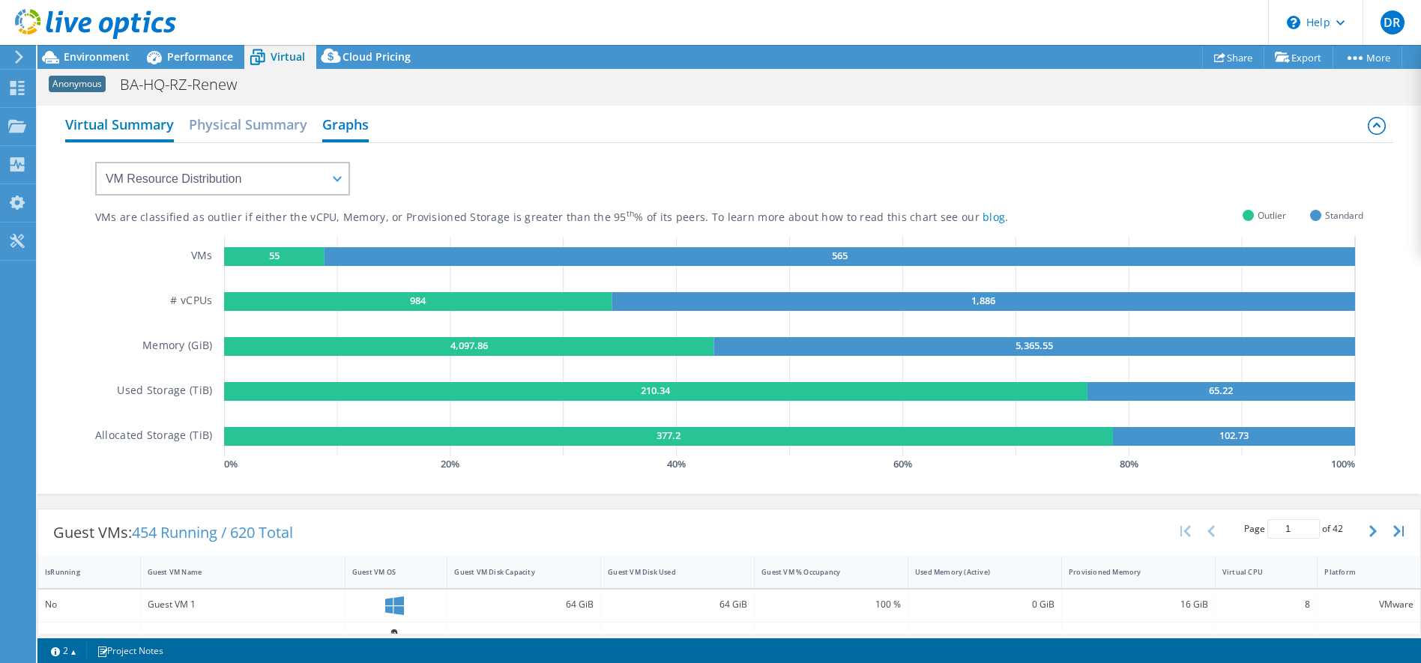
click at [118, 124] on h2 "Virtual Summary" at bounding box center [119, 125] width 109 height 33
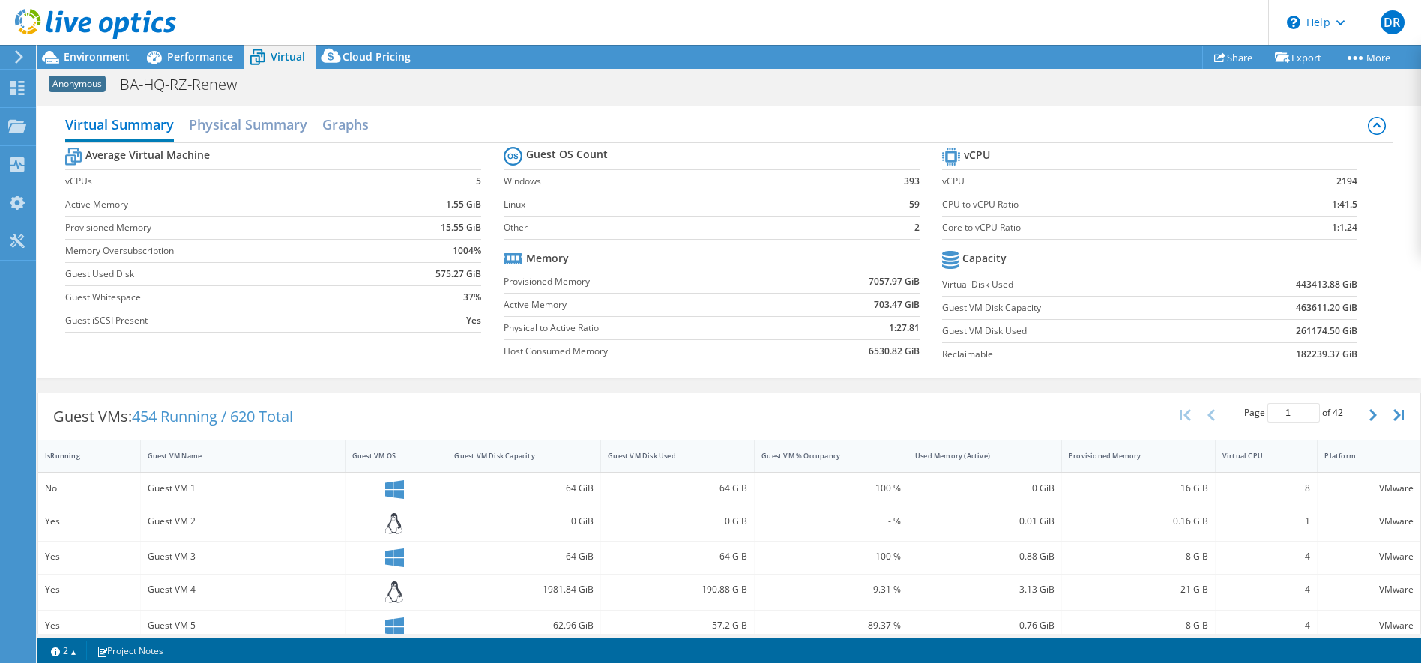
click at [1080, 34] on header "DR End User Dirk Rasche dirk.rasche@sva.de SVA System Vertrieb Alexander GmbH M…" at bounding box center [710, 22] width 1421 height 45
drag, startPoint x: 94, startPoint y: 47, endPoint x: 91, endPoint y: 57, distance: 10.2
click at [91, 57] on div "DR End User Dirk Rasche dirk.rasche@sva.de SVA System Vertrieb Alexander GmbH M…" at bounding box center [710, 331] width 1421 height 663
click at [91, 57] on span "Environment" at bounding box center [97, 56] width 66 height 14
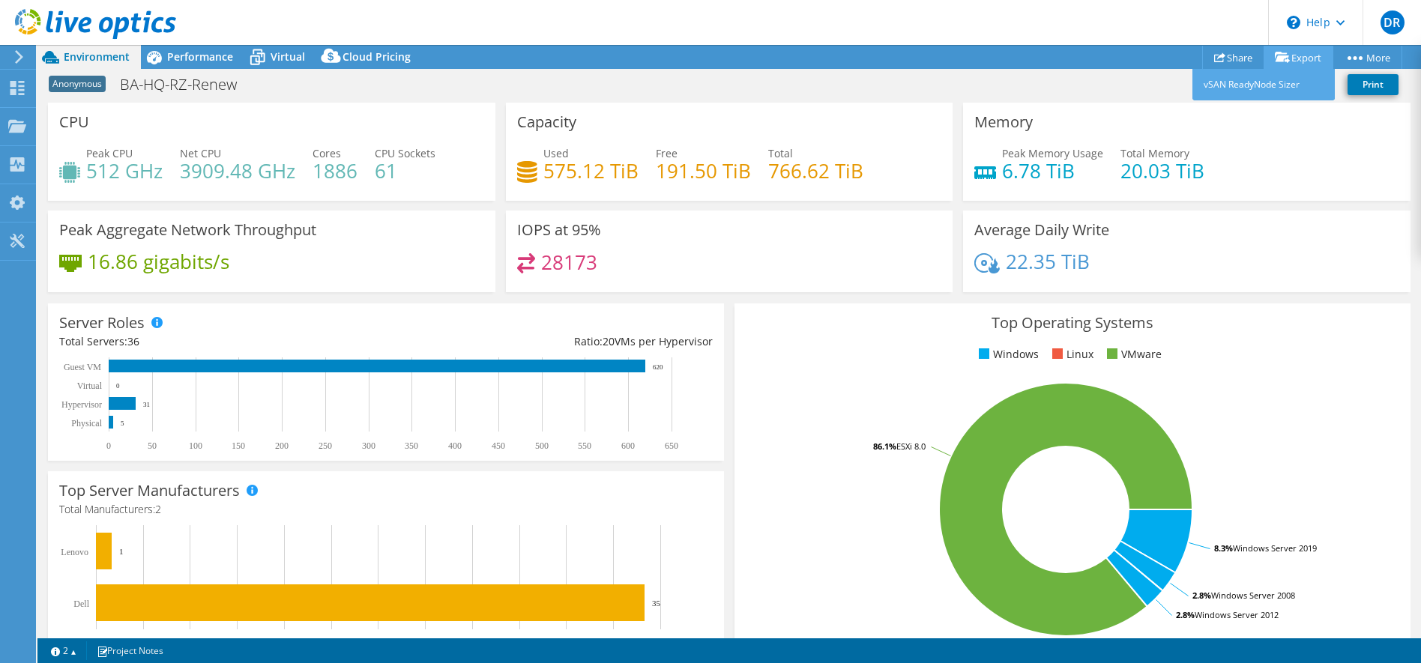
click at [1298, 55] on link "Export" at bounding box center [1299, 57] width 70 height 23
click at [209, 72] on div "Anonymous BA-HQ-RZ-Renew Print" at bounding box center [729, 84] width 1384 height 28
click at [187, 53] on span "Performance" at bounding box center [200, 56] width 66 height 14
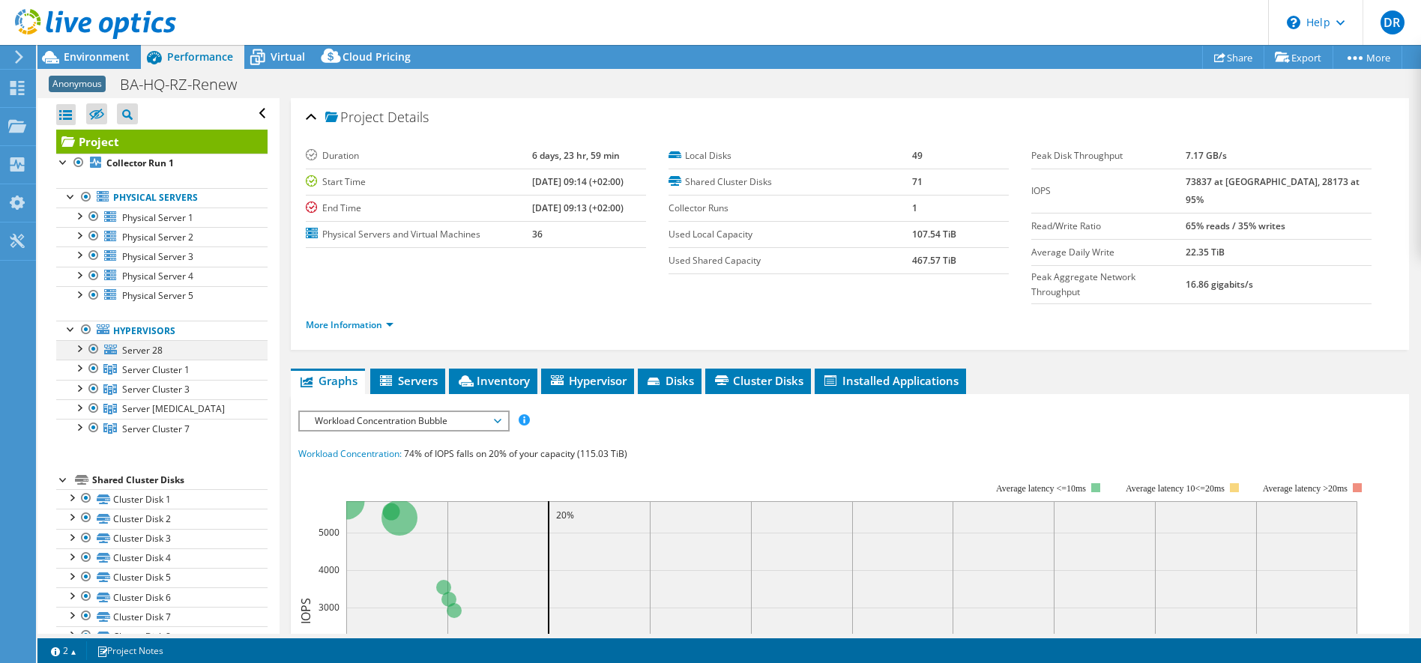
click at [83, 354] on div at bounding box center [78, 347] width 15 height 15
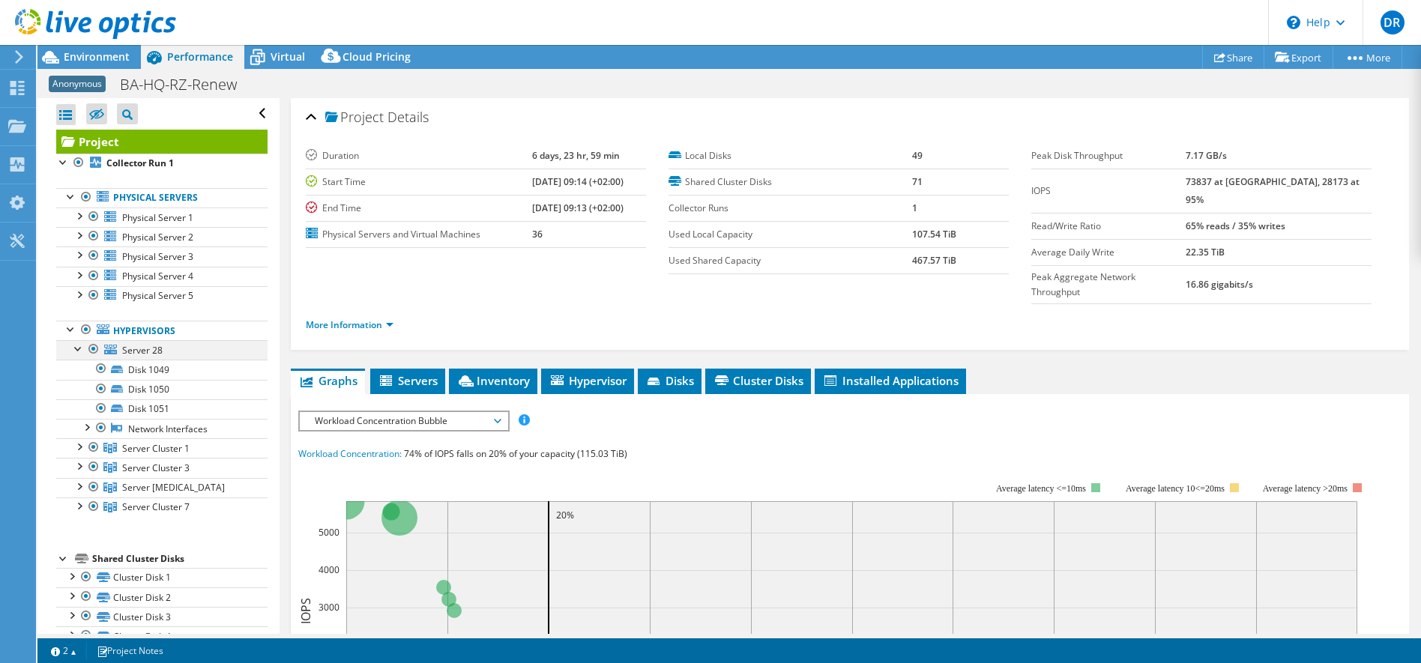
click at [83, 354] on div at bounding box center [78, 347] width 15 height 15
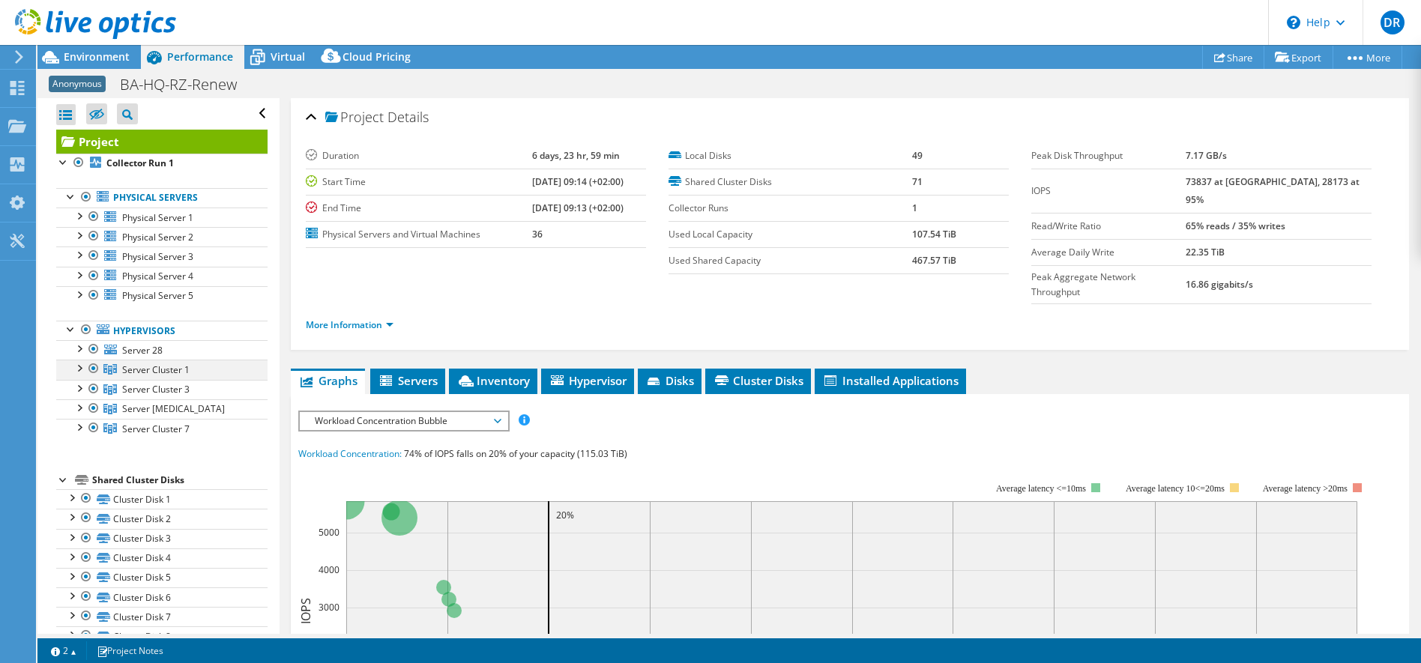
click at [78, 370] on div at bounding box center [78, 367] width 15 height 15
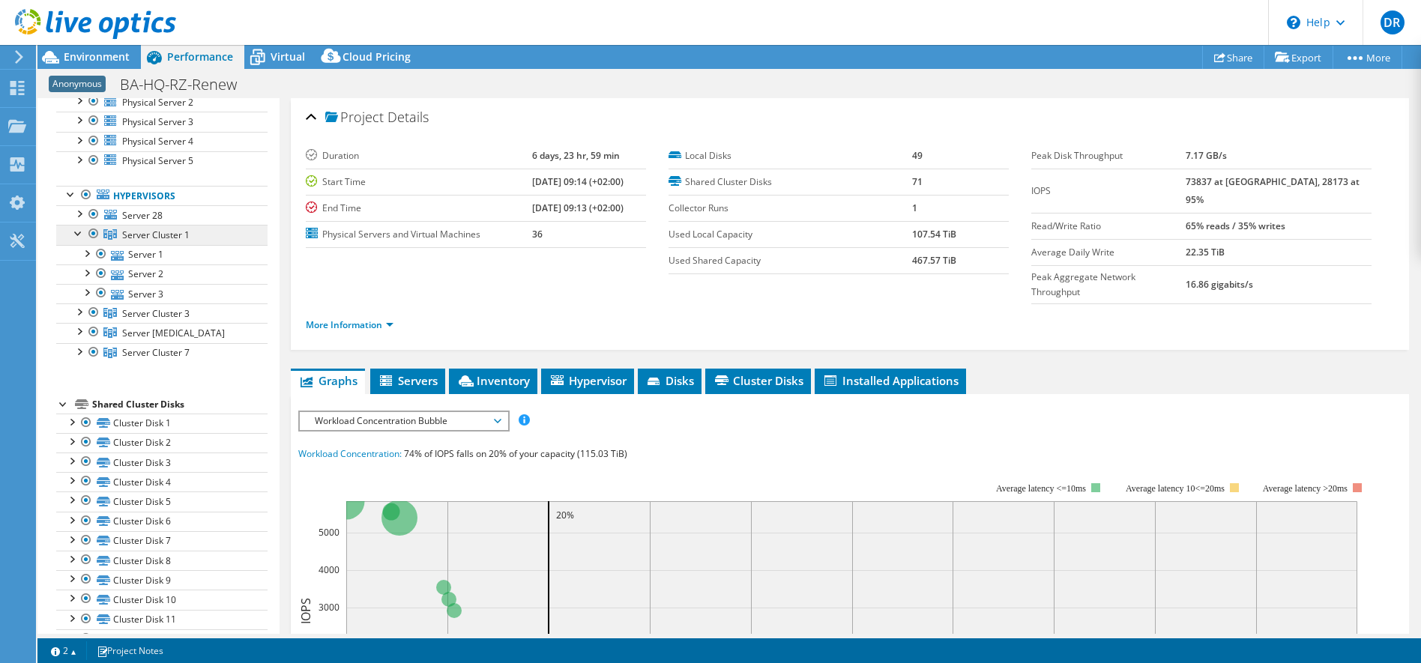
scroll to position [136, 0]
click at [78, 307] on div at bounding box center [78, 310] width 15 height 15
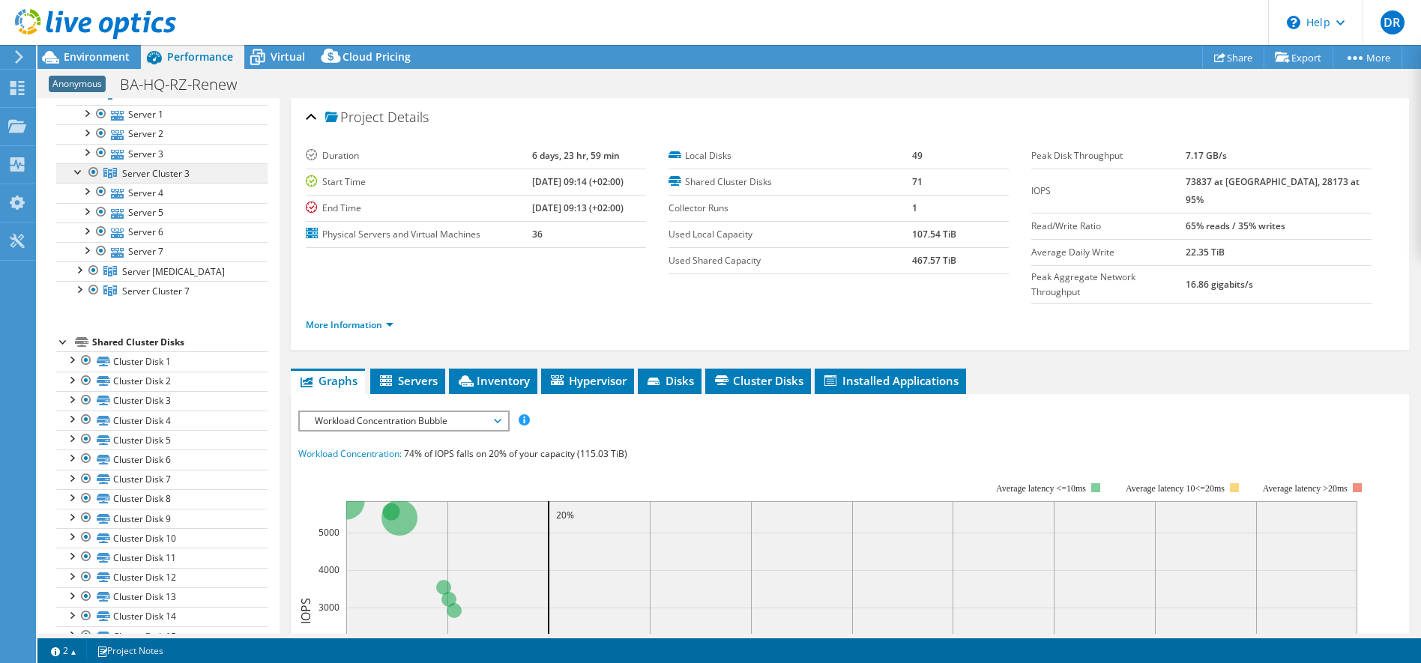
scroll to position [276, 0]
click at [85, 268] on div at bounding box center [78, 268] width 15 height 15
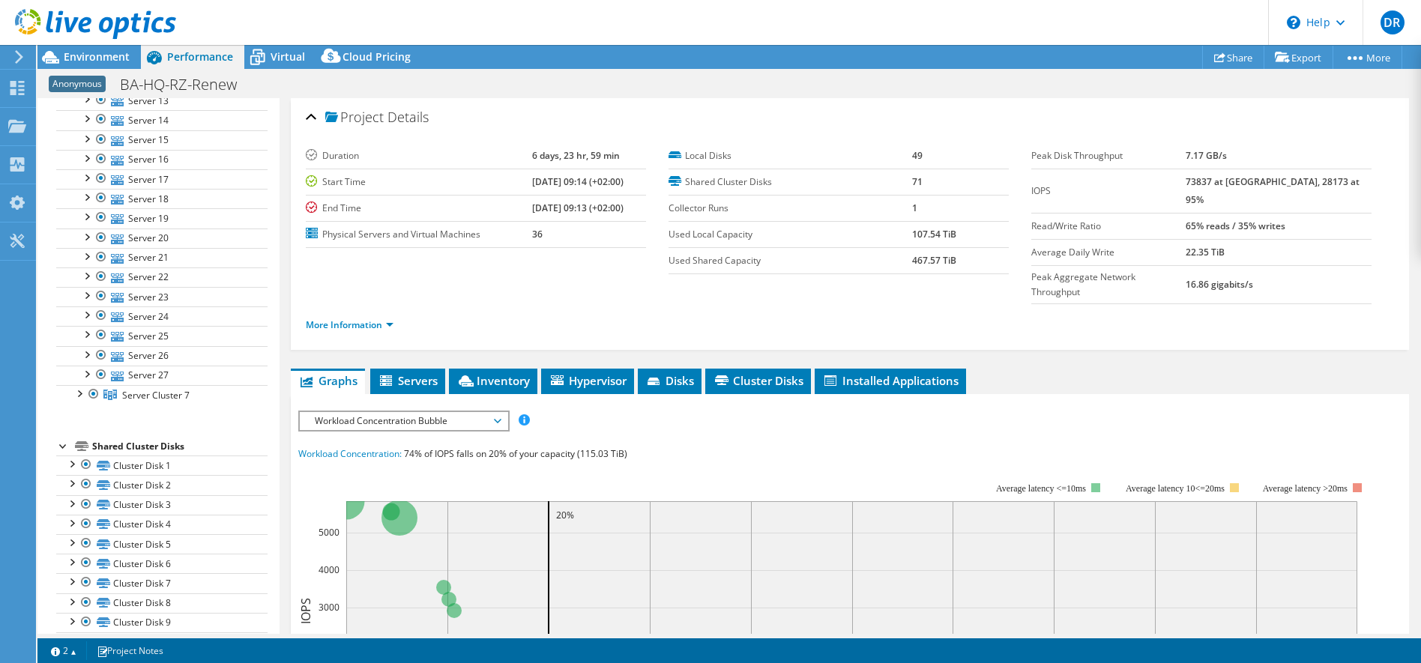
scroll to position [564, 0]
click at [79, 390] on div at bounding box center [78, 392] width 15 height 15
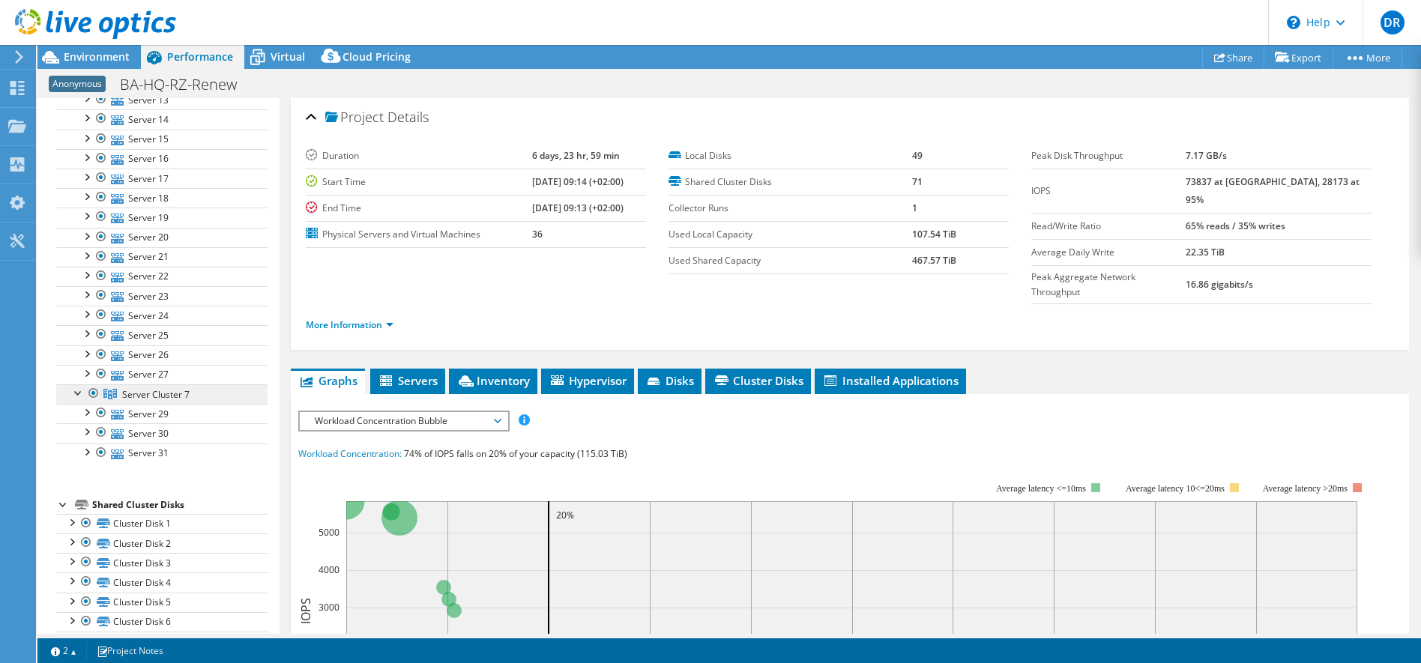
click at [171, 388] on span "Server Cluster 7" at bounding box center [155, 394] width 67 height 13
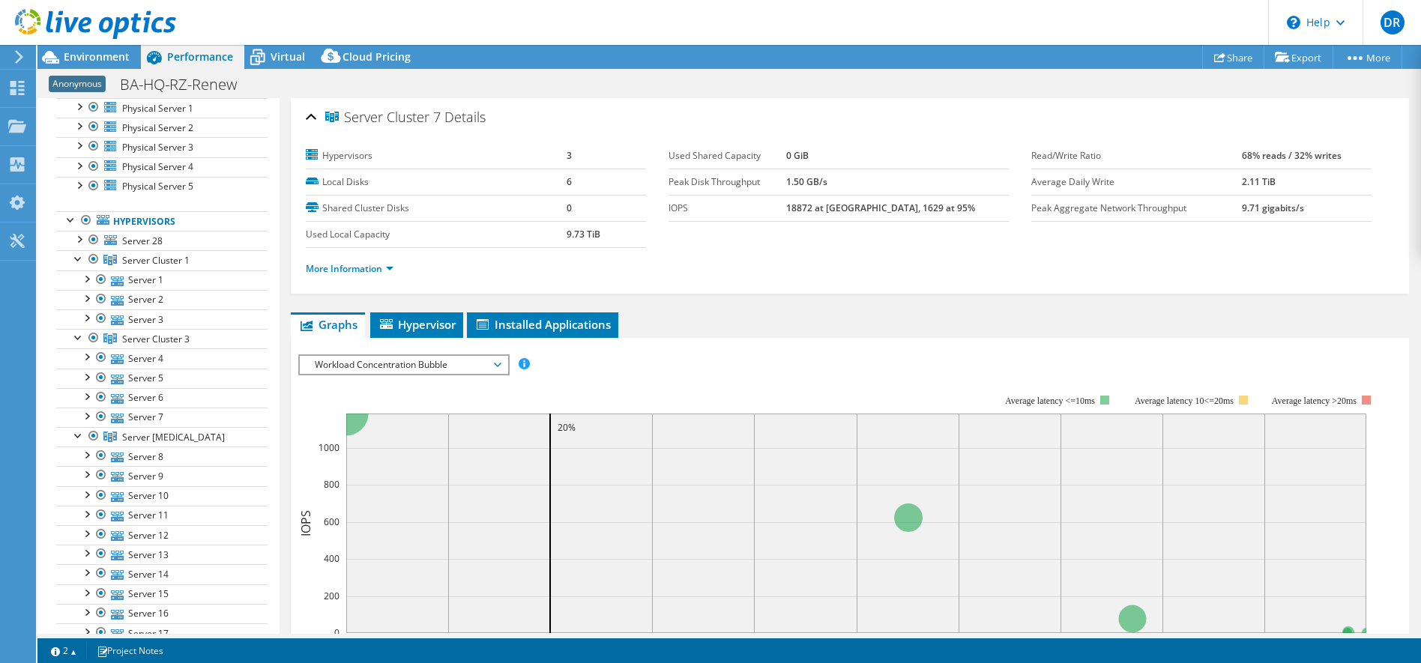
scroll to position [109, 0]
click at [170, 345] on span "Server Cluster 3" at bounding box center [155, 340] width 67 height 13
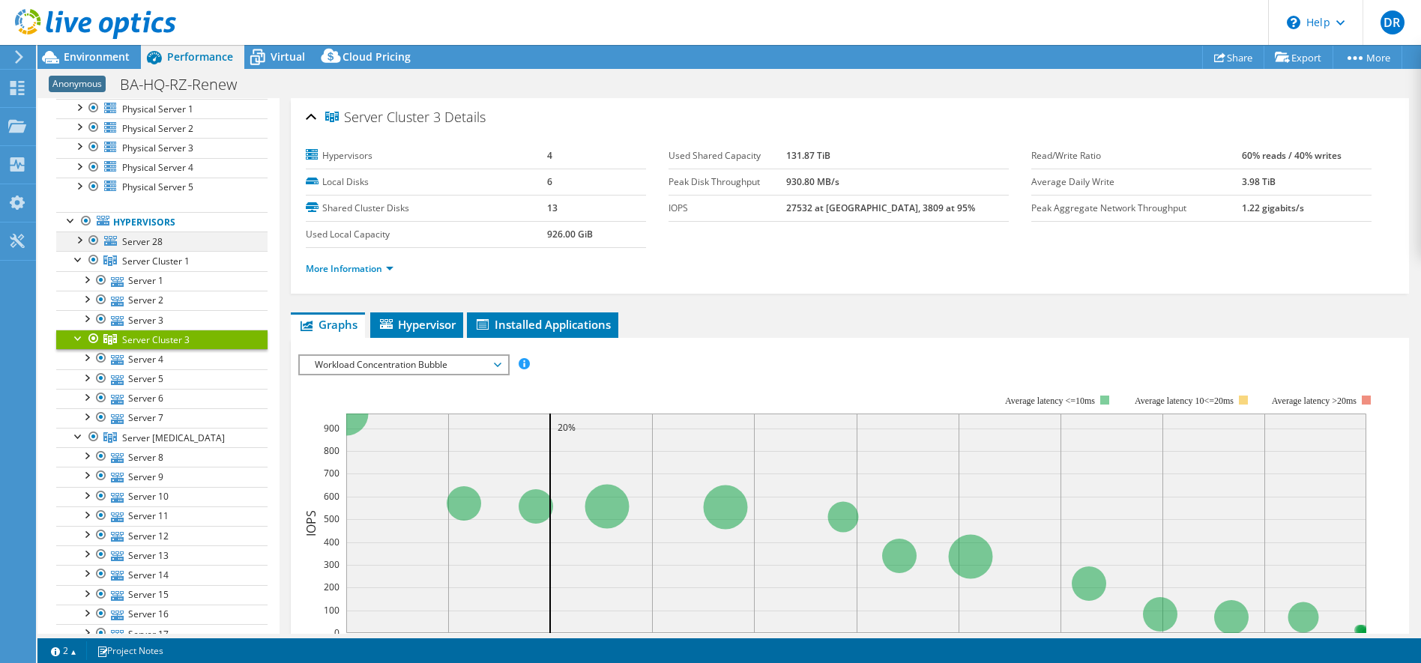
click at [77, 243] on div at bounding box center [78, 239] width 15 height 15
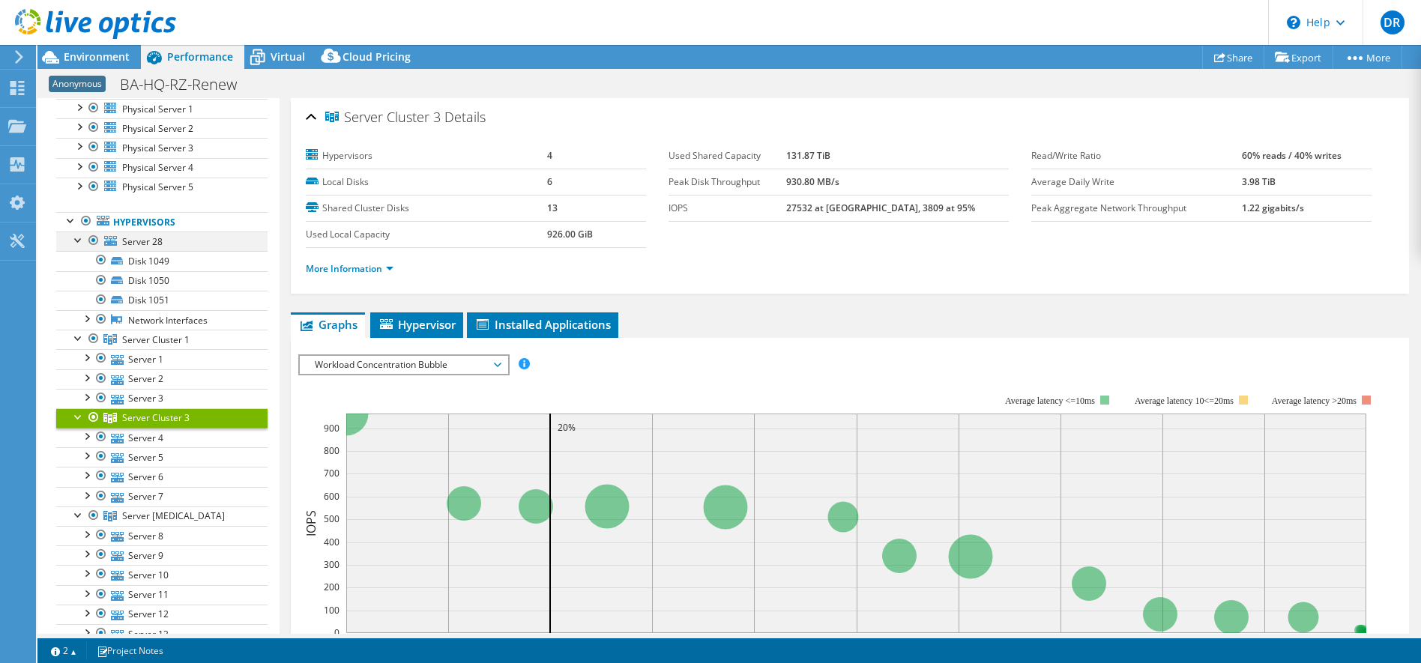
click at [77, 243] on div at bounding box center [78, 239] width 15 height 15
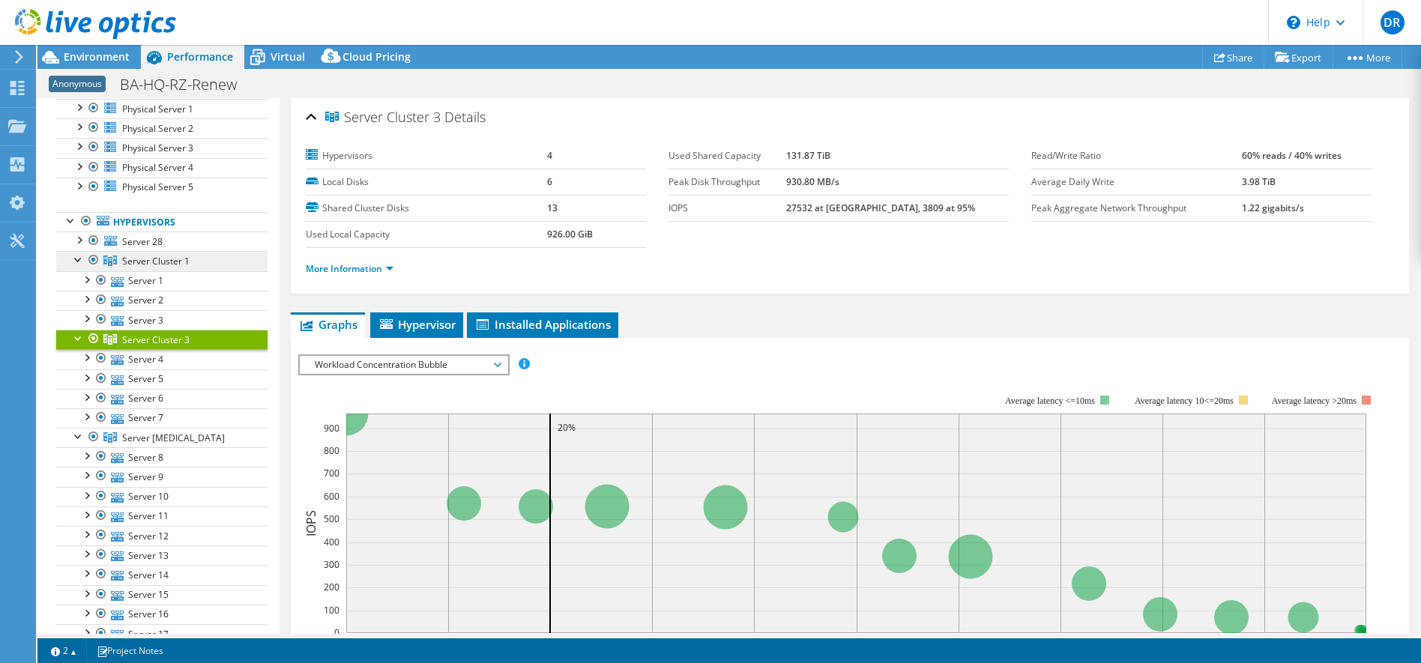
click at [178, 266] on span "Server Cluster 1" at bounding box center [155, 261] width 67 height 13
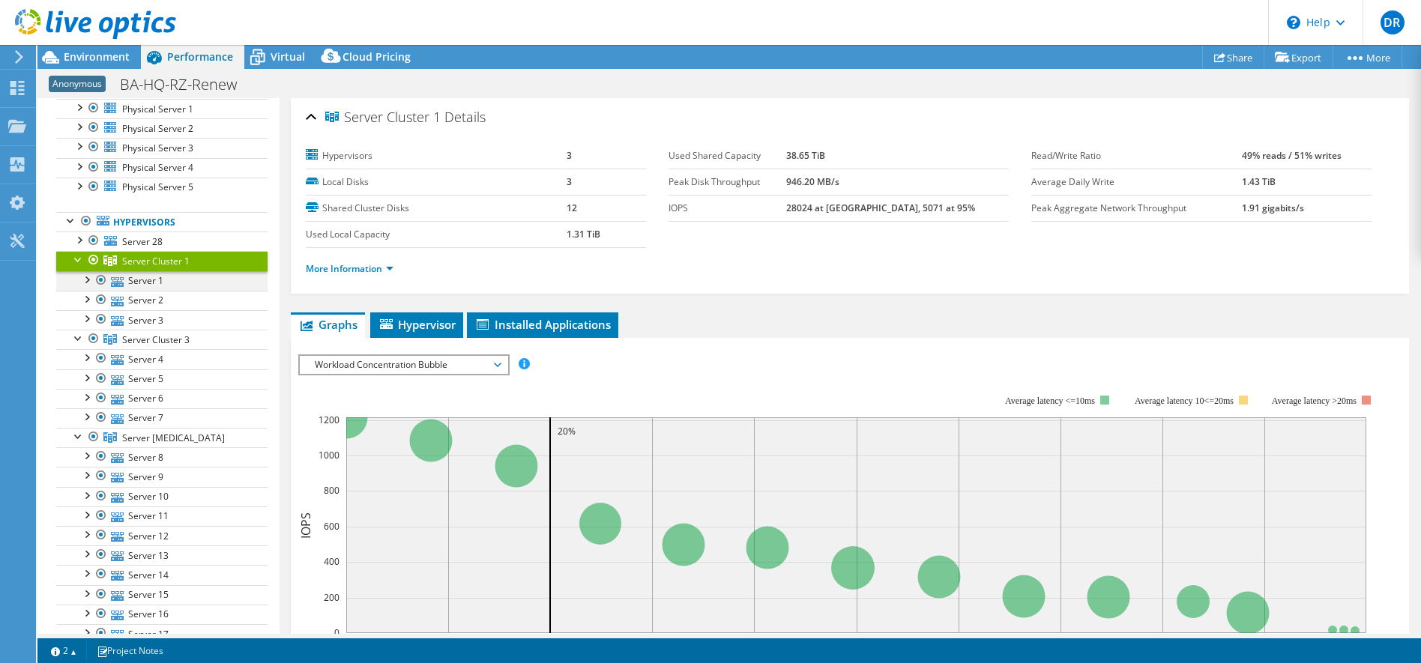
click at [88, 279] on div at bounding box center [86, 278] width 15 height 15
click at [449, 122] on span "Details" at bounding box center [464, 117] width 41 height 18
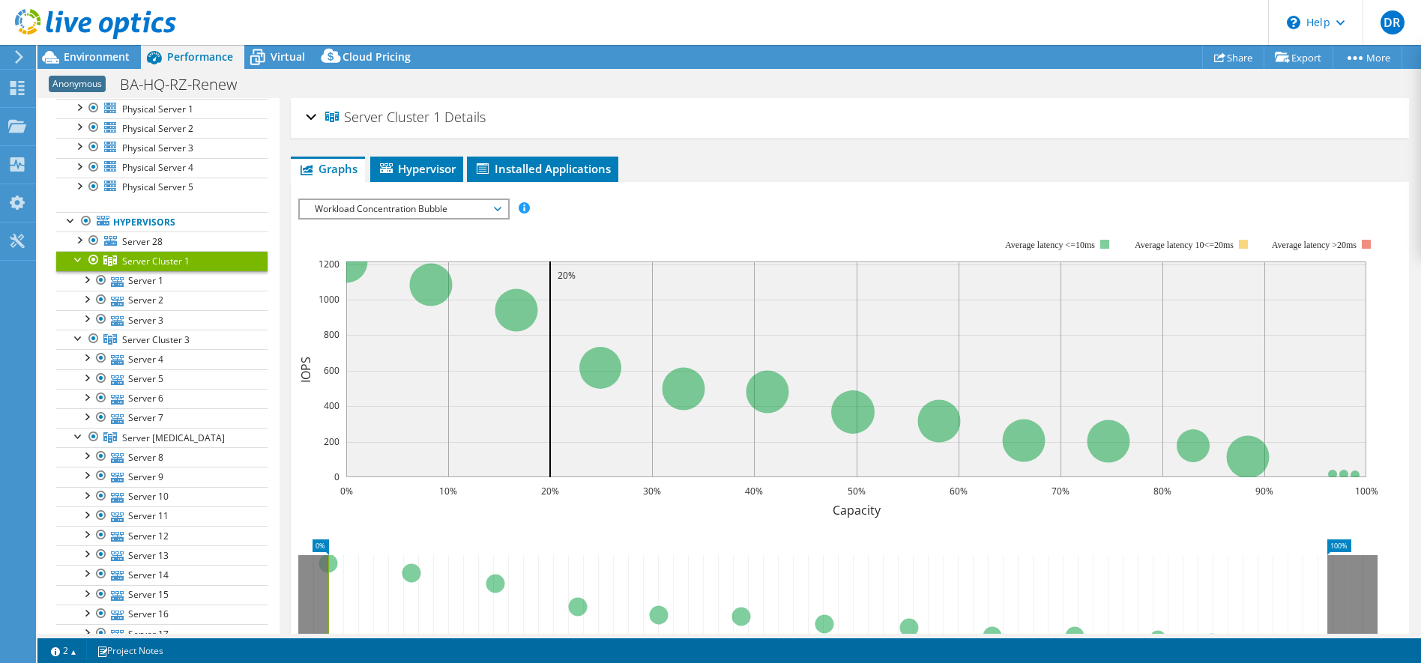
click at [449, 122] on span "Details" at bounding box center [464, 117] width 41 height 18
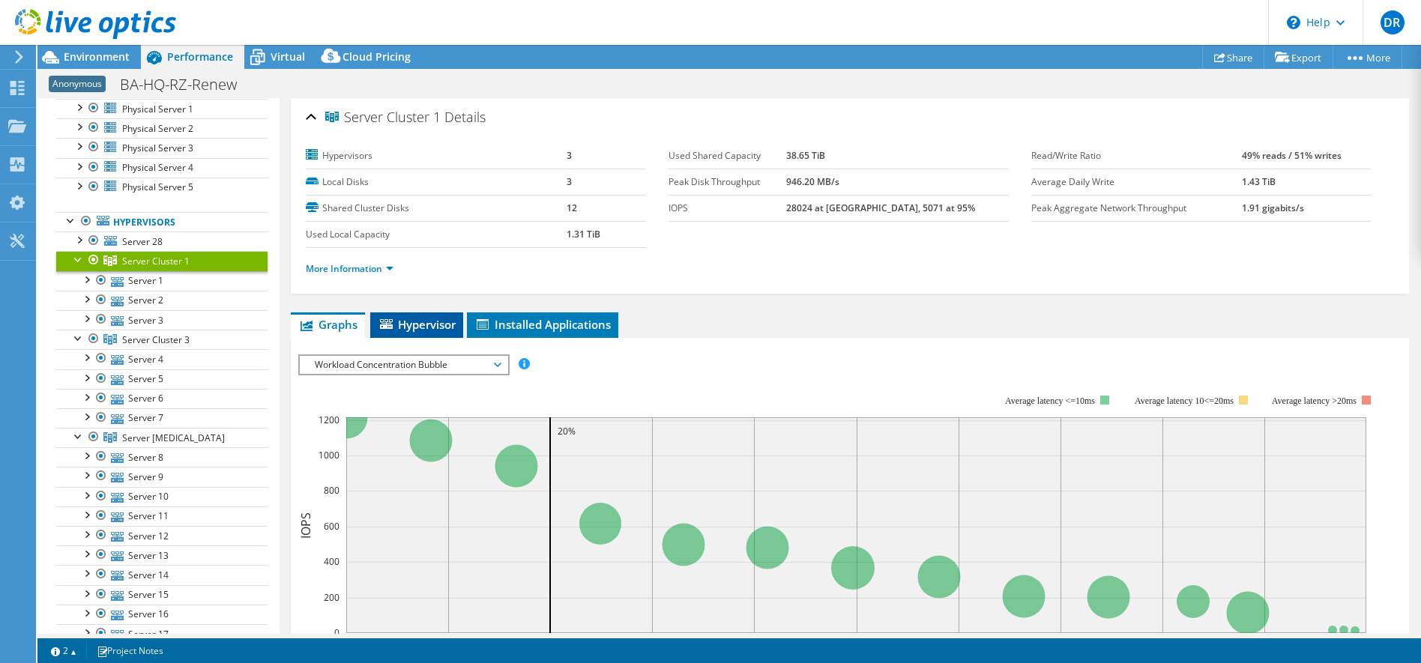
click at [426, 321] on span "Hypervisor" at bounding box center [417, 324] width 78 height 15
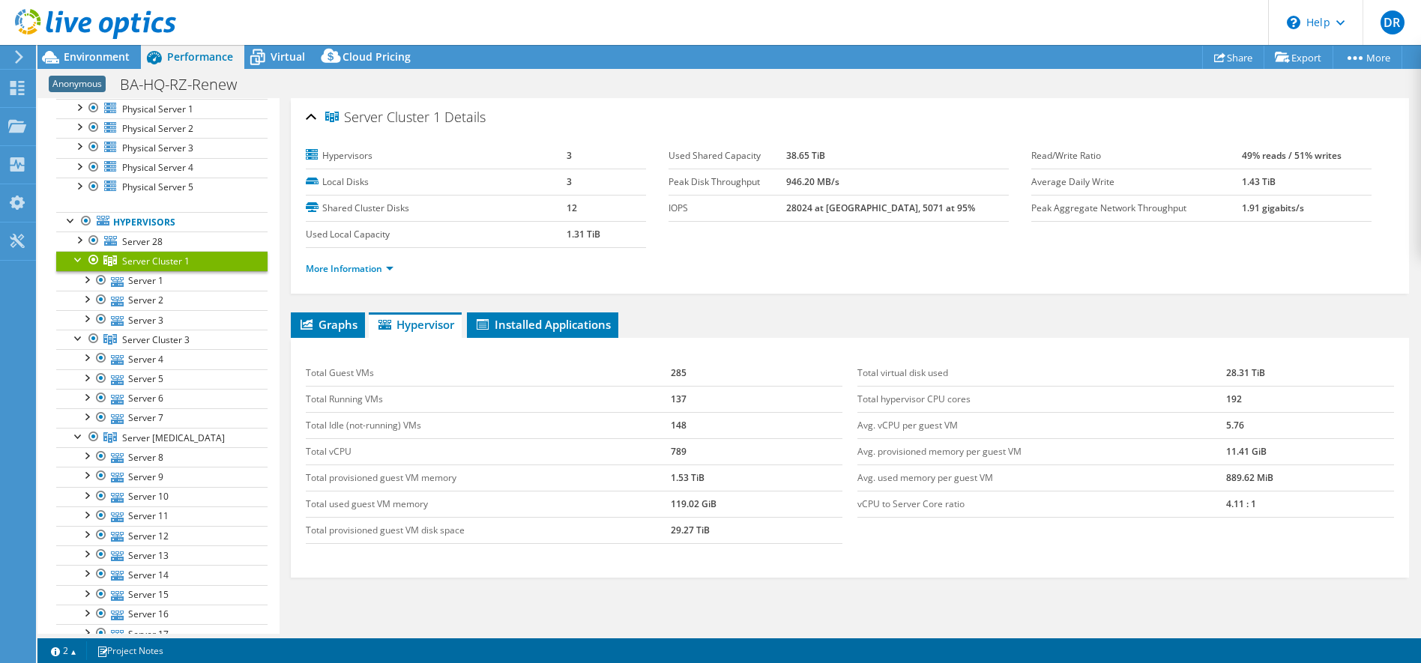
scroll to position [79, 0]
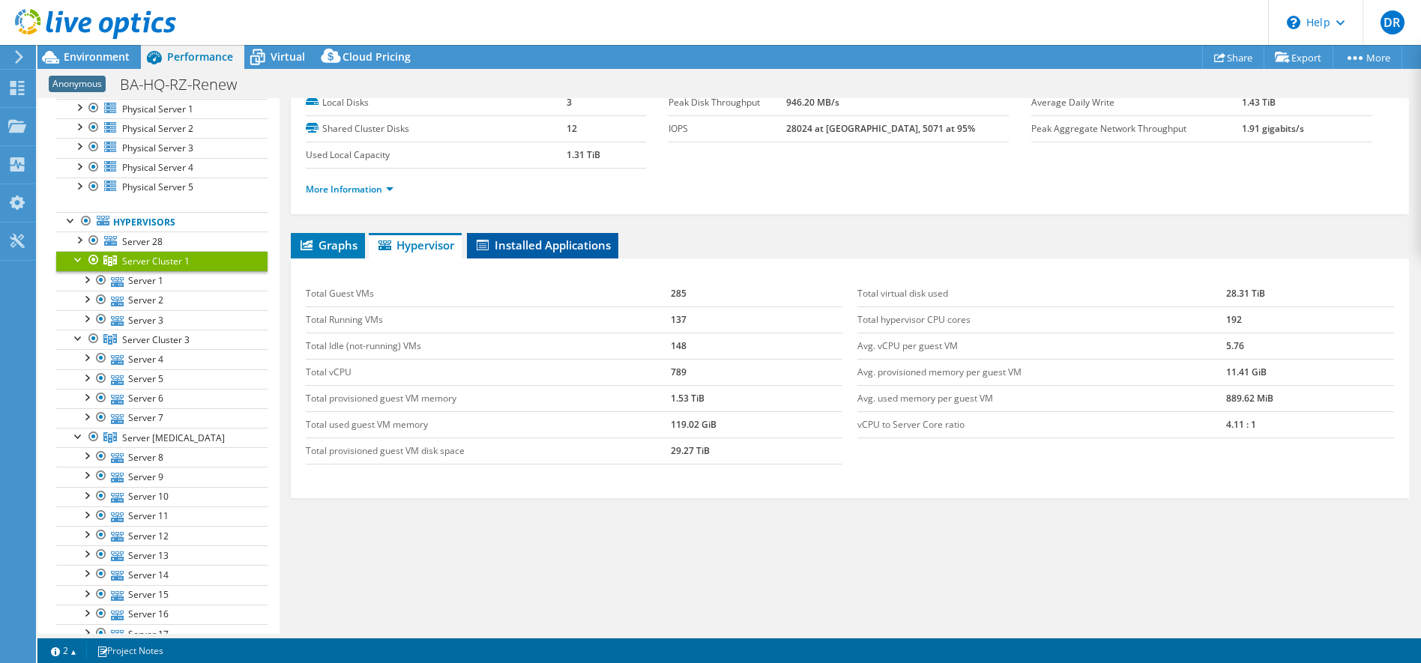
click at [528, 241] on span "Installed Applications" at bounding box center [542, 245] width 136 height 15
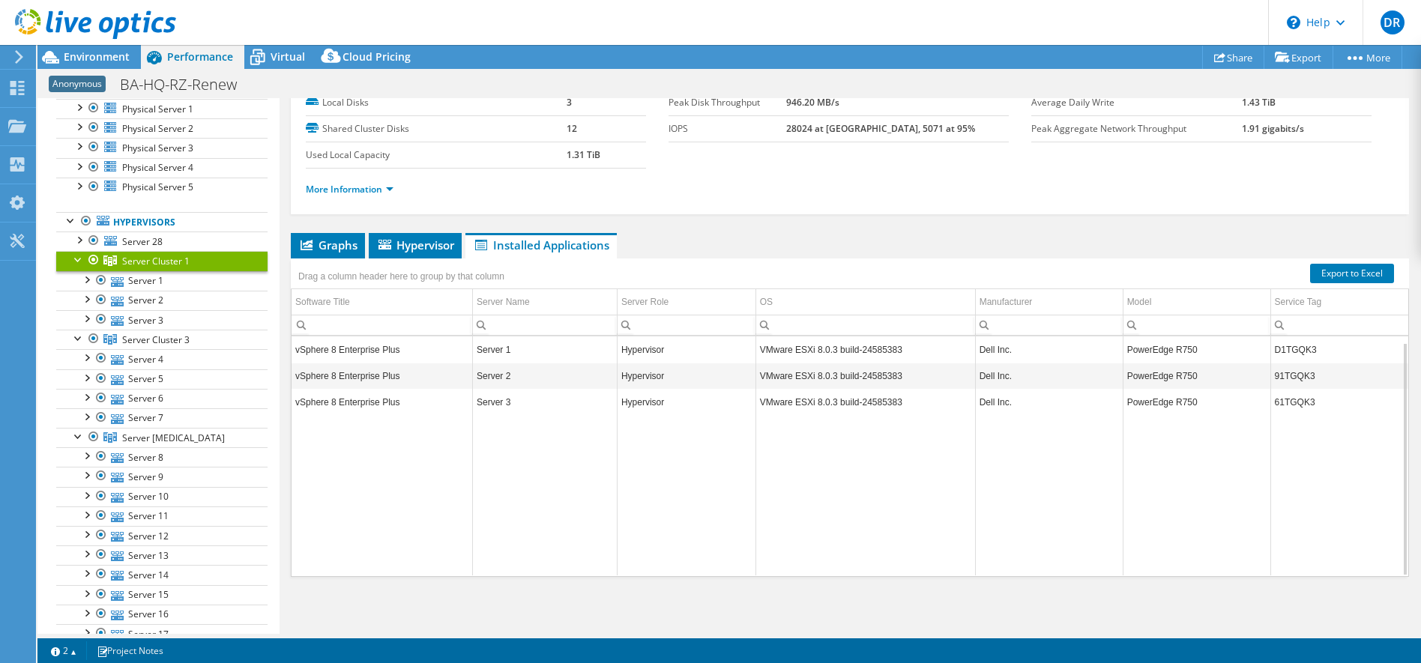
scroll to position [6, 0]
click at [337, 245] on span "Graphs" at bounding box center [327, 245] width 59 height 15
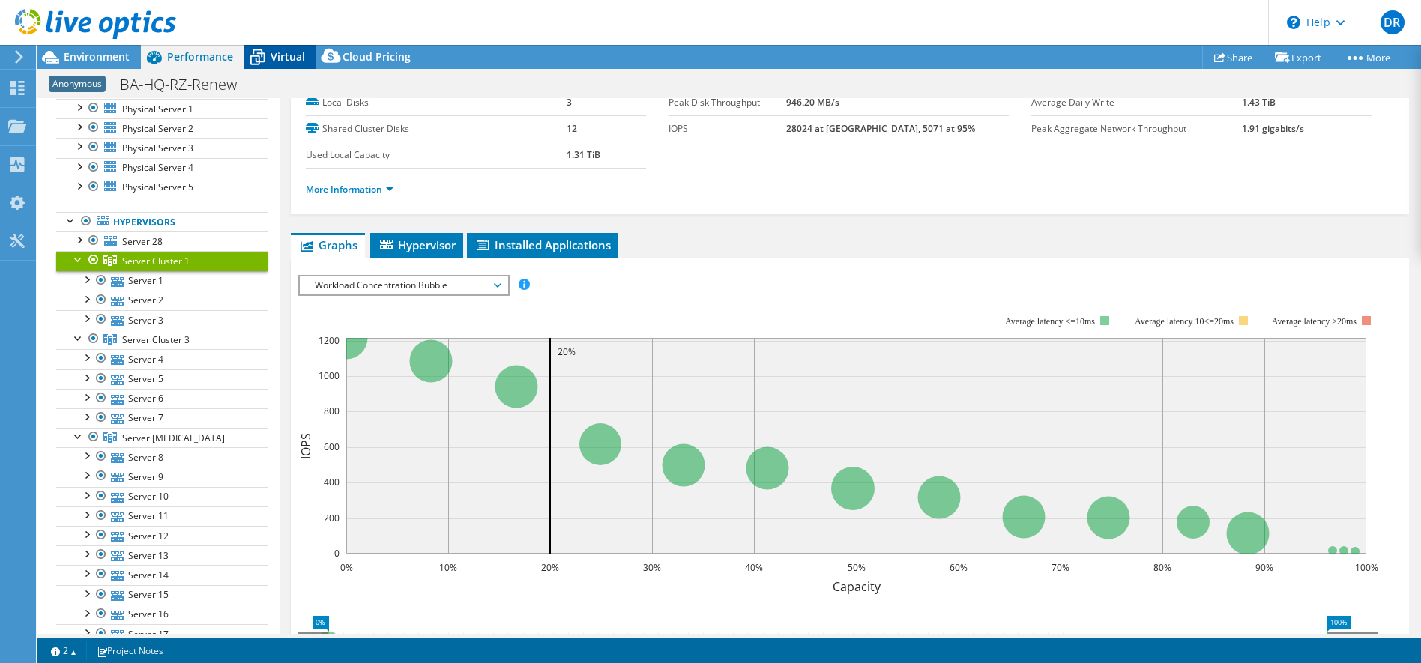
click at [288, 59] on span "Virtual" at bounding box center [288, 56] width 34 height 14
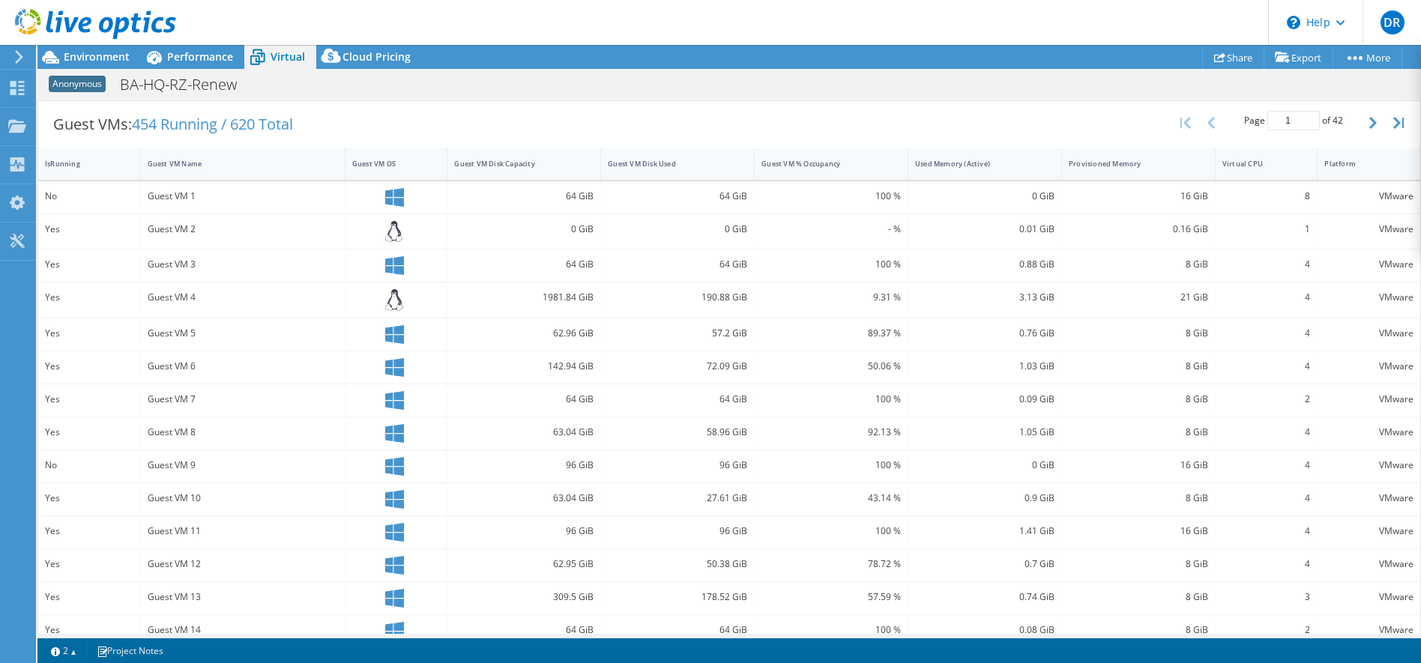
scroll to position [0, 0]
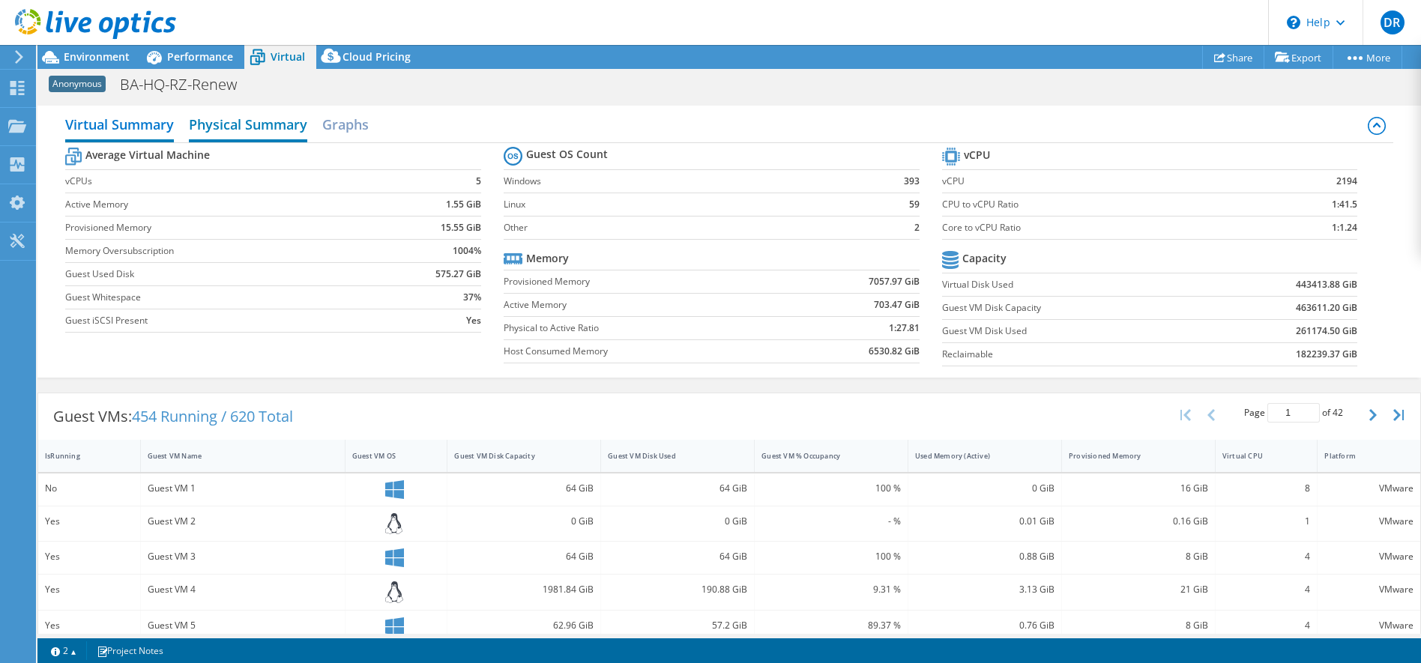
click at [229, 127] on h2 "Physical Summary" at bounding box center [248, 125] width 118 height 33
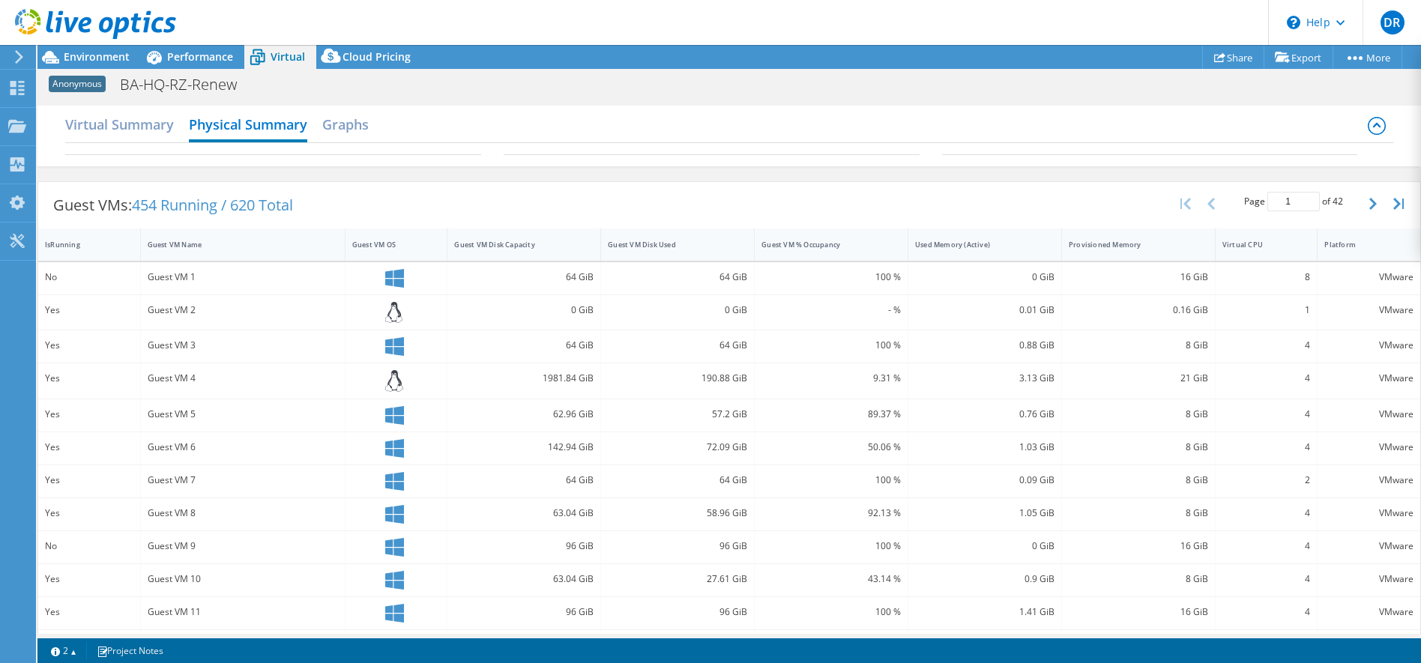
click at [1373, 124] on icon at bounding box center [1376, 124] width 7 height 4
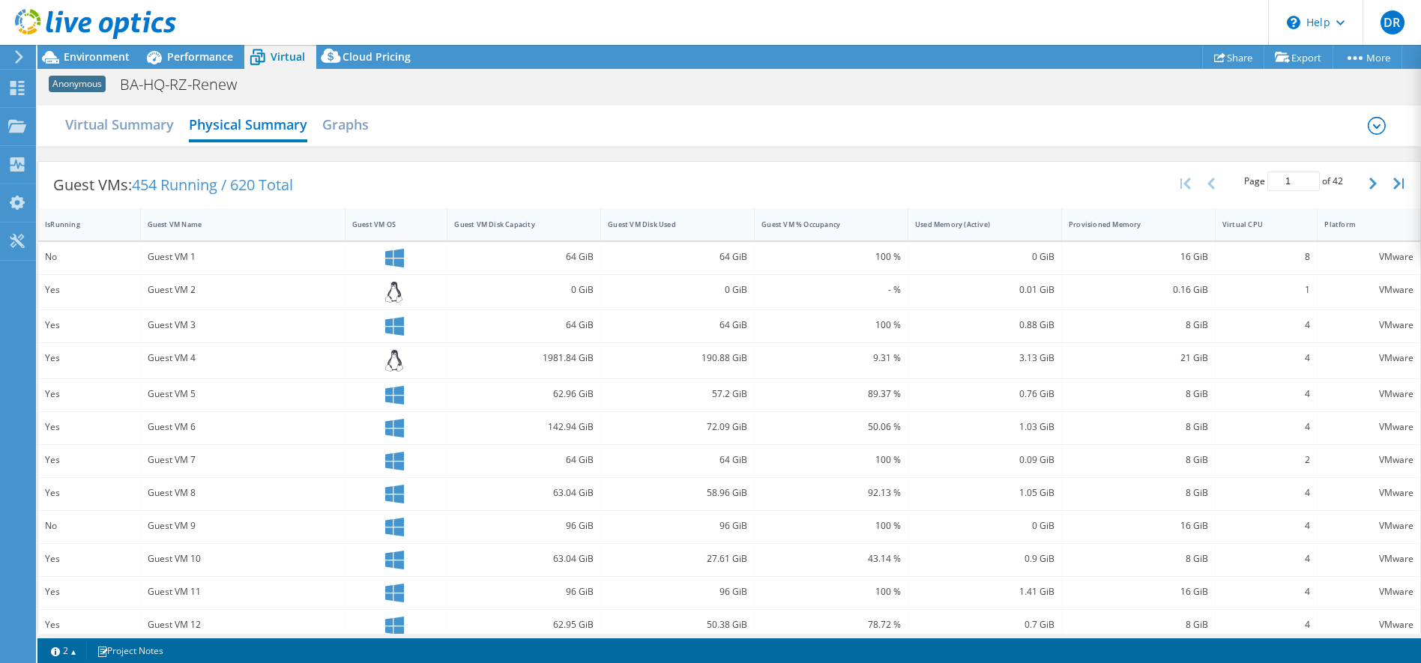
click at [1368, 124] on icon at bounding box center [1377, 126] width 18 height 18
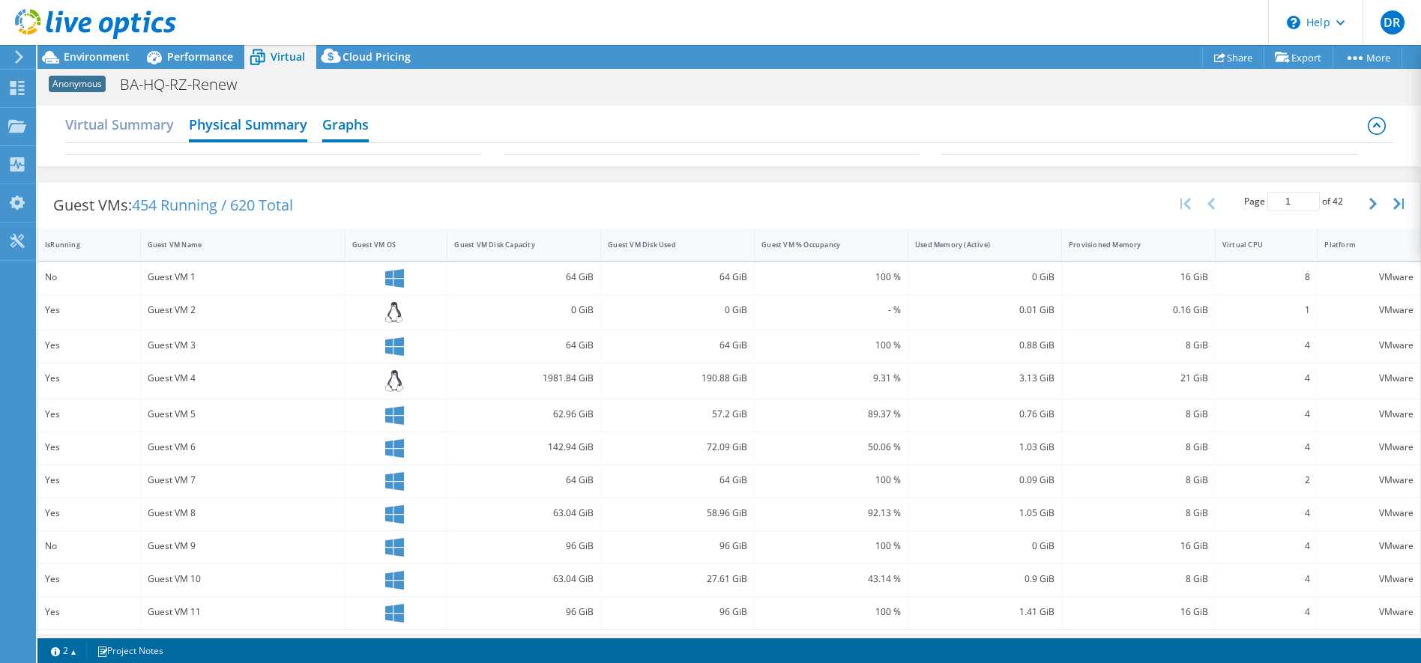
click at [359, 126] on h2 "Graphs" at bounding box center [345, 125] width 46 height 33
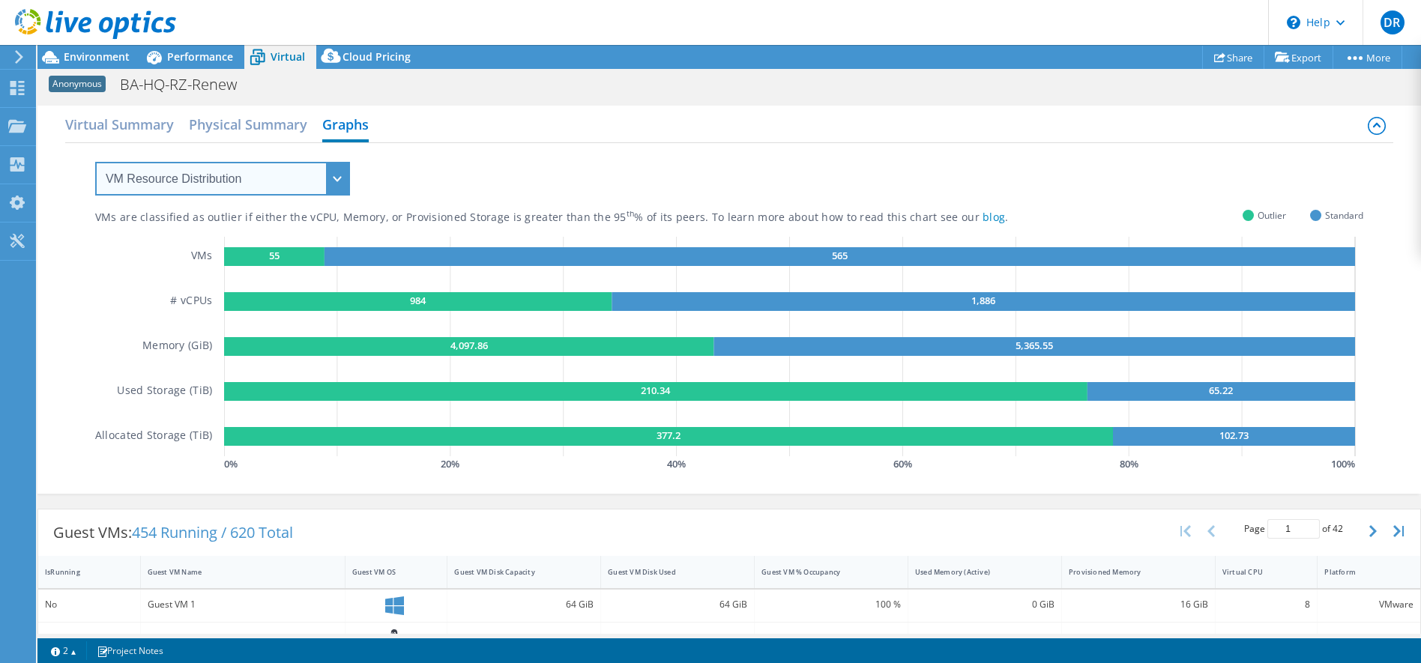
click at [317, 168] on select "VM Resource Distribution Provisioning Contrast Over Provisioning" at bounding box center [222, 179] width 255 height 34
click at [337, 175] on select "VM Resource Distribution Provisioning Contrast Over Provisioning" at bounding box center [222, 179] width 255 height 34
click at [95, 162] on select "VM Resource Distribution Provisioning Contrast Over Provisioning" at bounding box center [222, 179] width 255 height 34
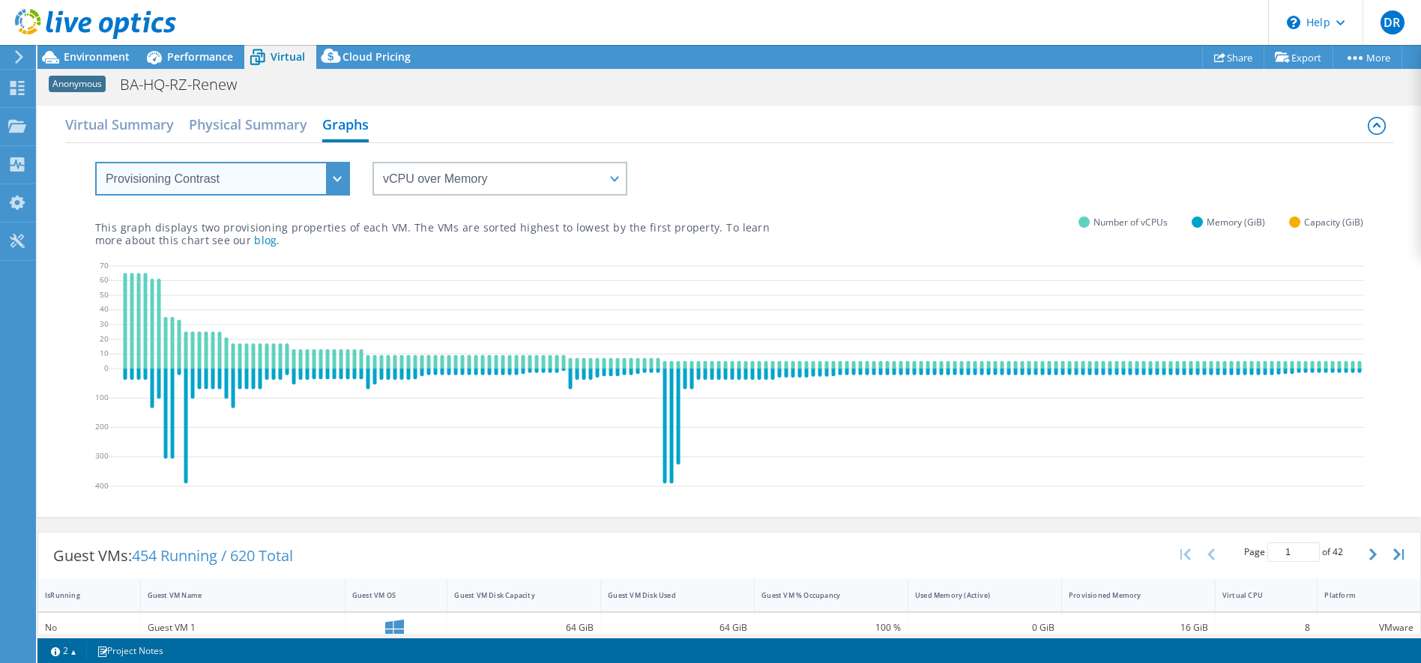
click at [339, 174] on select "VM Resource Distribution Provisioning Contrast Over Provisioning" at bounding box center [222, 179] width 255 height 34
select select "Over Provisioning"
click at [95, 162] on select "VM Resource Distribution Provisioning Contrast Over Provisioning" at bounding box center [222, 179] width 255 height 34
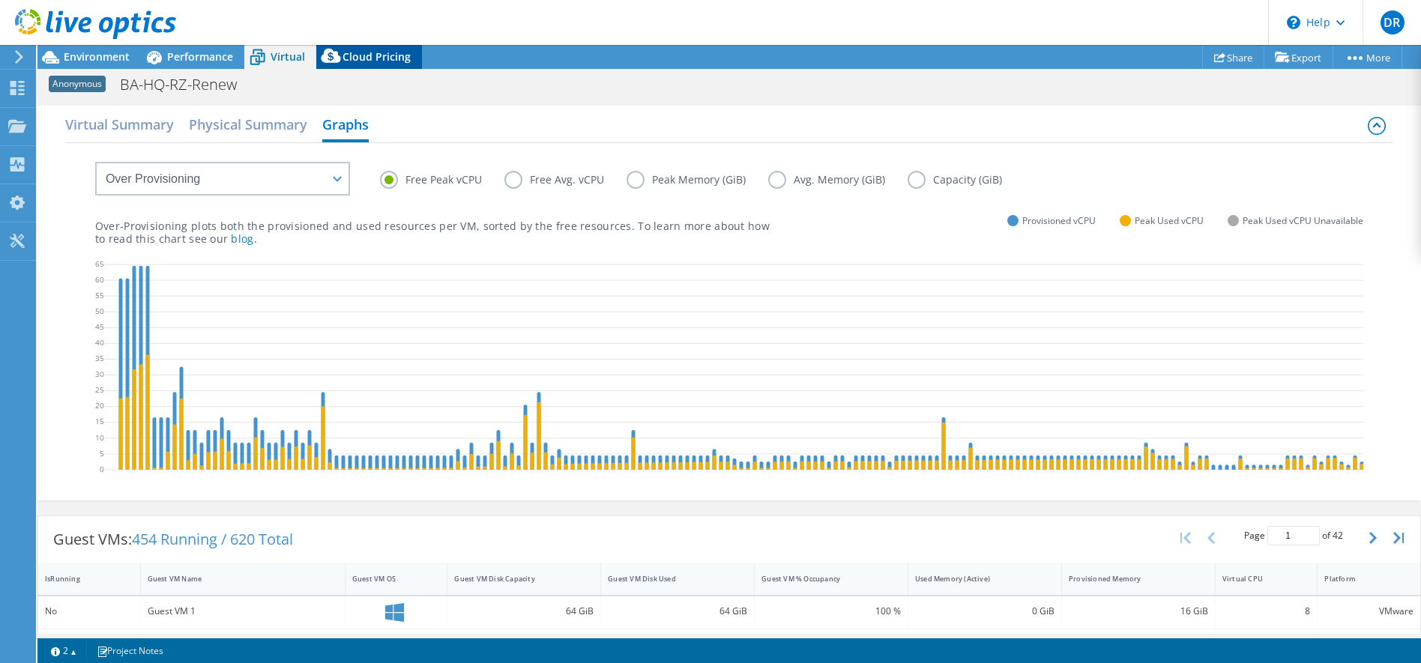
click at [372, 53] on span "Cloud Pricing" at bounding box center [377, 56] width 68 height 14
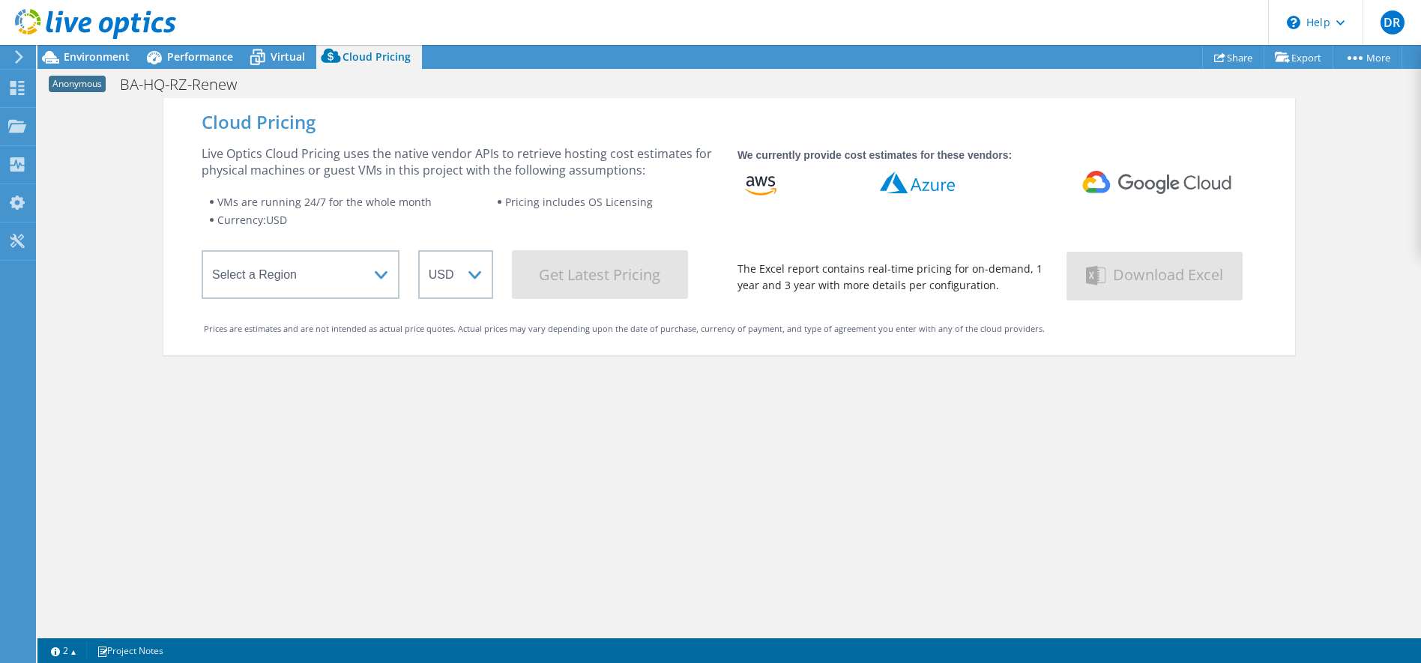
click at [79, 43] on div at bounding box center [88, 25] width 176 height 50
click at [77, 51] on span "Environment" at bounding box center [97, 56] width 66 height 14
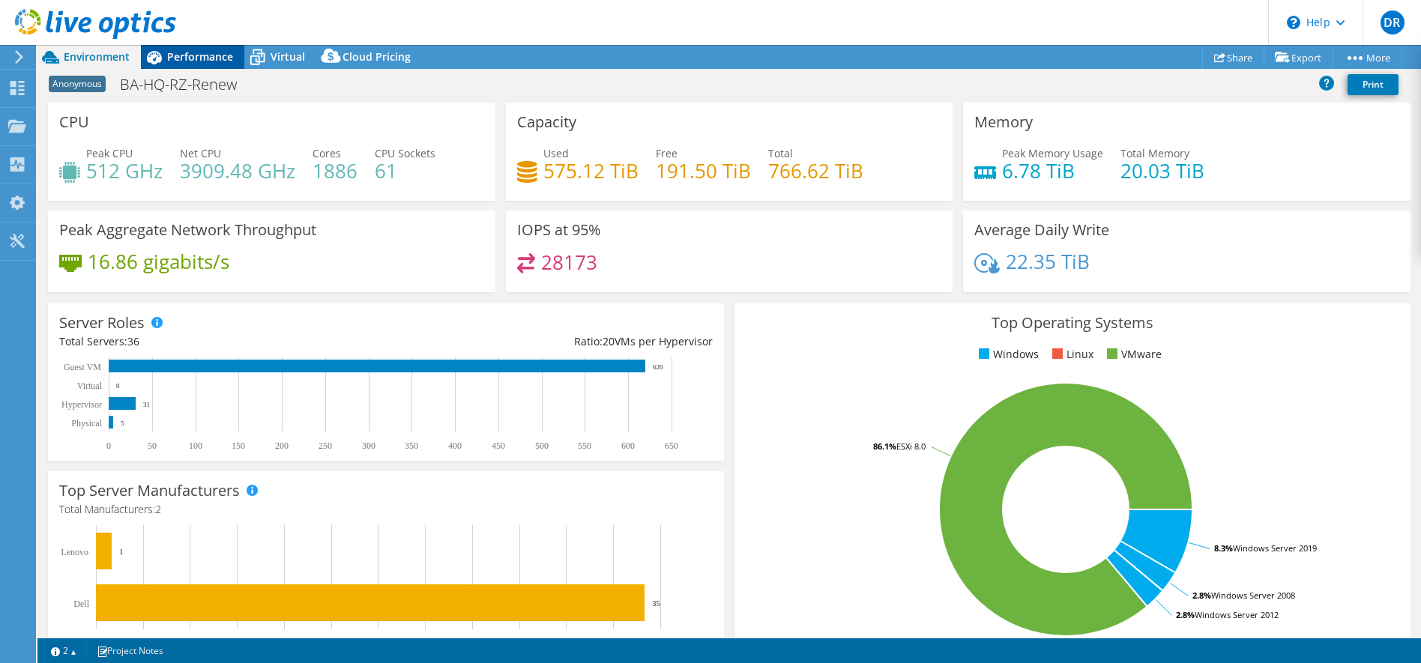
click at [180, 52] on span "Performance" at bounding box center [200, 56] width 66 height 14
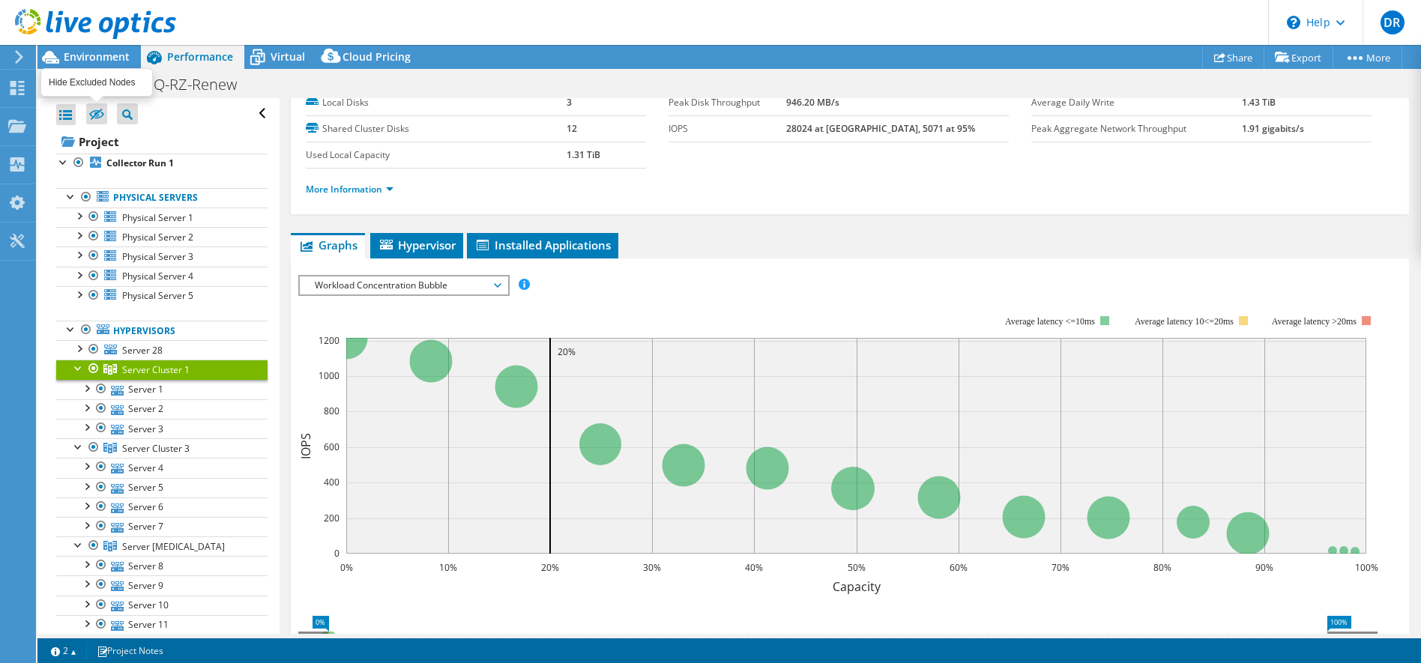
click at [93, 110] on icon at bounding box center [96, 114] width 15 height 11
click at [0, 0] on input "checkbox" at bounding box center [0, 0] width 0 height 0
click at [126, 110] on icon at bounding box center [127, 114] width 10 height 10
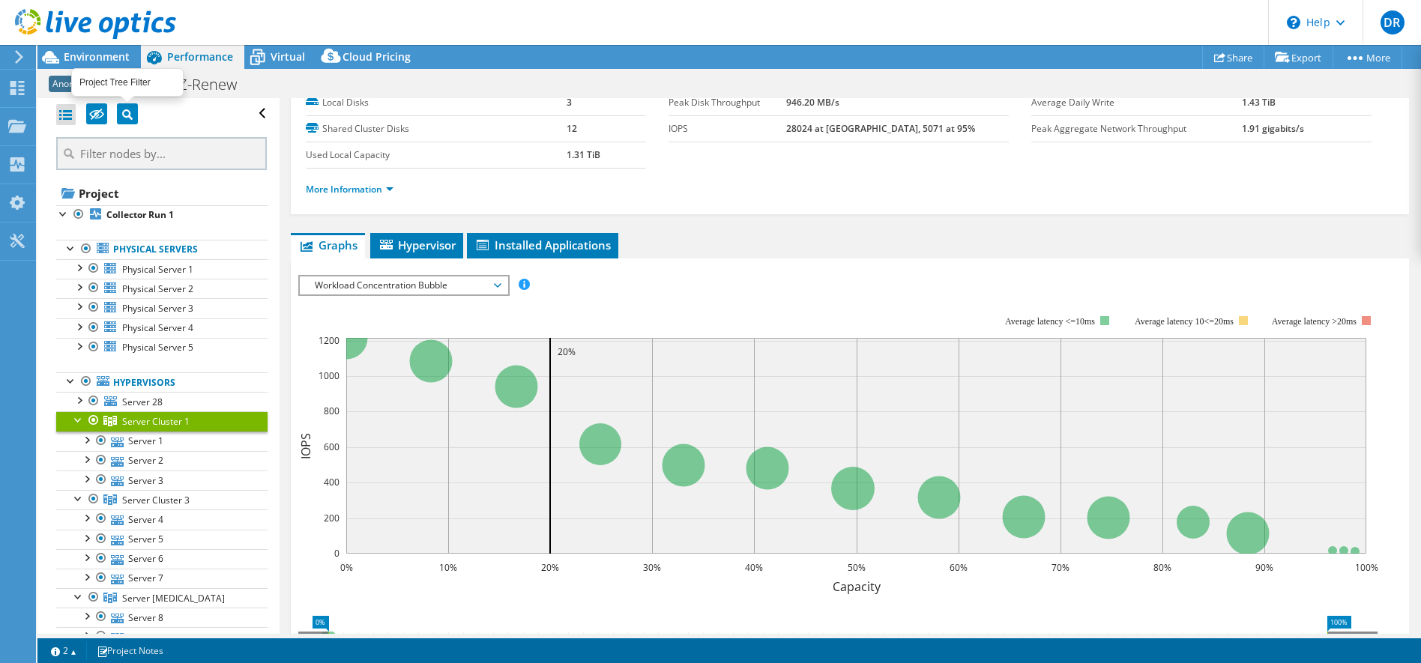
click at [126, 110] on icon at bounding box center [127, 114] width 10 height 10
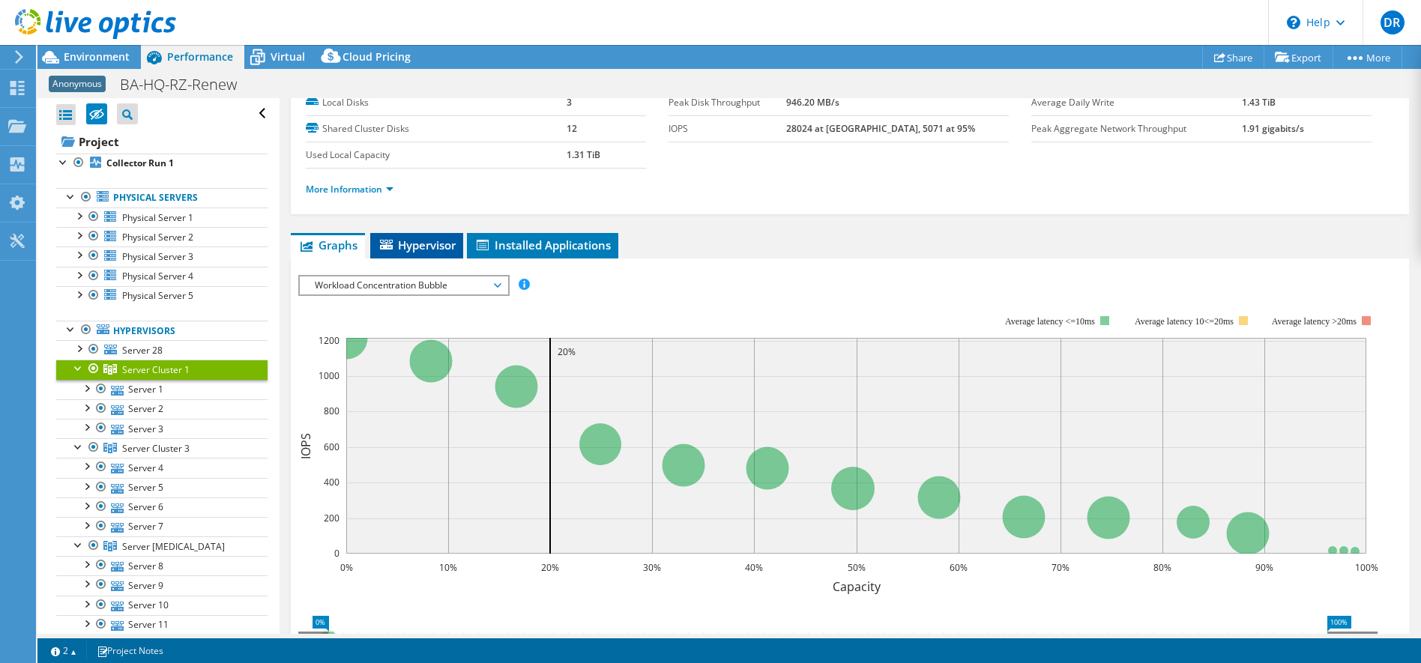
click at [444, 253] on li "Hypervisor" at bounding box center [416, 245] width 93 height 25
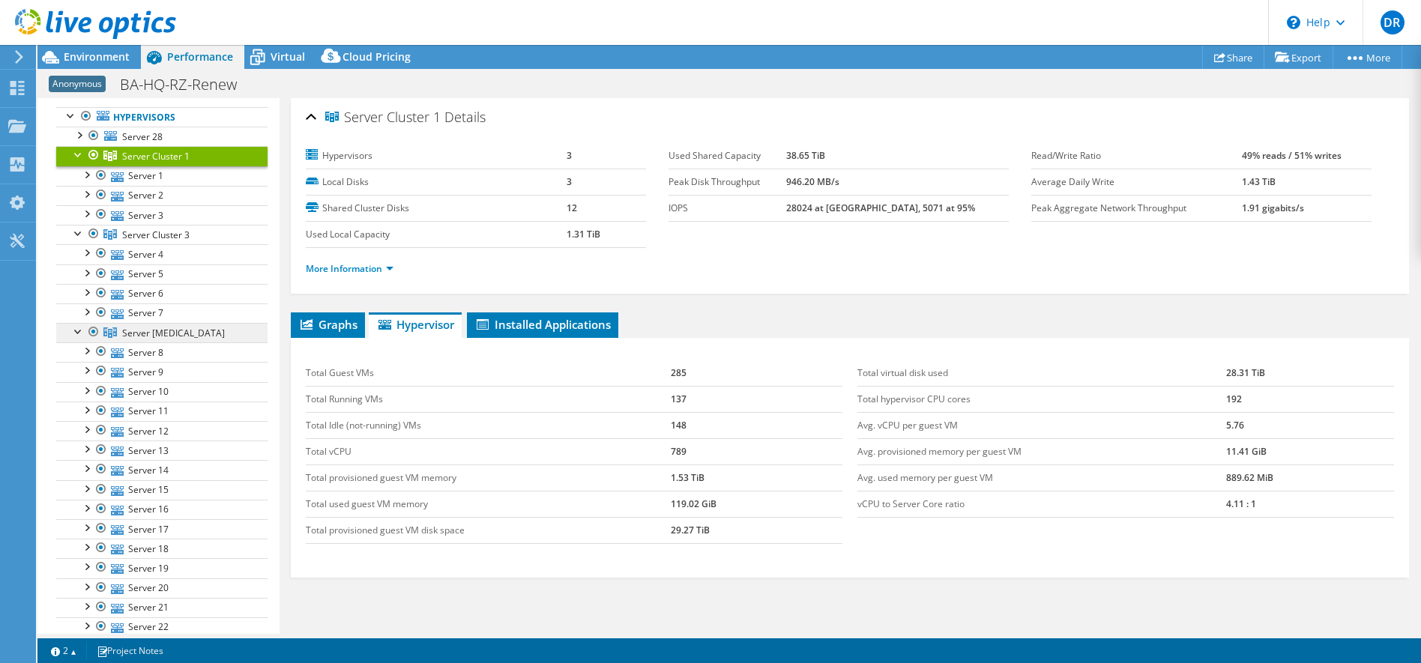
click at [181, 336] on span "Server Cluster 5" at bounding box center [173, 333] width 103 height 13
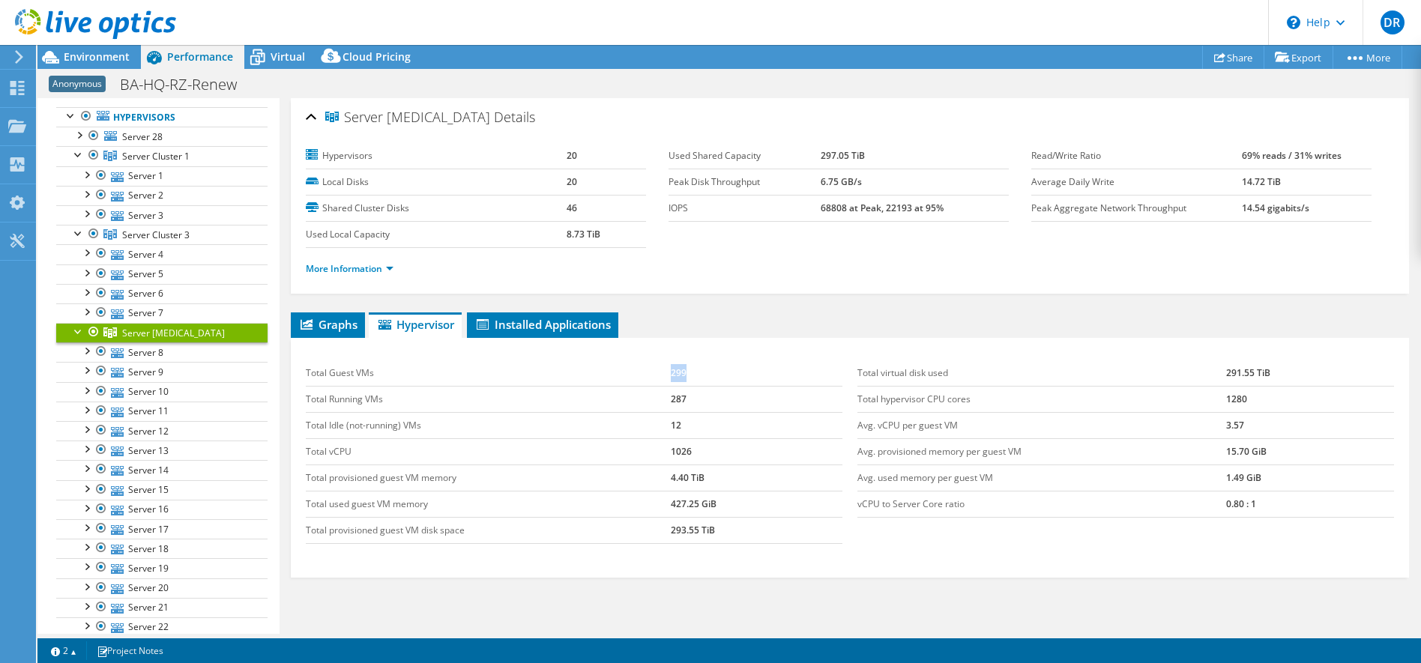
drag, startPoint x: 664, startPoint y: 374, endPoint x: 695, endPoint y: 369, distance: 31.2
click at [695, 369] on tr "Total Guest VMs 299" at bounding box center [574, 374] width 537 height 26
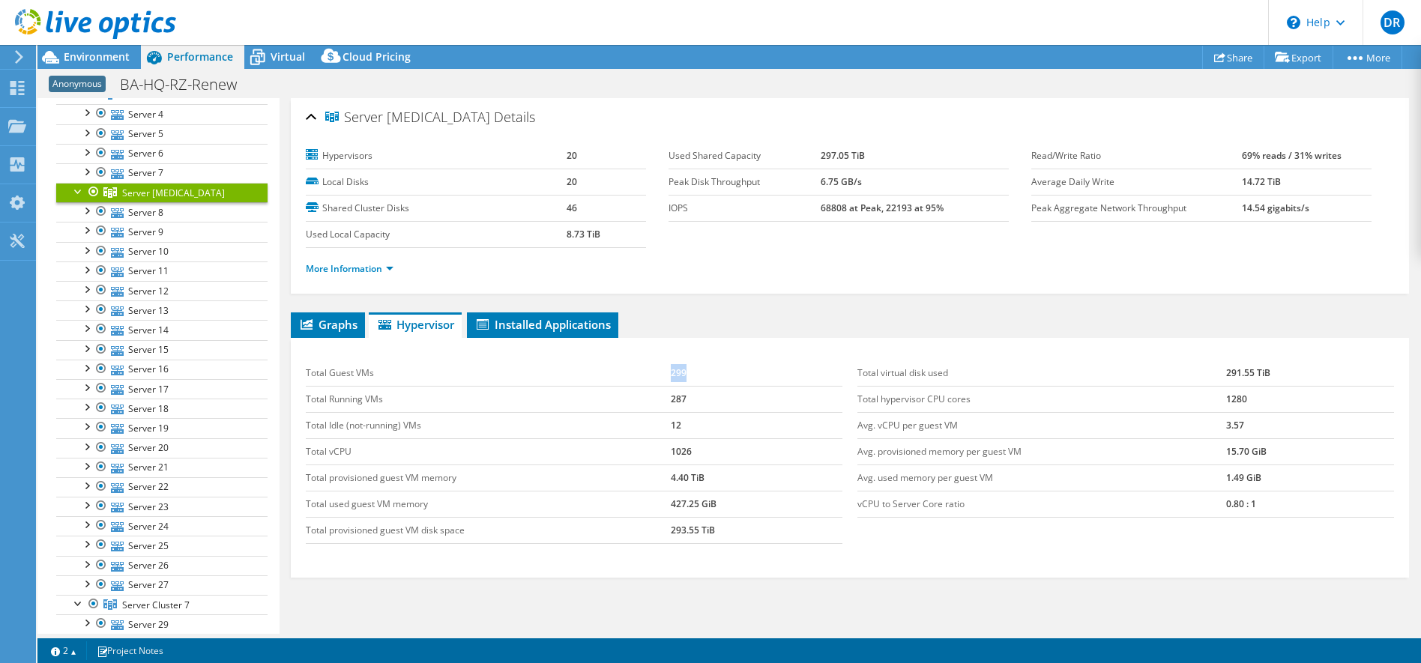
scroll to position [79, 0]
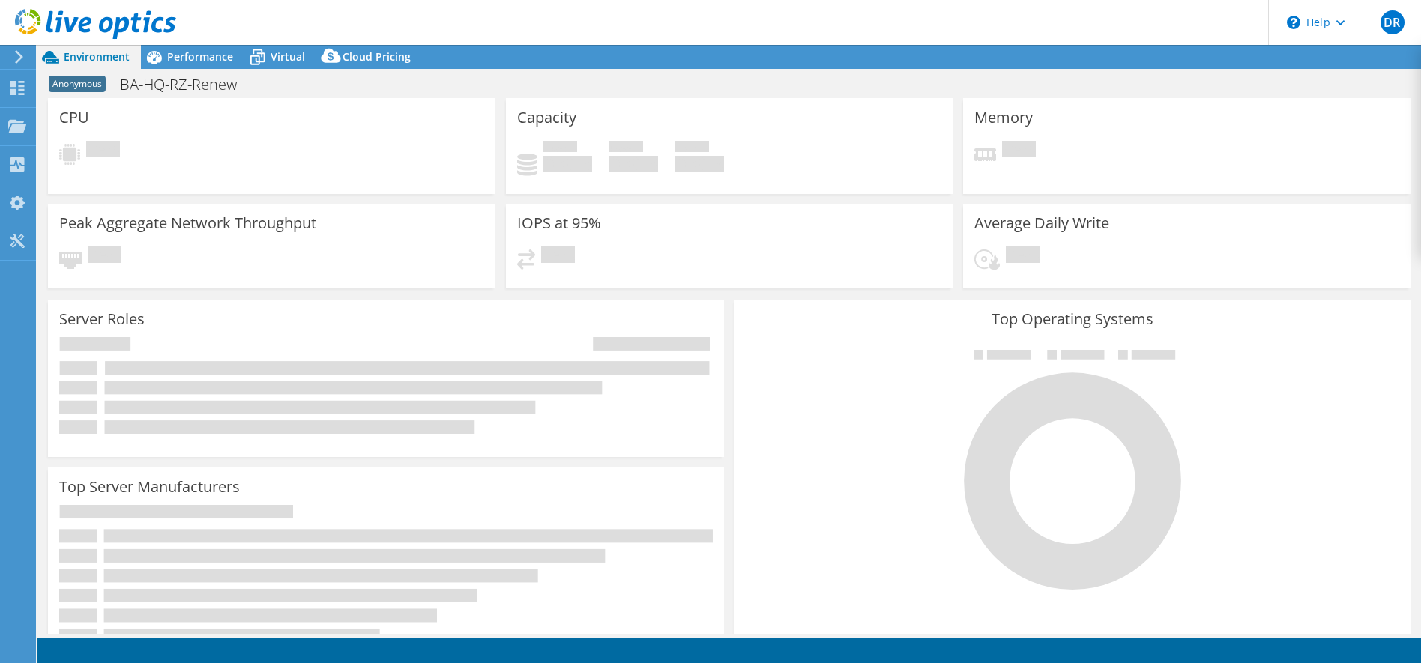
select select "USD"
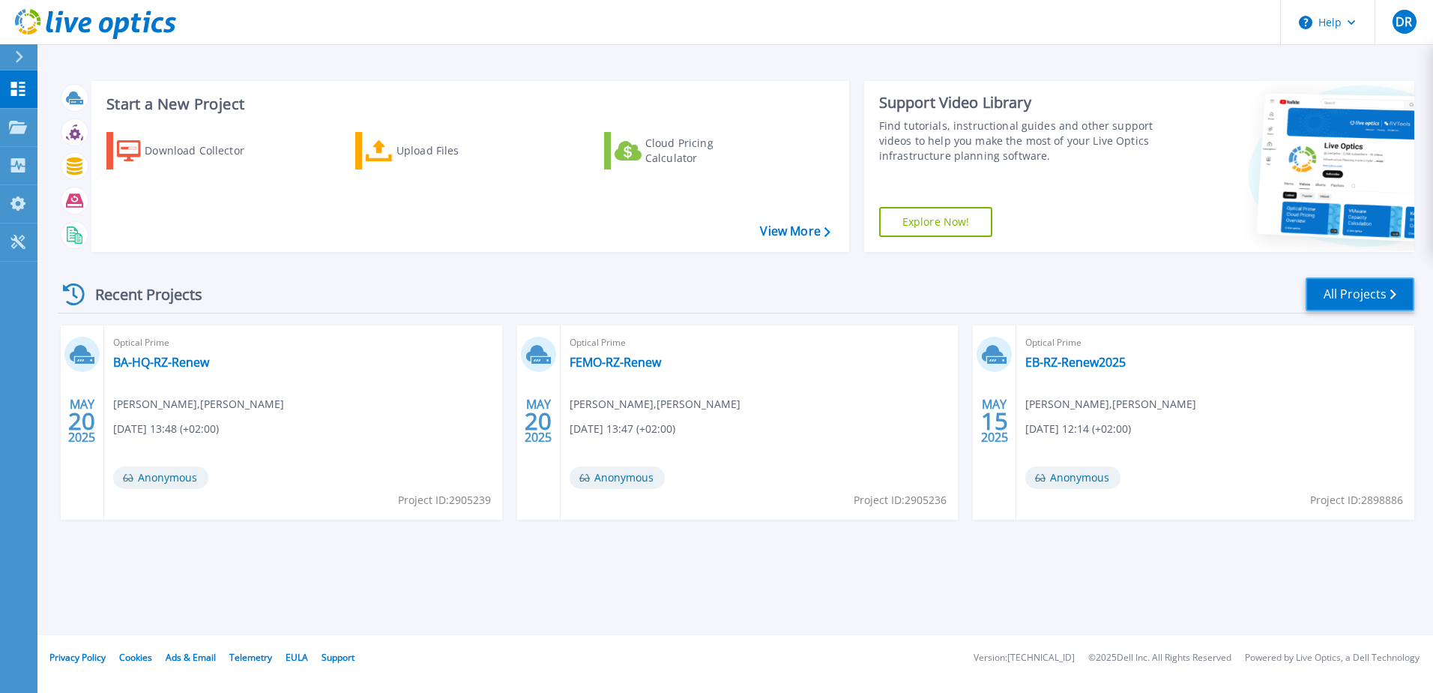
click at [1340, 298] on link "All Projects" at bounding box center [1360, 294] width 109 height 34
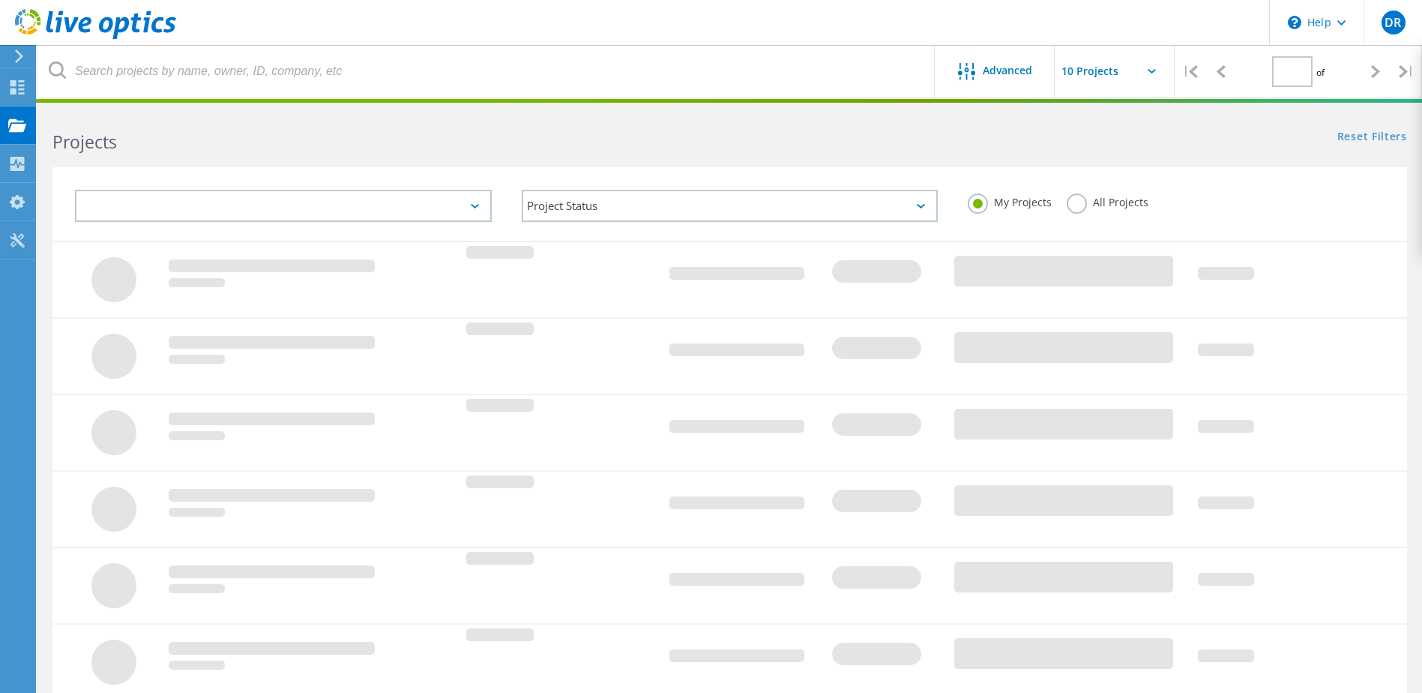
type input "1"
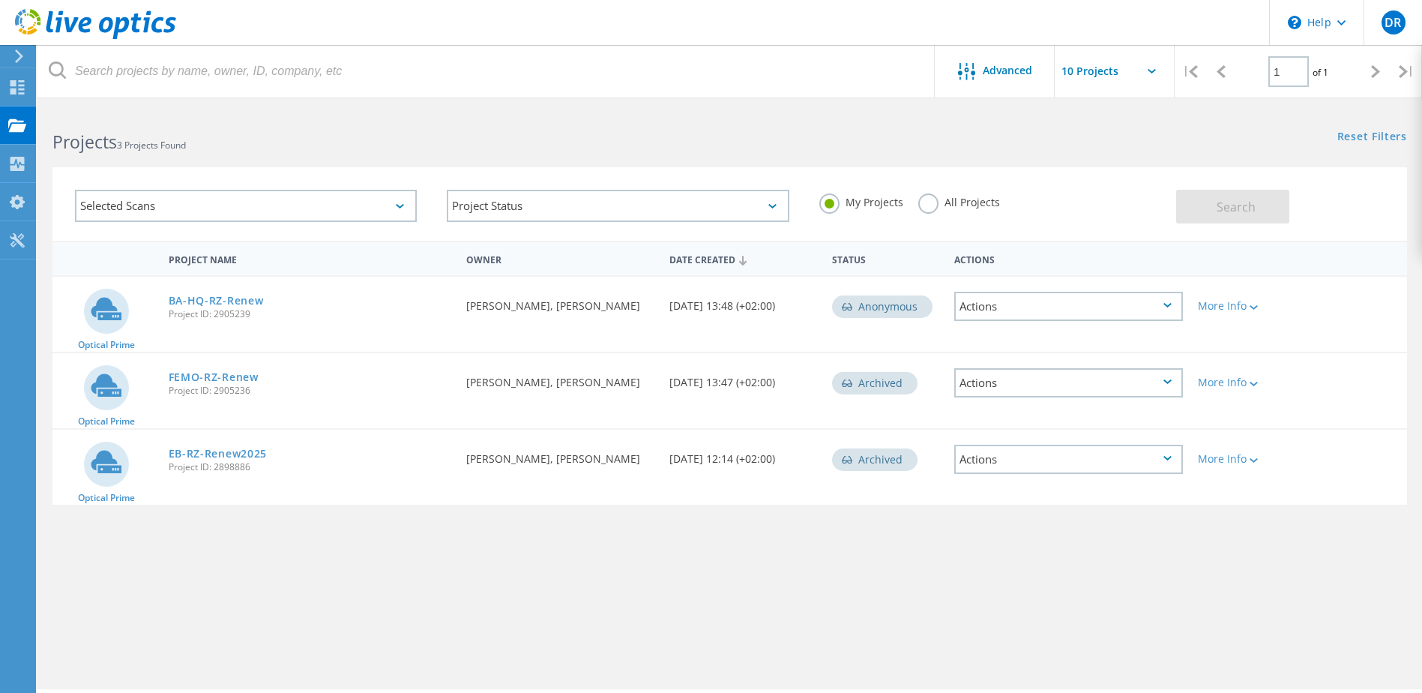
click at [921, 208] on label "All Projects" at bounding box center [959, 200] width 82 height 14
click at [0, 0] on input "All Projects" at bounding box center [0, 0] width 0 height 0
click at [830, 202] on label "My Projects" at bounding box center [861, 200] width 84 height 14
click at [0, 0] on input "My Projects" at bounding box center [0, 0] width 0 height 0
click at [16, 90] on icon at bounding box center [17, 87] width 18 height 14
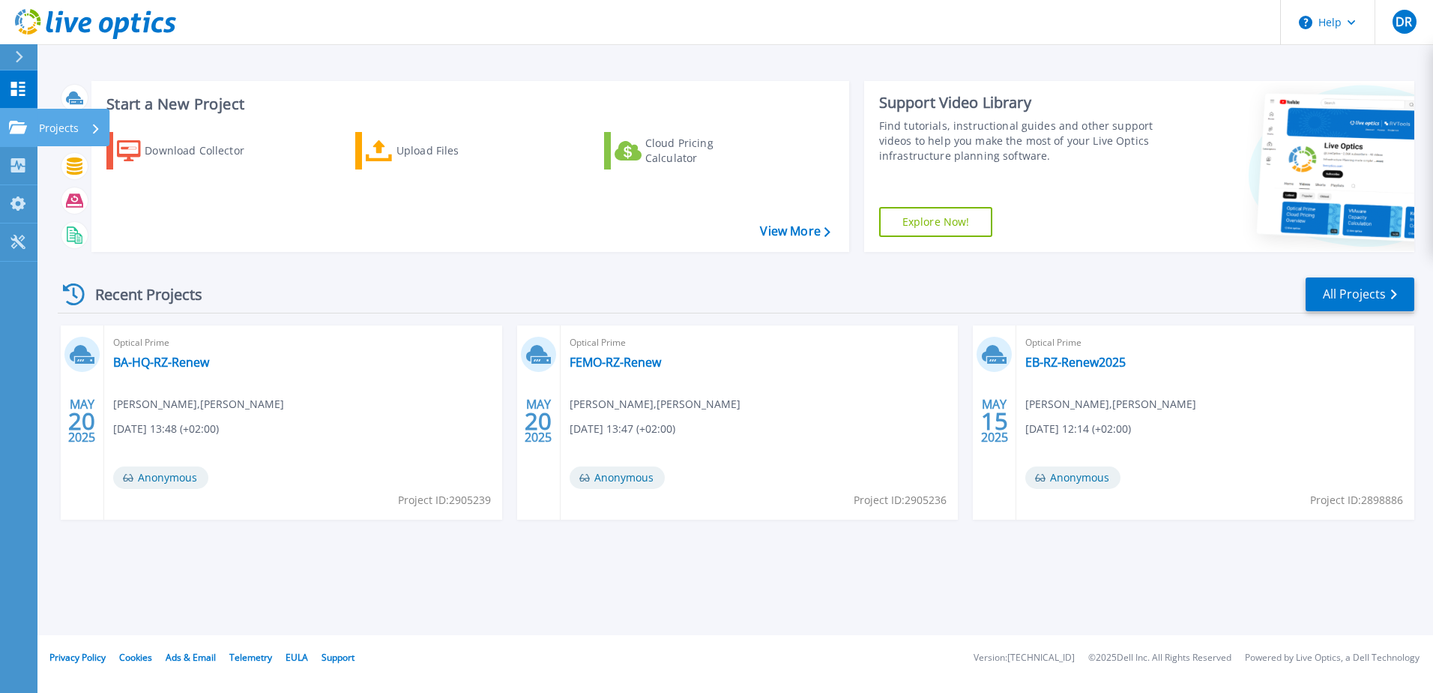
click at [14, 128] on icon at bounding box center [18, 127] width 18 height 13
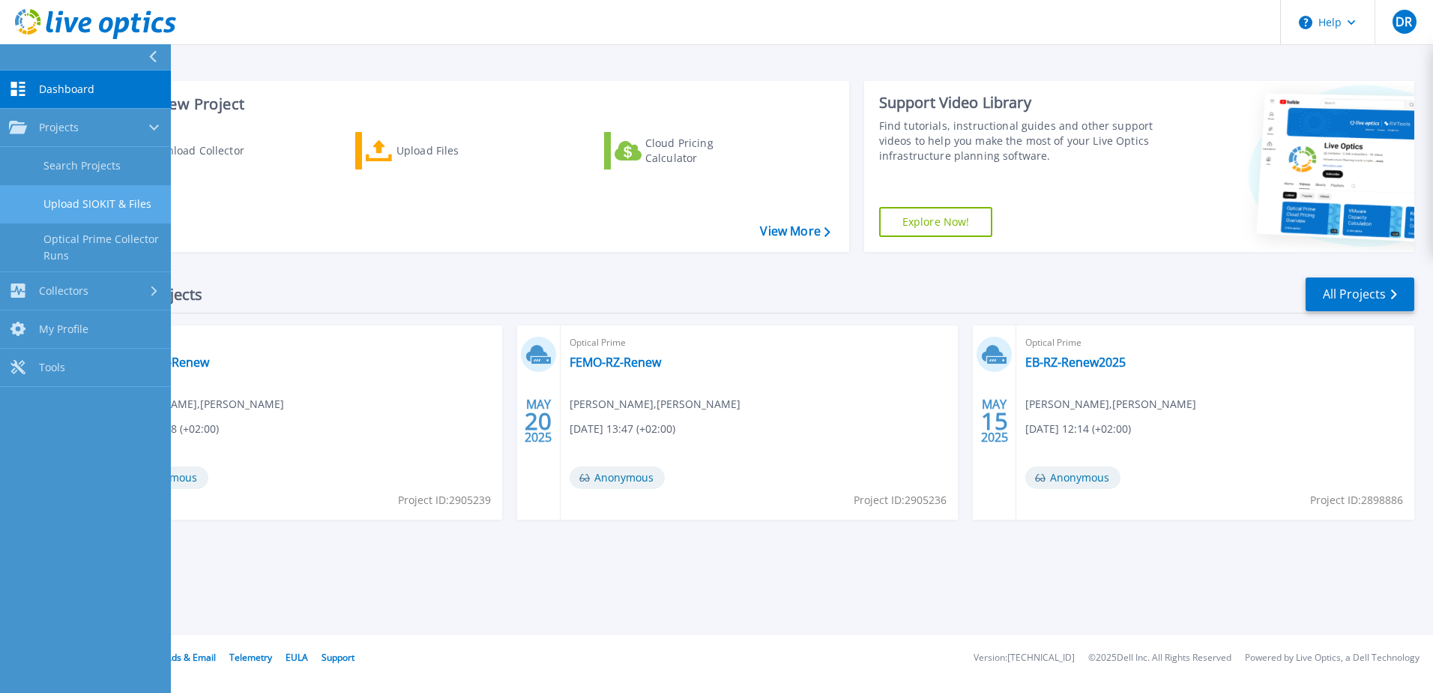
click at [73, 214] on link "Upload SIOKIT & Files" at bounding box center [85, 204] width 171 height 38
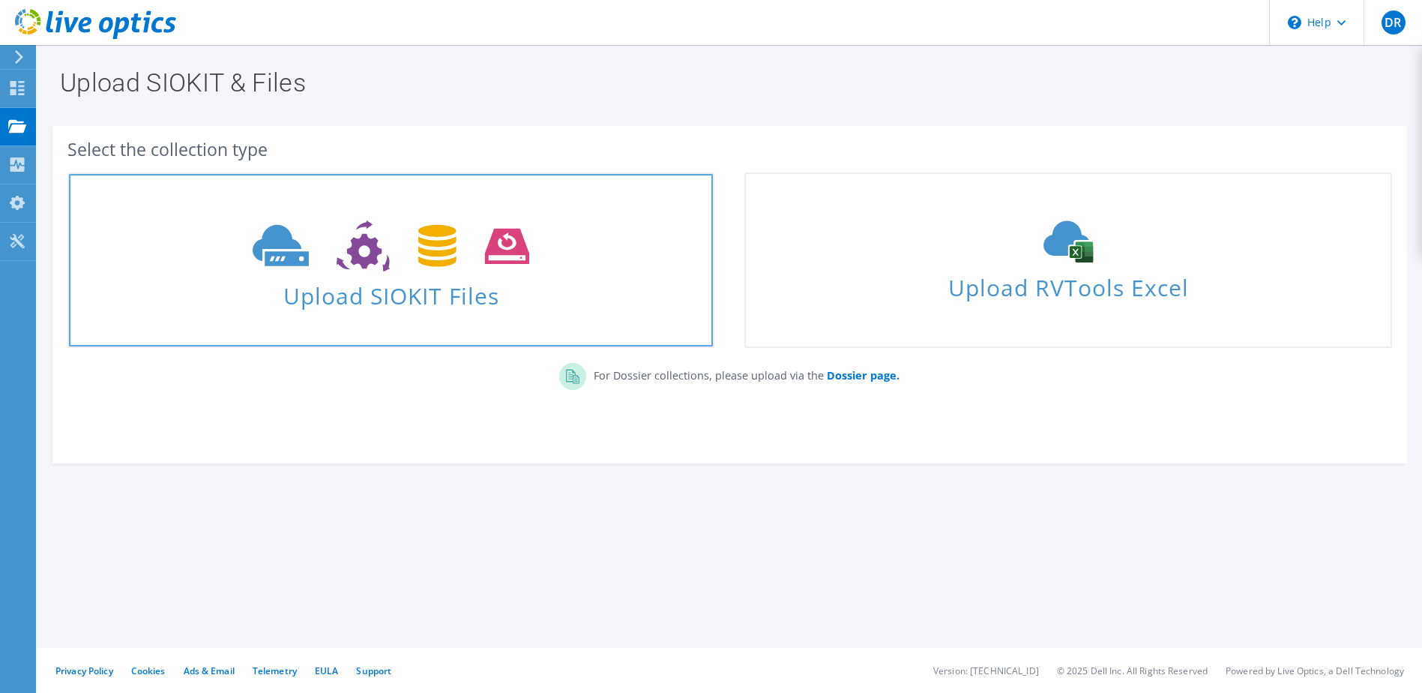
click at [374, 276] on span "Upload SIOKIT Files" at bounding box center [391, 291] width 644 height 32
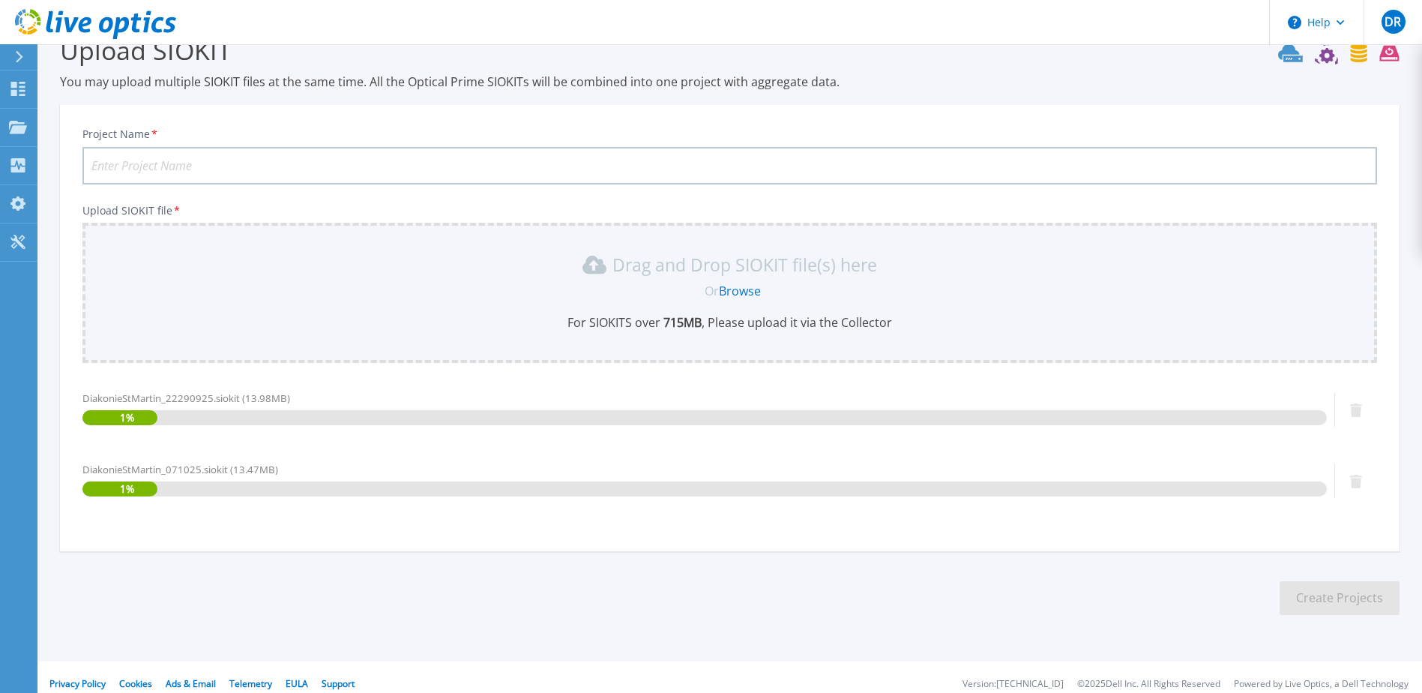
scroll to position [47, 0]
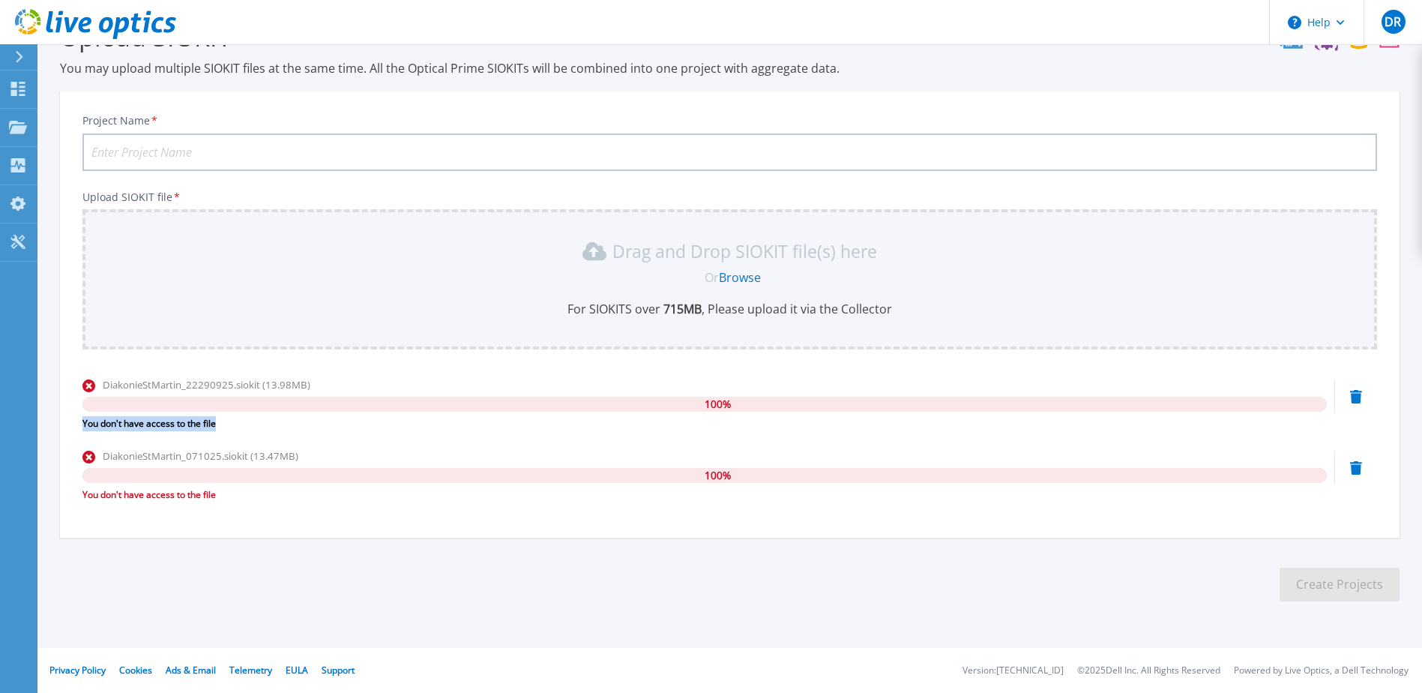
drag, startPoint x: 82, startPoint y: 422, endPoint x: 223, endPoint y: 419, distance: 140.9
click at [223, 419] on div "Project Name * Upload SIOKIT file * Drag and Drop SIOKIT file(s) here Or Browse…" at bounding box center [729, 319] width 1339 height 436
copy div "You don't have access to the file"
